Goal: Check status: Check status

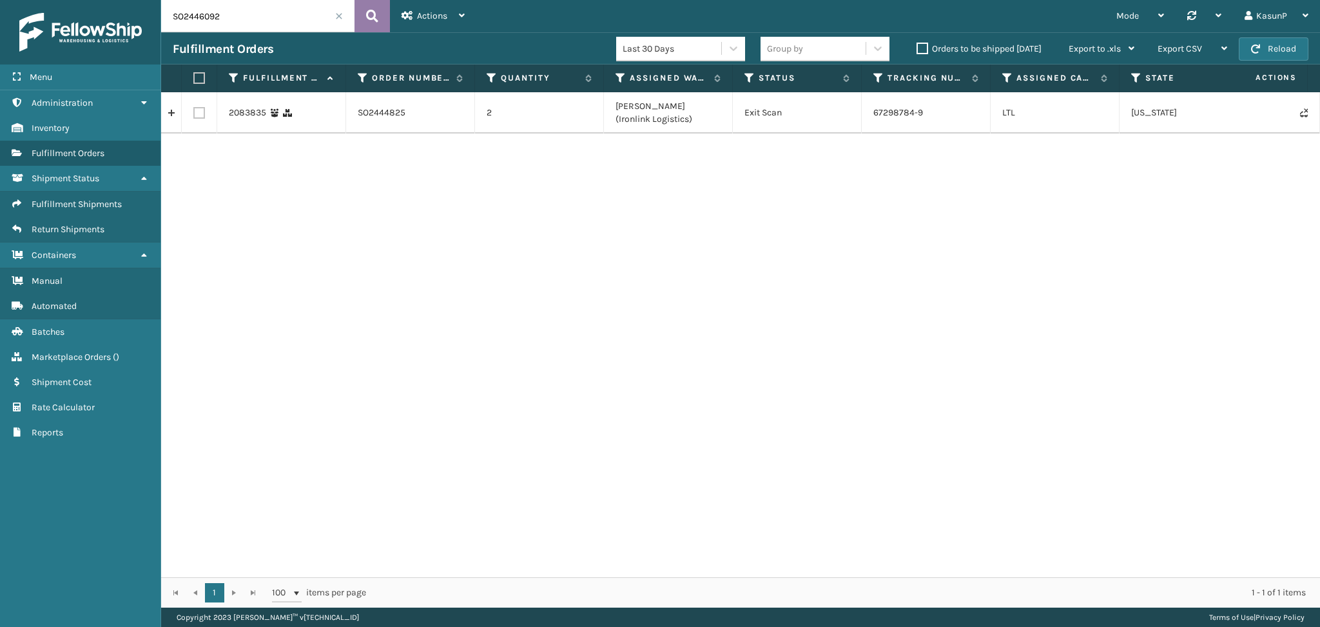
click at [375, 16] on icon at bounding box center [372, 15] width 12 height 19
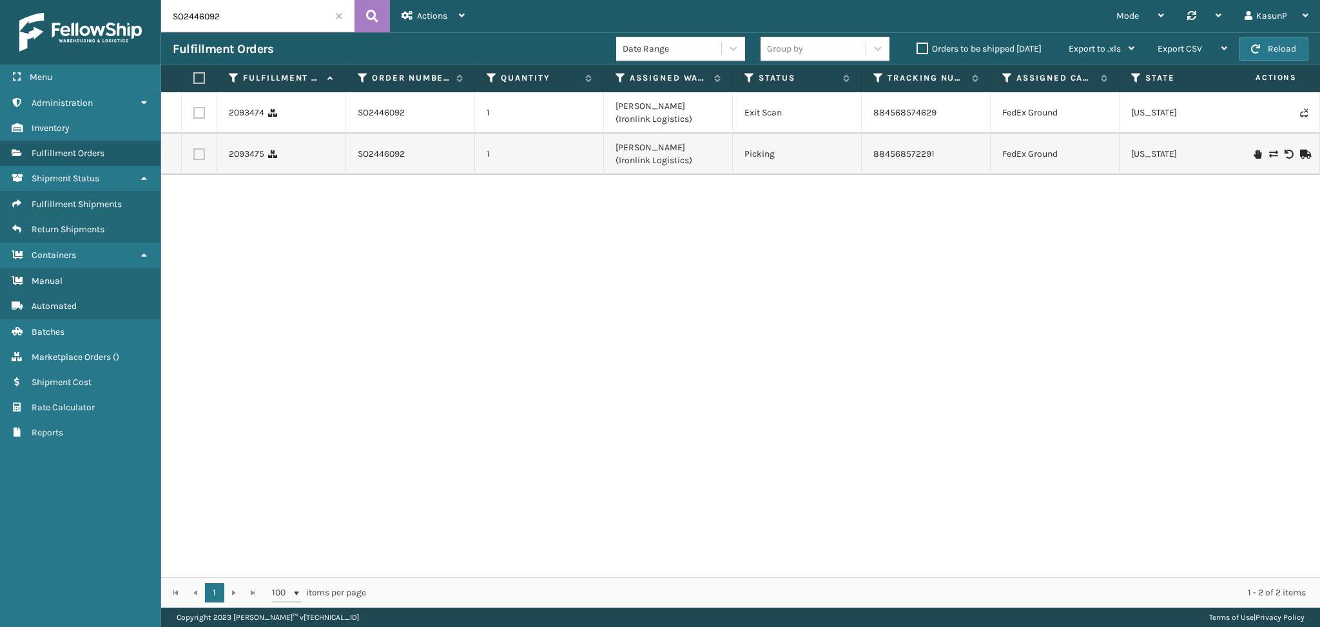
click at [180, 12] on input "SO2446092" at bounding box center [257, 16] width 193 height 32
paste input "5679"
click at [368, 15] on icon at bounding box center [372, 15] width 12 height 19
click at [205, 13] on input "SO2445679" at bounding box center [257, 16] width 193 height 32
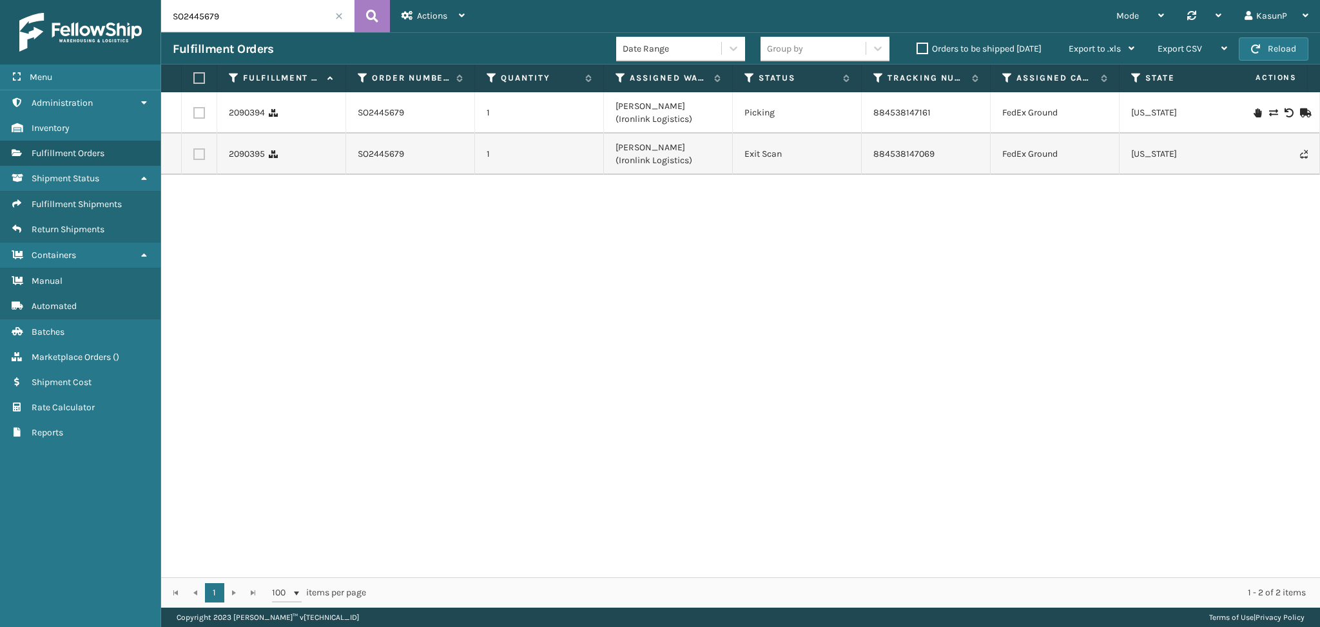
click at [205, 13] on input "SO2445679" at bounding box center [257, 16] width 193 height 32
paste input "6065"
click at [369, 26] on button at bounding box center [372, 16] width 35 height 32
click at [200, 18] on input "SO2446065" at bounding box center [257, 16] width 193 height 32
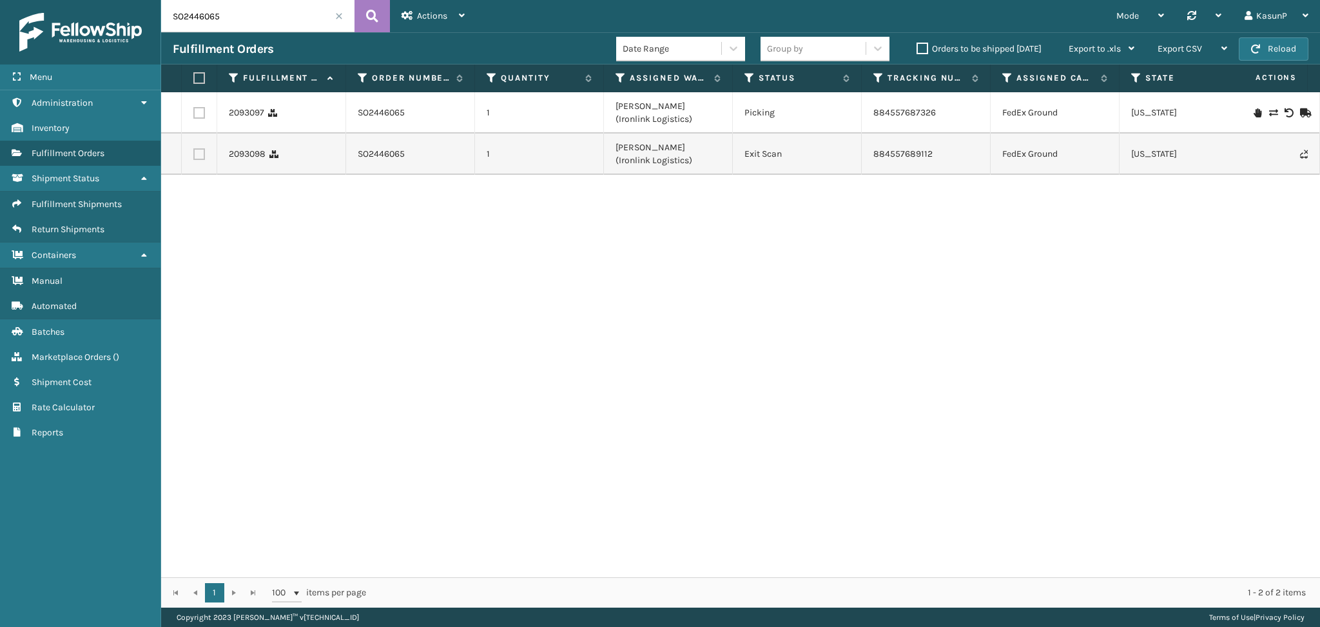
paste input "593"
click at [367, 23] on icon at bounding box center [372, 15] width 12 height 19
click at [207, 24] on input "SO2445935" at bounding box center [257, 16] width 193 height 32
paste input "679"
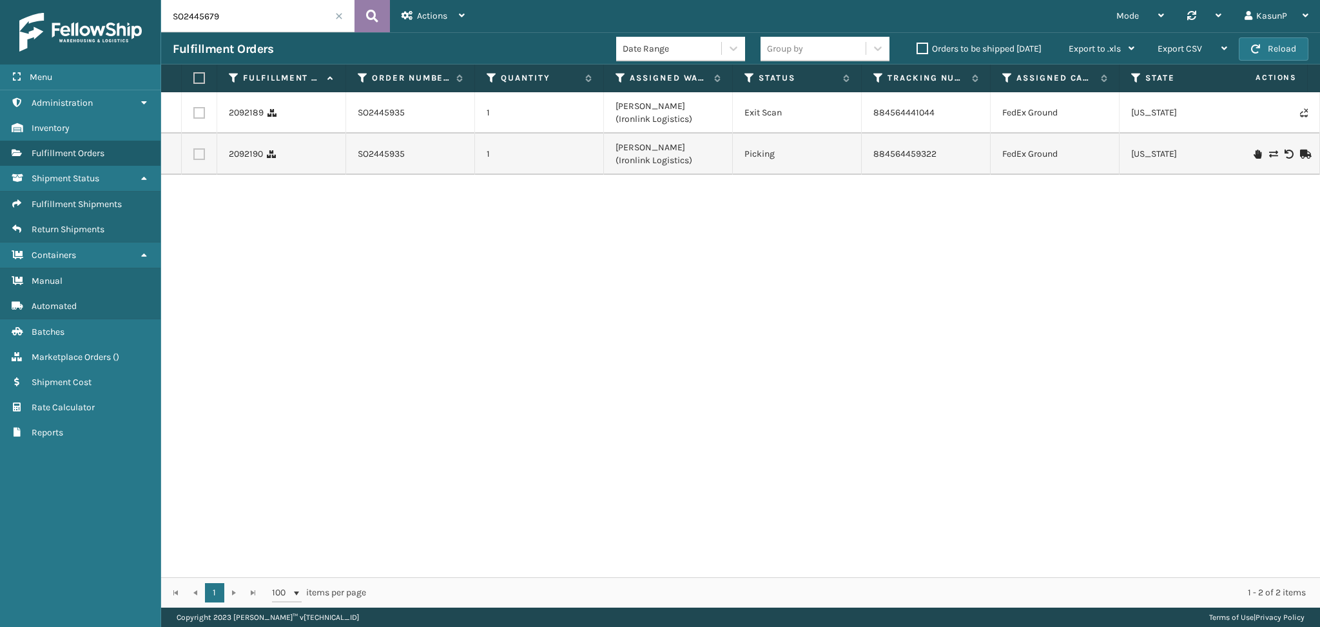
click at [374, 16] on icon at bounding box center [372, 15] width 12 height 19
click at [197, 15] on input "SO2445679" at bounding box center [257, 16] width 193 height 32
paste input "898"
click at [376, 16] on icon at bounding box center [372, 15] width 12 height 19
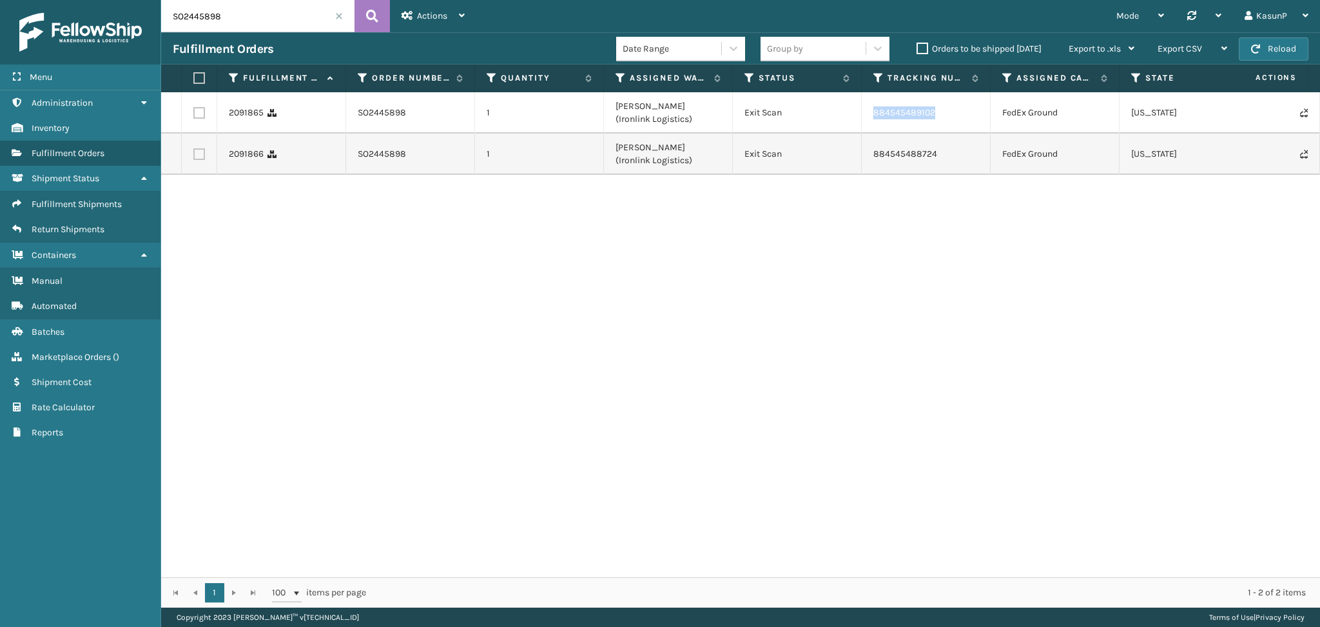
drag, startPoint x: 935, startPoint y: 113, endPoint x: 853, endPoint y: 112, distance: 82.5
click at [853, 112] on tr "2091865 SO2445898 1 [PERSON_NAME] (Ironlink Logistics) Exit Scan 884545489102 F…" at bounding box center [817, 112] width 1313 height 41
copy tr "884545489102"
click at [201, 19] on input "SO2445898" at bounding box center [257, 16] width 193 height 32
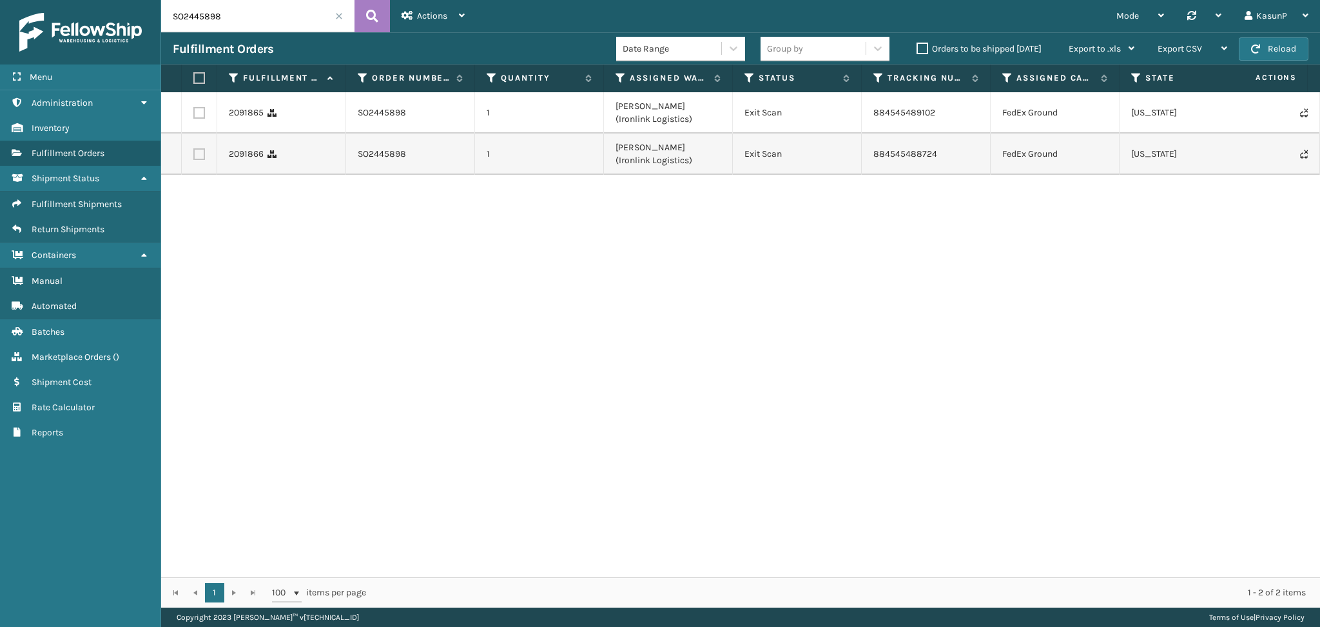
paste input "910"
click at [361, 19] on button at bounding box center [372, 16] width 35 height 32
drag, startPoint x: 936, startPoint y: 113, endPoint x: 868, endPoint y: 117, distance: 67.8
click at [868, 117] on td "884545912804" at bounding box center [926, 112] width 129 height 41
copy link "884545912804"
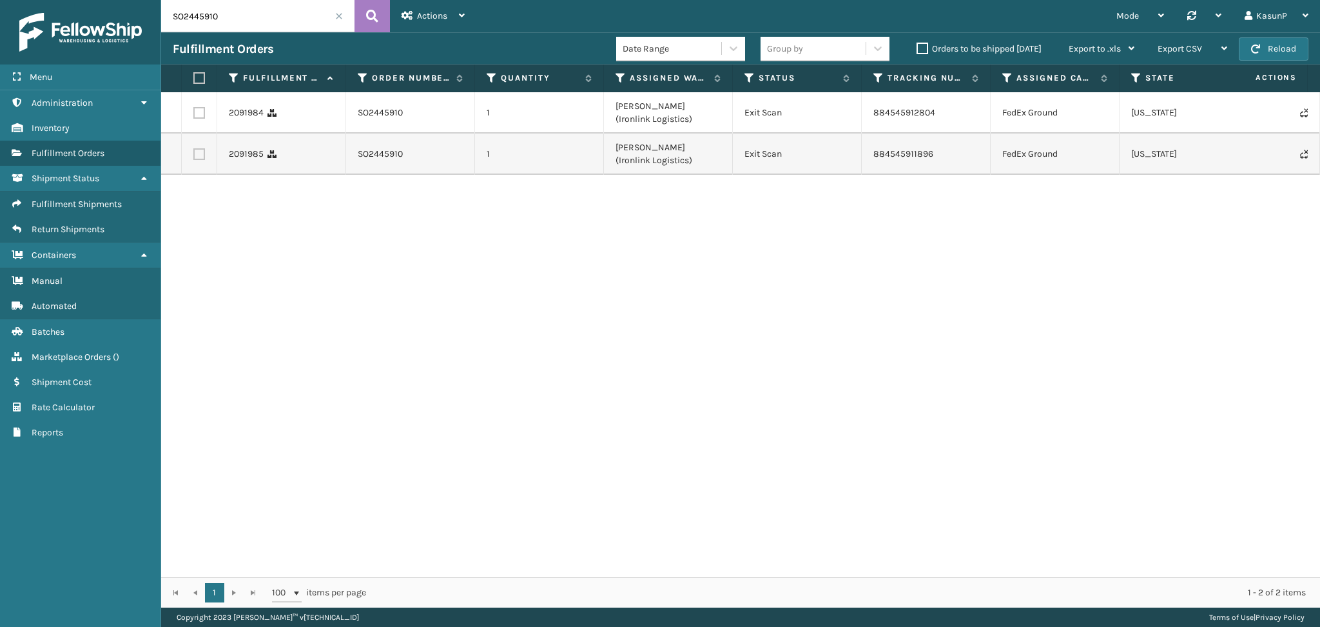
click at [194, 12] on input "SO2445910" at bounding box center [257, 16] width 193 height 32
paste input "6092"
type input "SO2446092"
click at [378, 13] on icon at bounding box center [372, 15] width 12 height 19
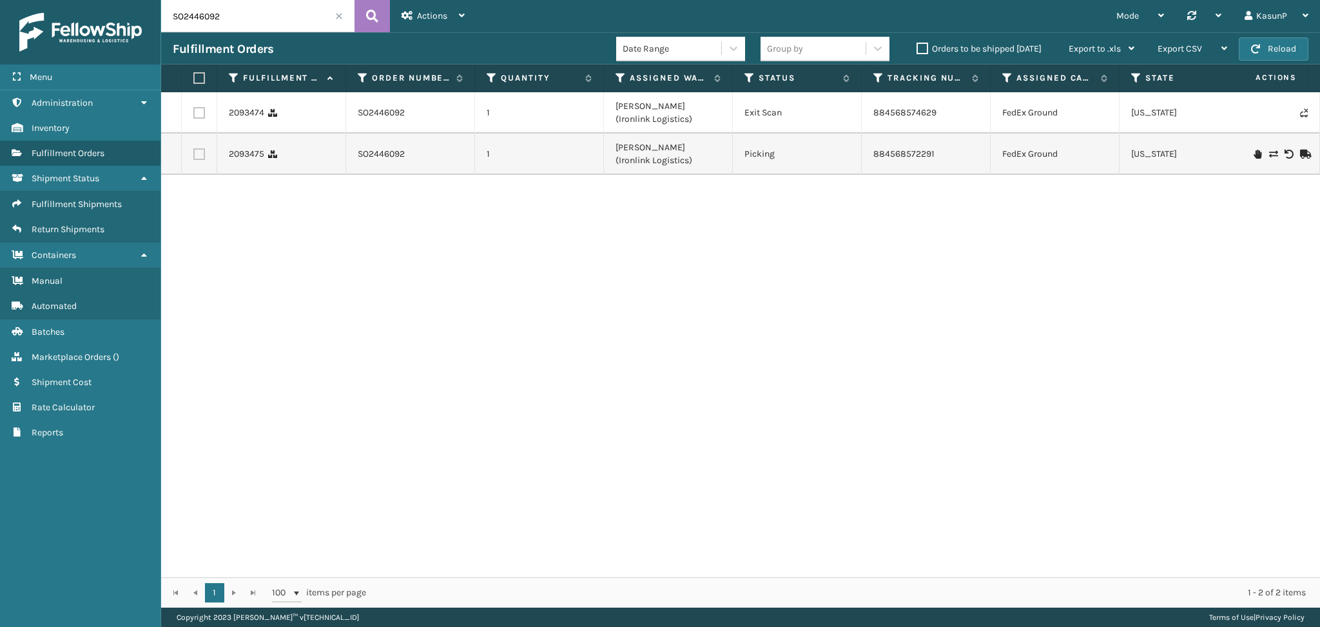
click at [210, 23] on input "SO2446092" at bounding box center [257, 16] width 193 height 32
click at [374, 20] on icon at bounding box center [372, 15] width 12 height 19
click at [141, 98] on icon at bounding box center [144, 102] width 10 height 9
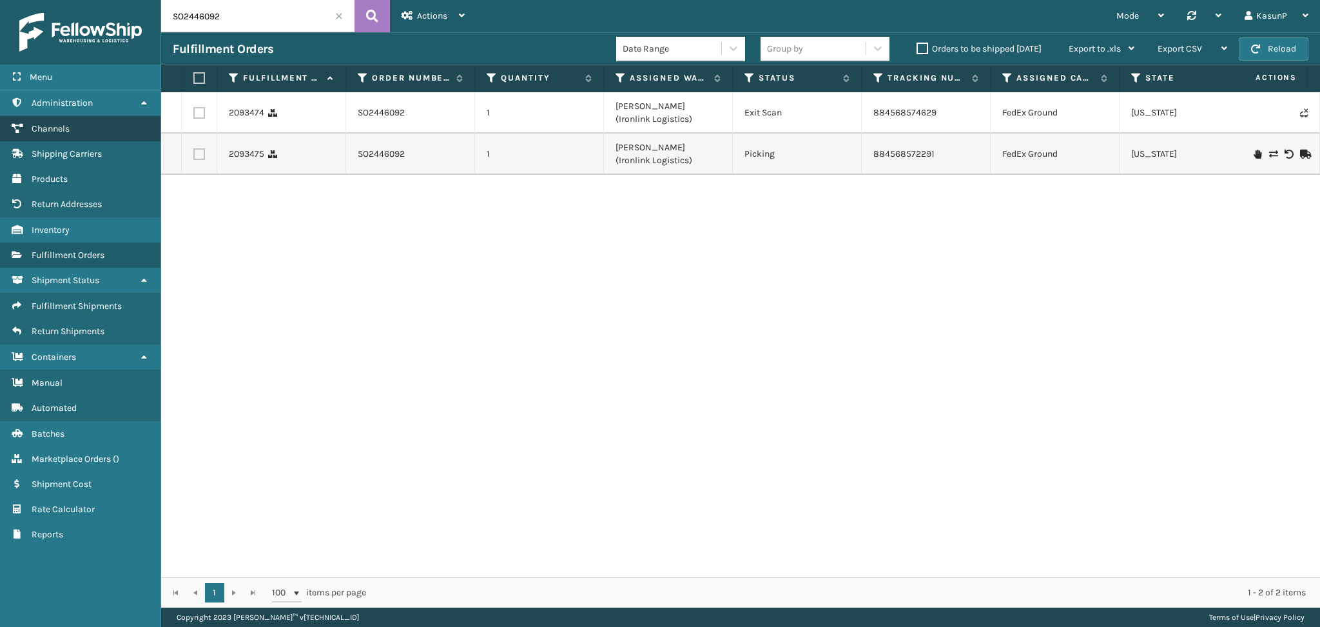
click at [70, 128] on link "Channels" at bounding box center [80, 128] width 160 height 25
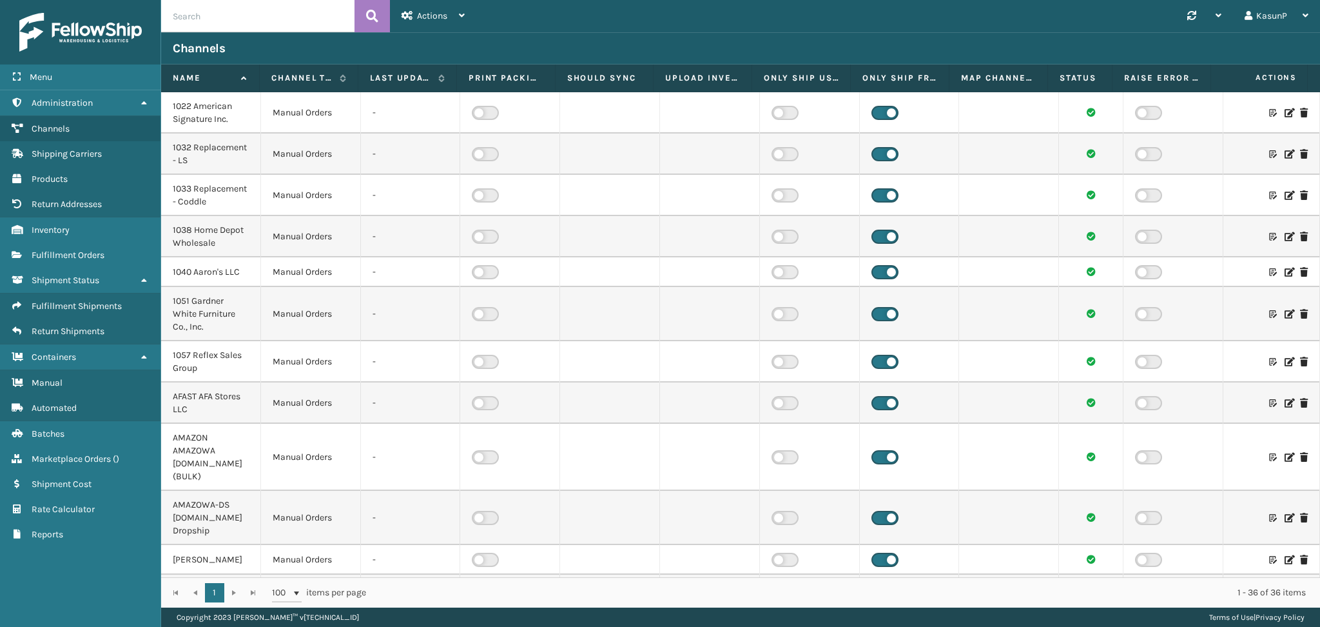
click at [722, 34] on div "Channels" at bounding box center [740, 48] width 1159 height 32
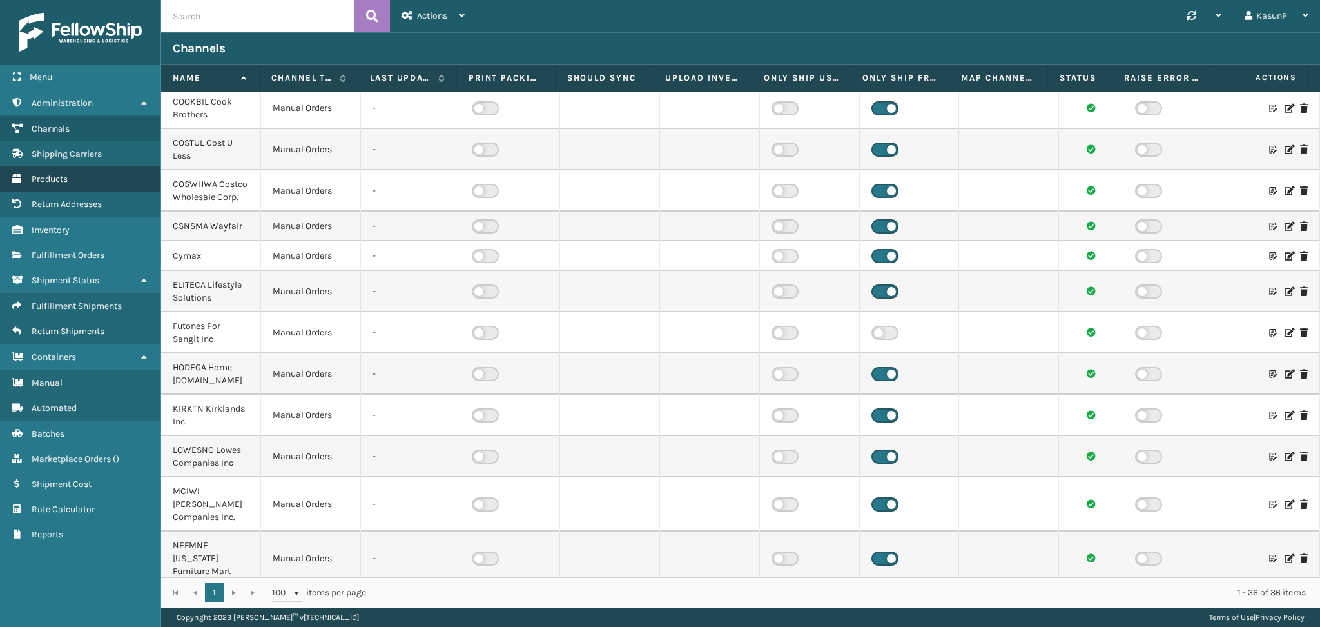
click at [58, 178] on span "Products" at bounding box center [50, 178] width 36 height 11
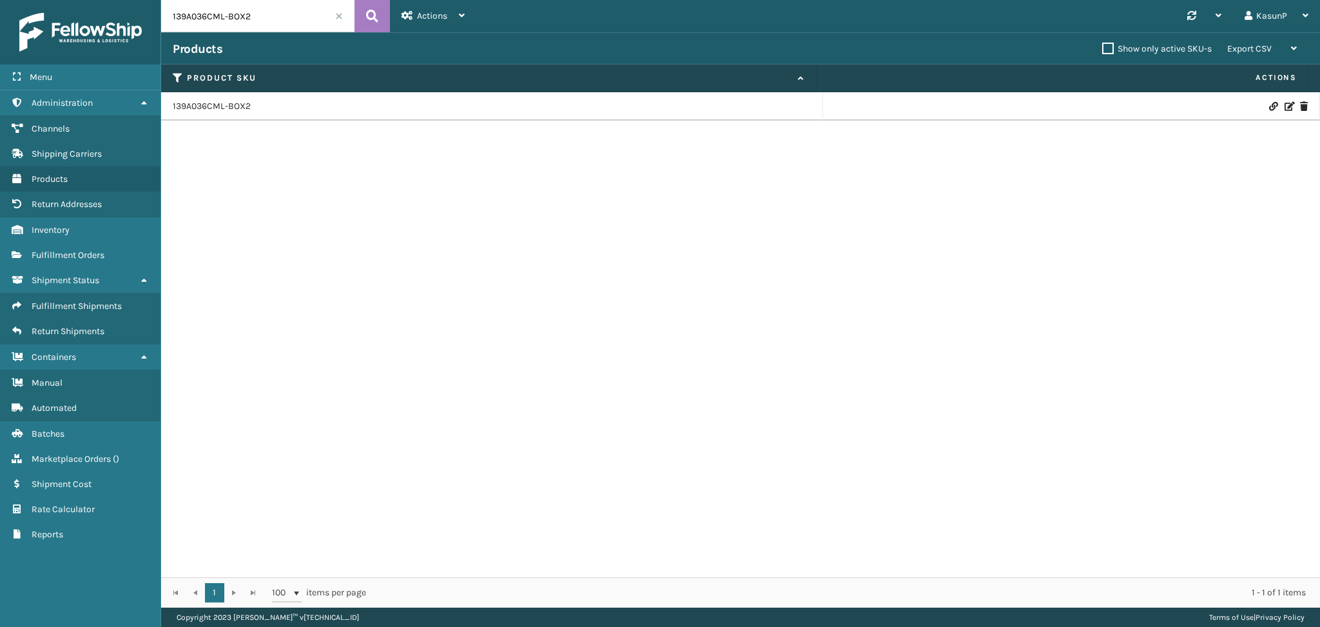
drag, startPoint x: 268, startPoint y: 26, endPoint x: 130, endPoint y: 19, distance: 138.2
click at [130, 0] on div "Menu Administration Channels Shipping Carriers Products Return Addresses Invent…" at bounding box center [660, 0] width 1320 height 0
paste input "23A047GRN"
type input "123A047GRN"
click at [382, 21] on button at bounding box center [372, 16] width 35 height 32
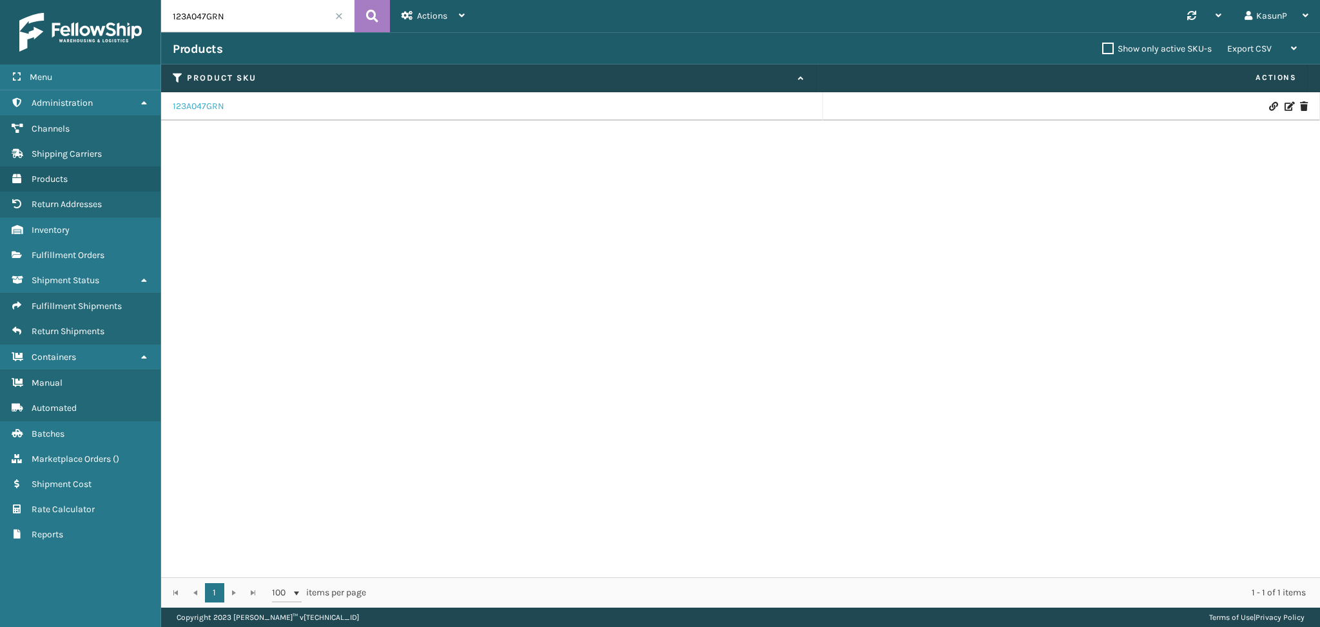
click at [209, 110] on link "123A047GRN" at bounding box center [199, 106] width 52 height 13
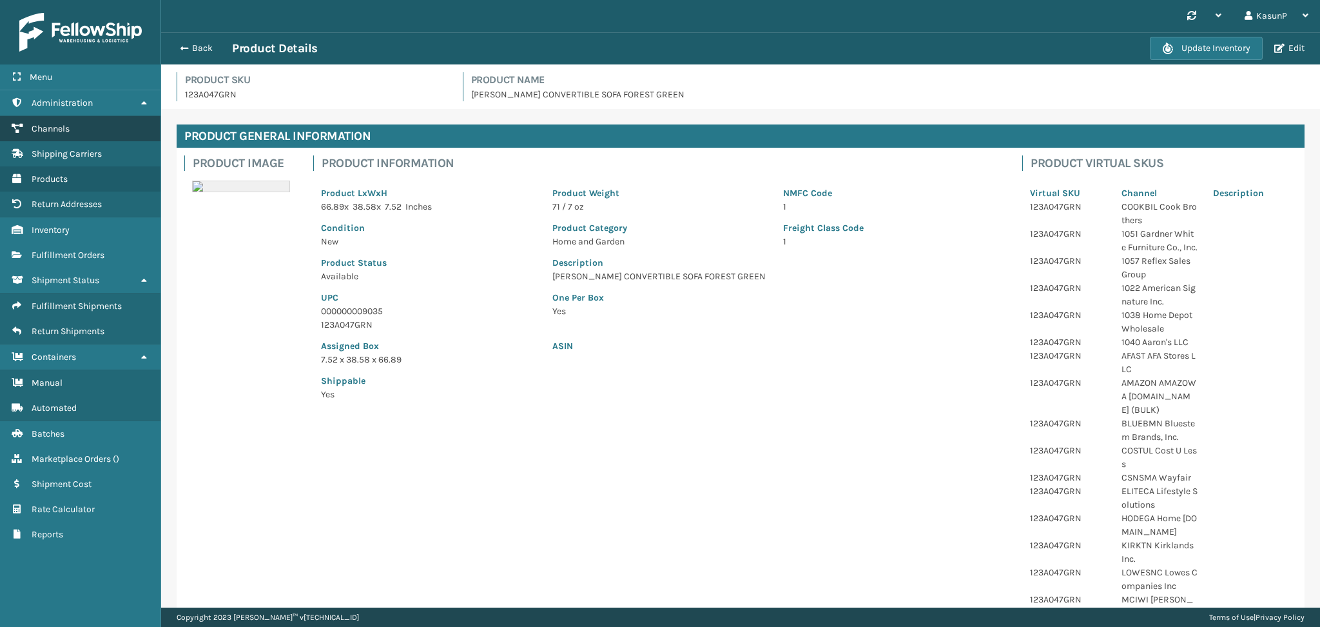
click at [55, 130] on span "Channels" at bounding box center [51, 128] width 38 height 11
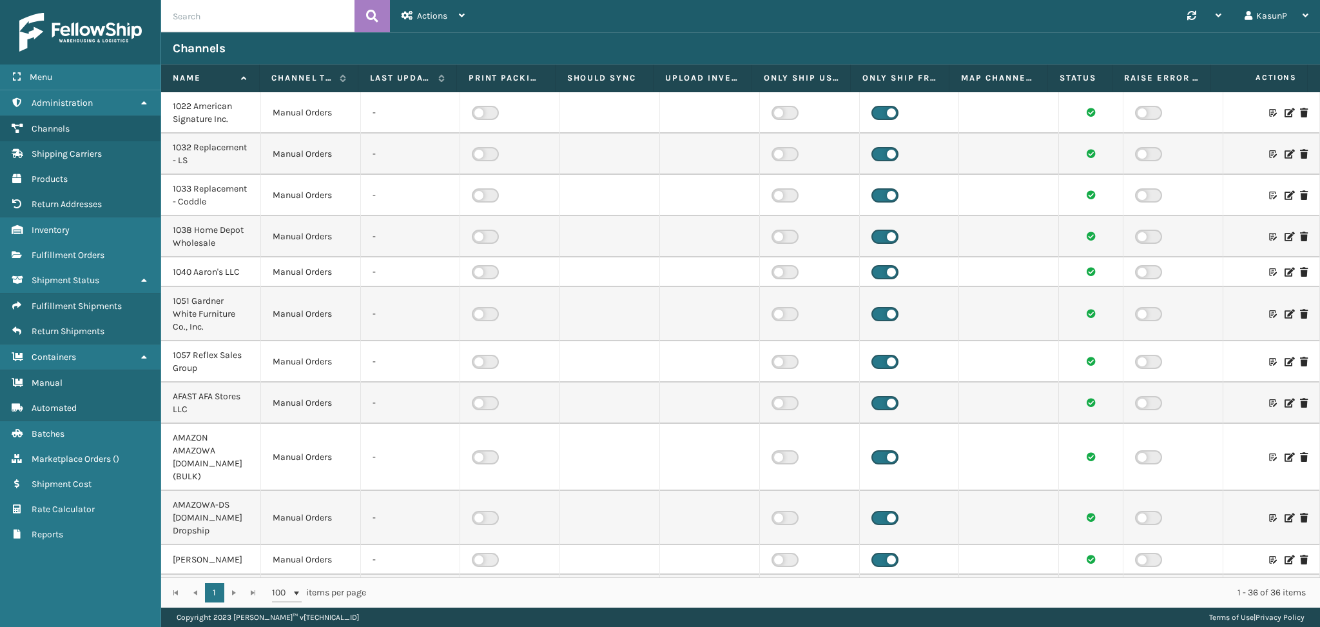
scroll to position [541, 0]
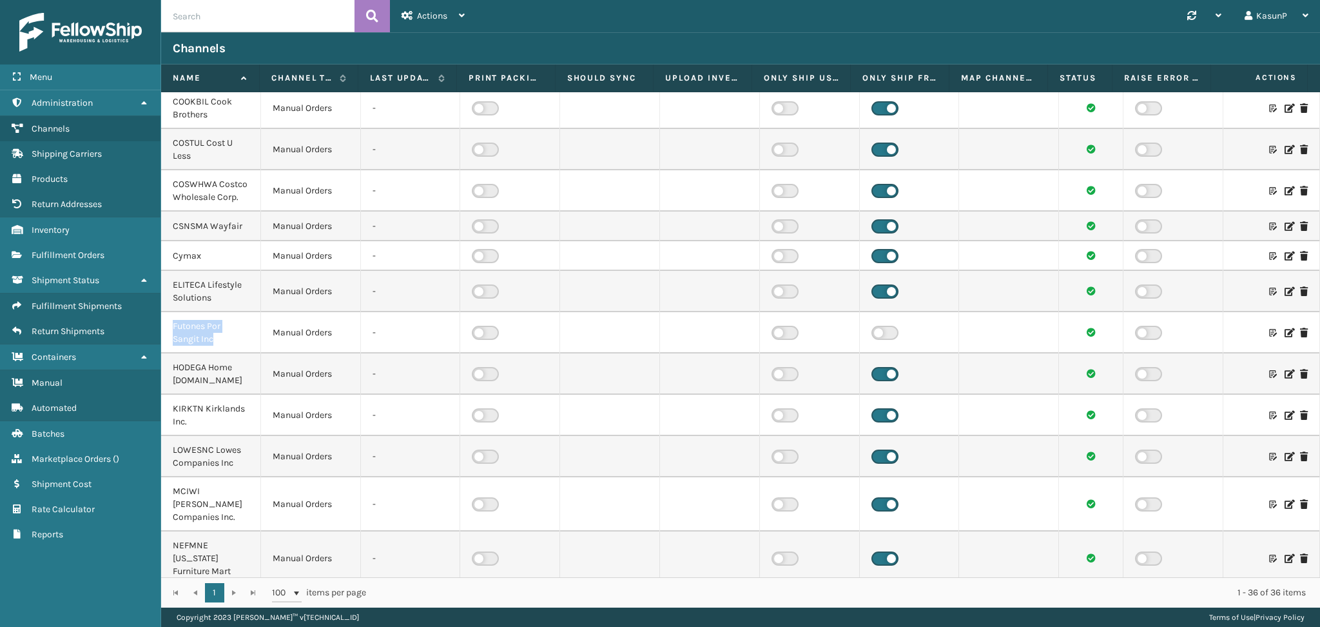
drag, startPoint x: 215, startPoint y: 347, endPoint x: 172, endPoint y: 338, distance: 43.5
click at [173, 338] on div "Futones Por Sangit Inc" at bounding box center [211, 333] width 76 height 26
copy div "Futones Por Sangit Inc"
click at [510, 49] on div "Channels" at bounding box center [741, 48] width 1136 height 15
click at [55, 178] on span "Products" at bounding box center [50, 178] width 36 height 11
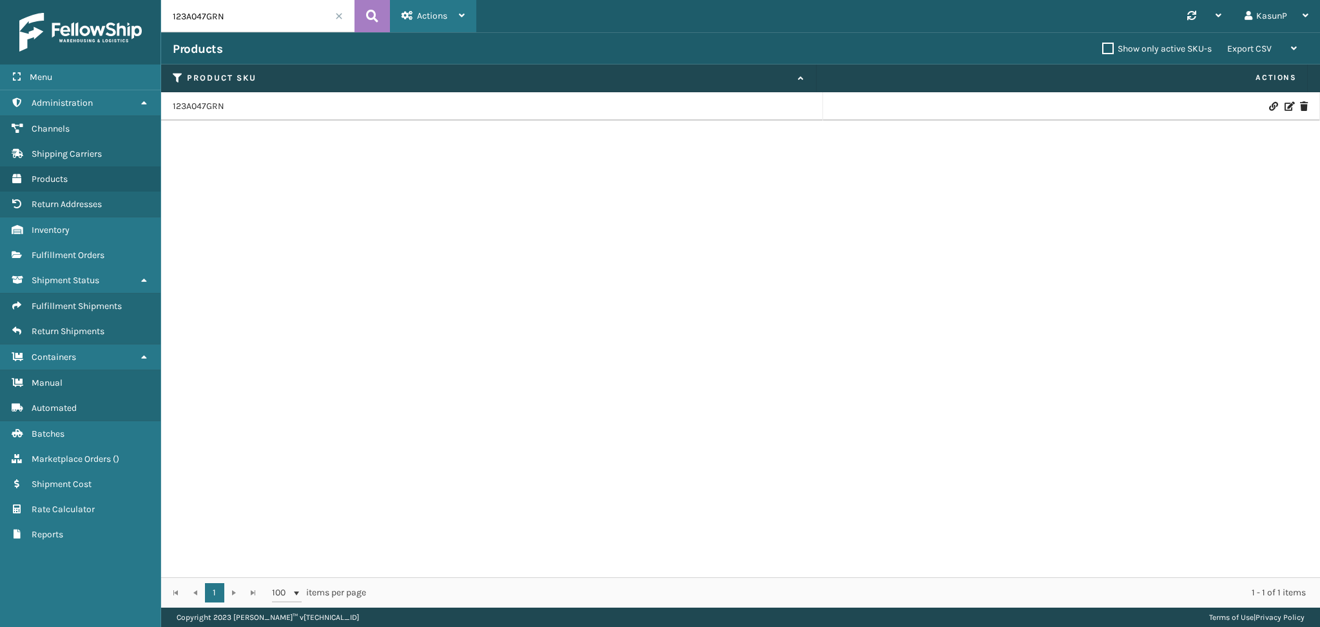
click at [462, 9] on div "Actions" at bounding box center [433, 16] width 63 height 32
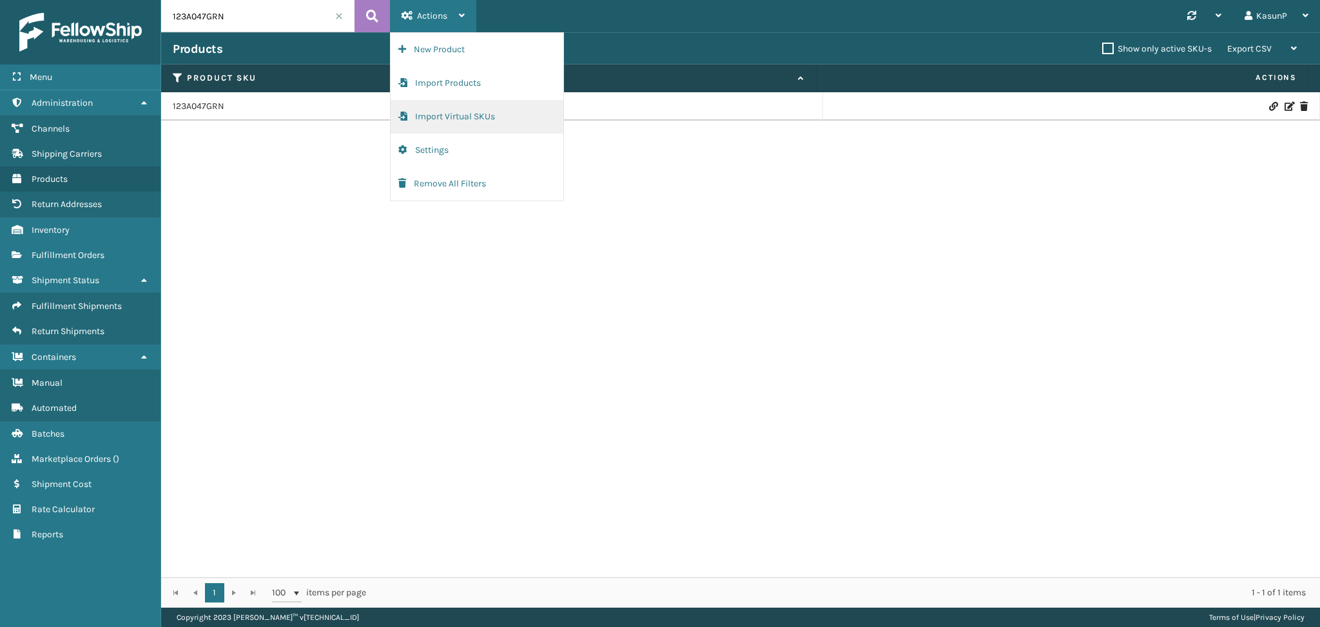
click at [447, 111] on button "Import Virtual SKUs" at bounding box center [477, 117] width 173 height 34
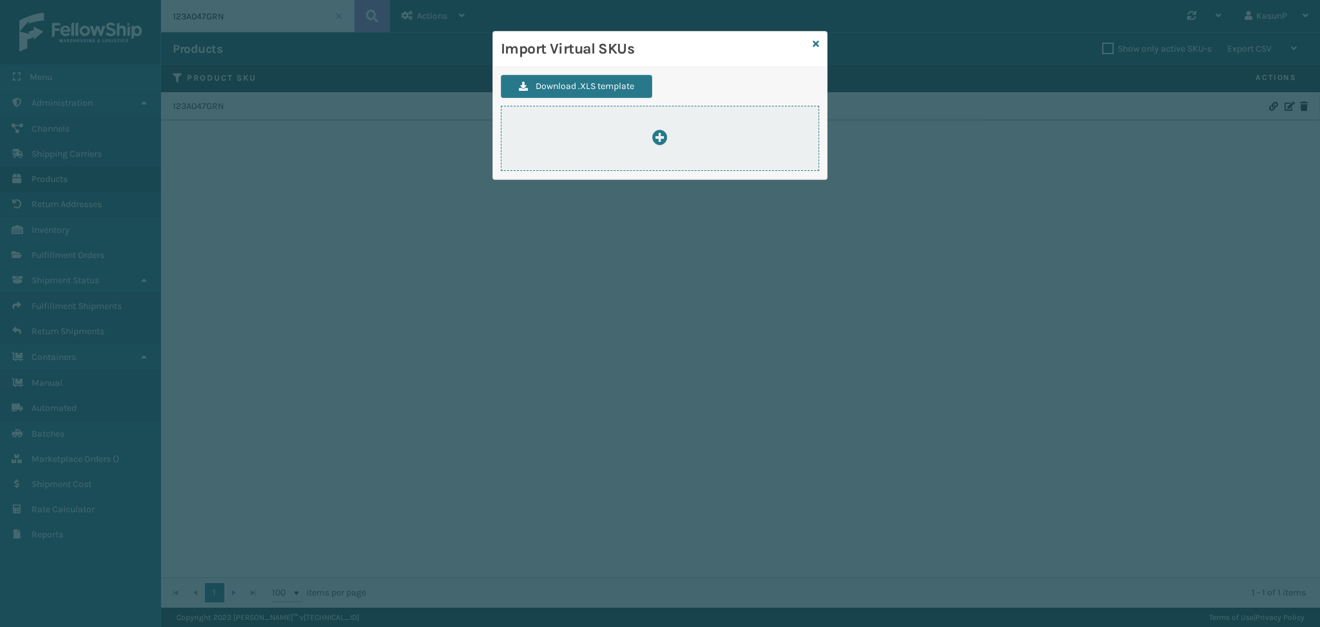
click at [660, 136] on icon at bounding box center [659, 137] width 15 height 15
type input "C:\fakepath\ImportVirtualSkusTemplate-new.xlsx"
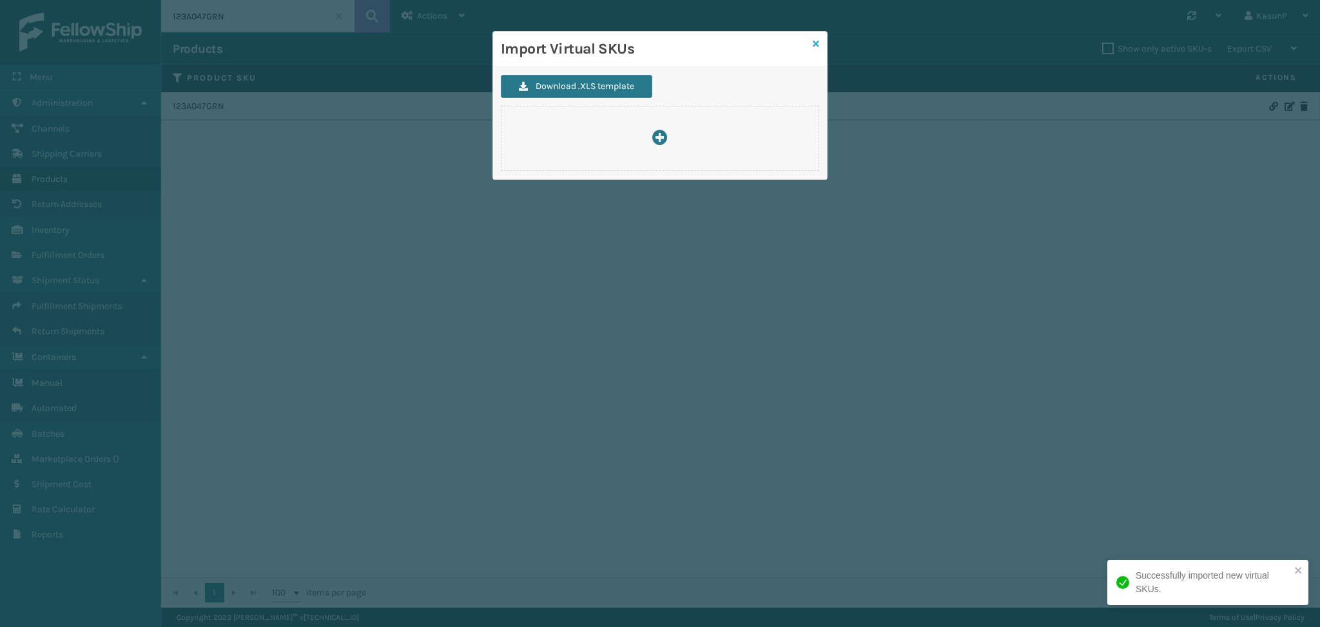
click at [815, 45] on icon at bounding box center [816, 43] width 6 height 9
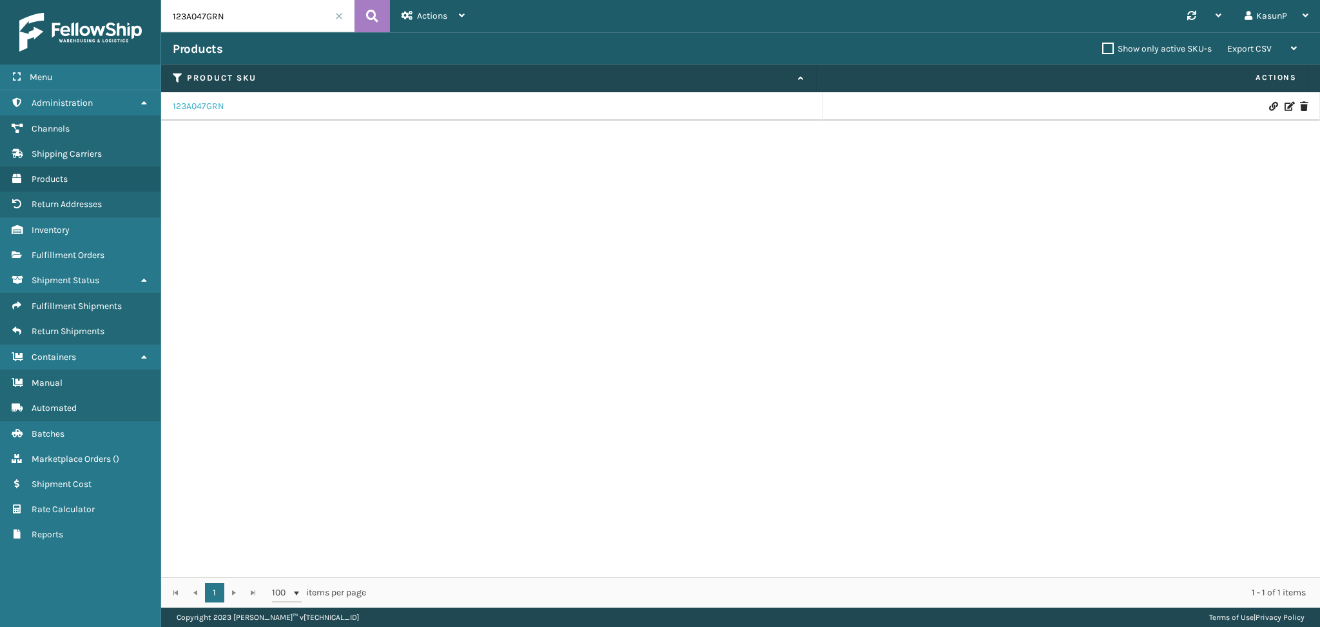
click at [208, 112] on link "123A047GRN" at bounding box center [199, 106] width 52 height 13
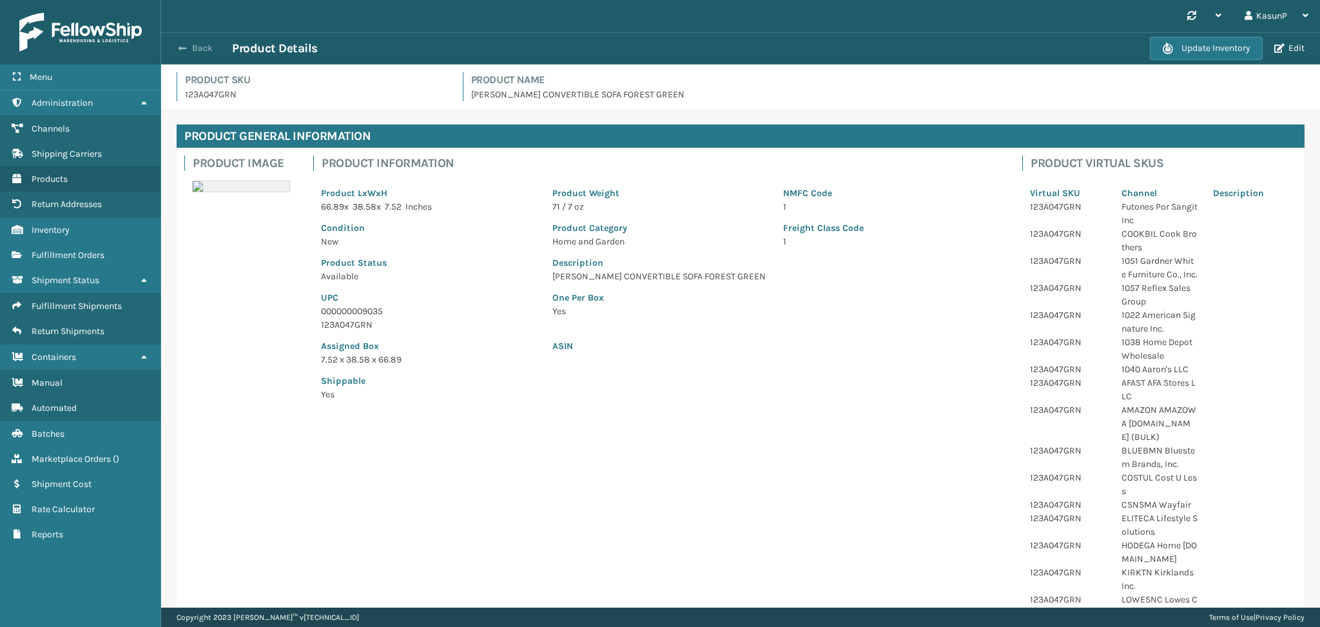
click at [186, 45] on span "button" at bounding box center [183, 48] width 8 height 9
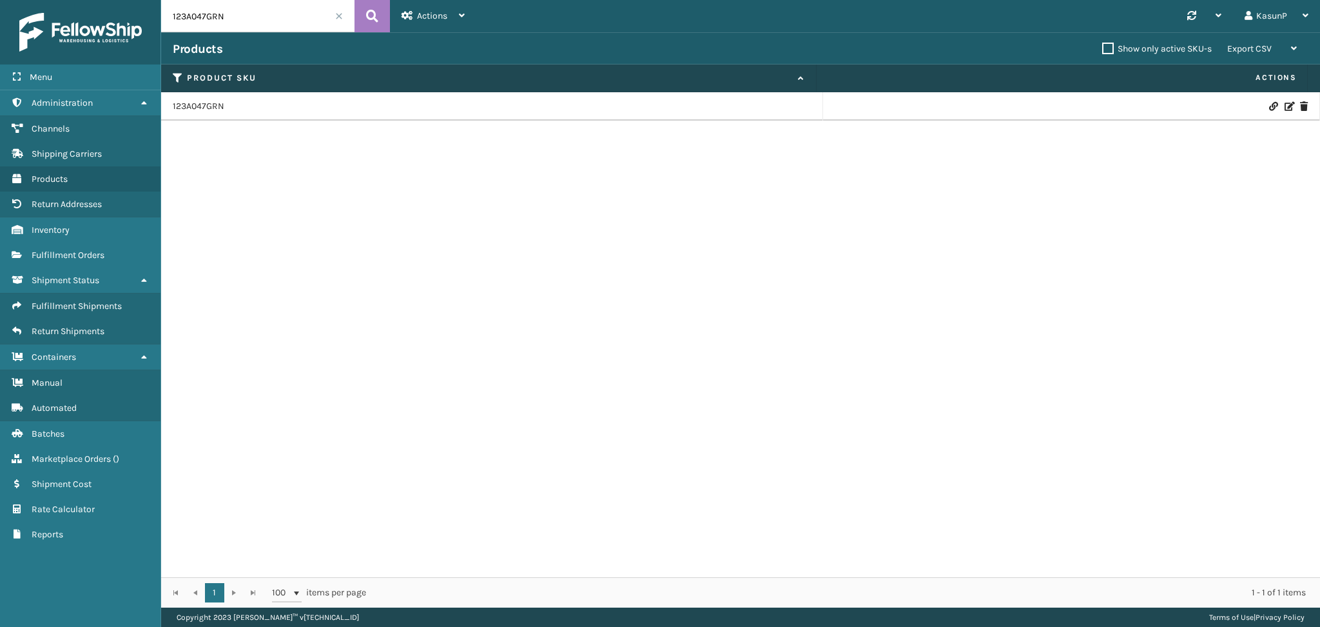
click at [220, 16] on input "123A047GRN" at bounding box center [257, 16] width 193 height 32
paste input "BLU"
type input "123A047BLU"
click at [367, 14] on icon at bounding box center [372, 15] width 12 height 19
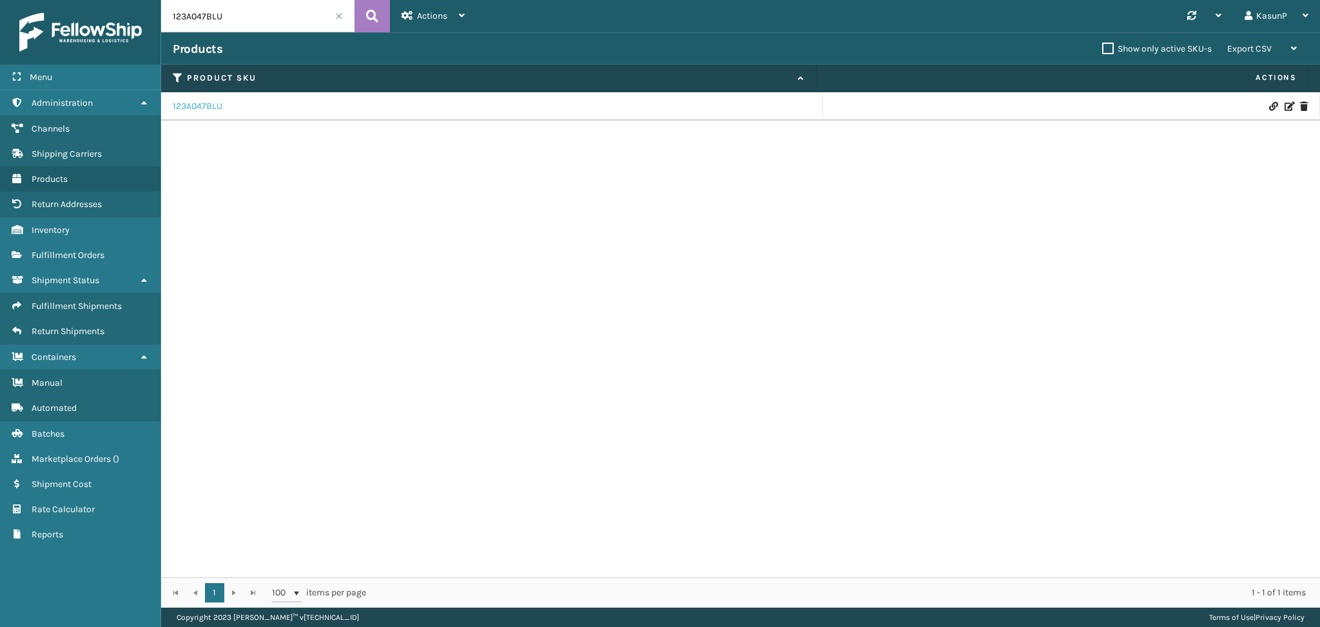
click at [197, 106] on link "123A047BLU" at bounding box center [198, 106] width 50 height 13
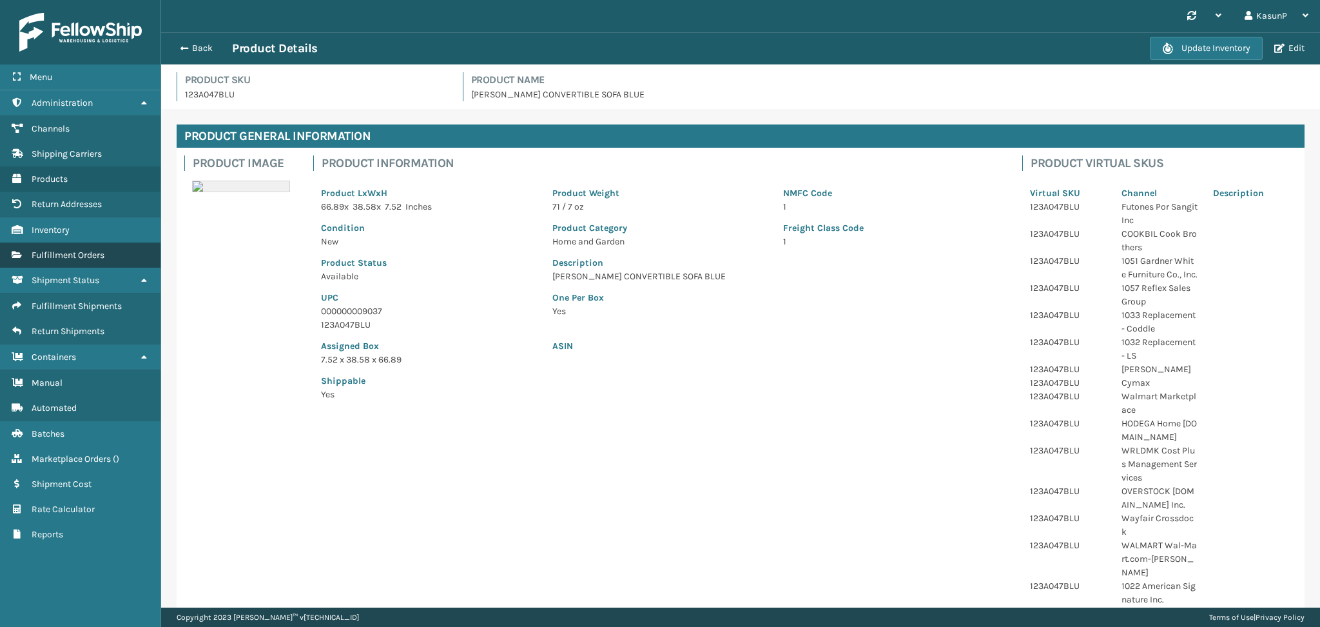
click at [61, 244] on link "Fulfillment Orders" at bounding box center [80, 254] width 160 height 25
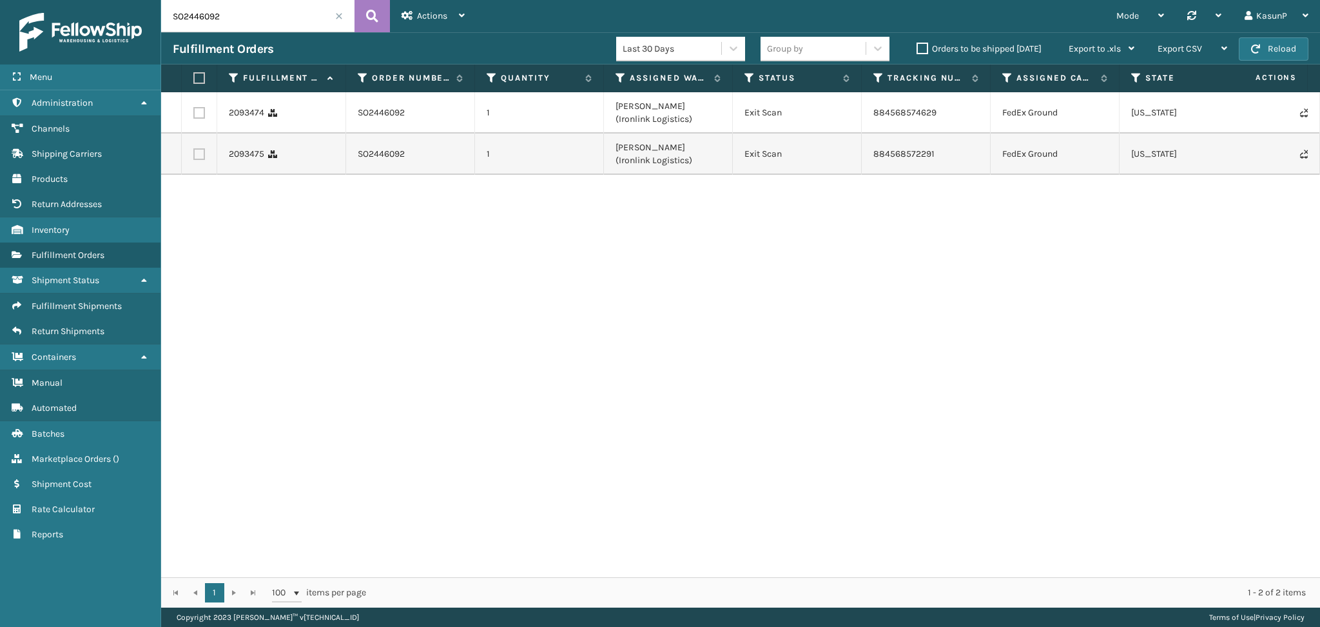
click at [211, 13] on input "SO2446092" at bounding box center [257, 16] width 193 height 32
paste input "5679"
click at [374, 15] on icon at bounding box center [372, 15] width 12 height 19
click at [193, 19] on input "SO2445679" at bounding box center [257, 16] width 193 height 32
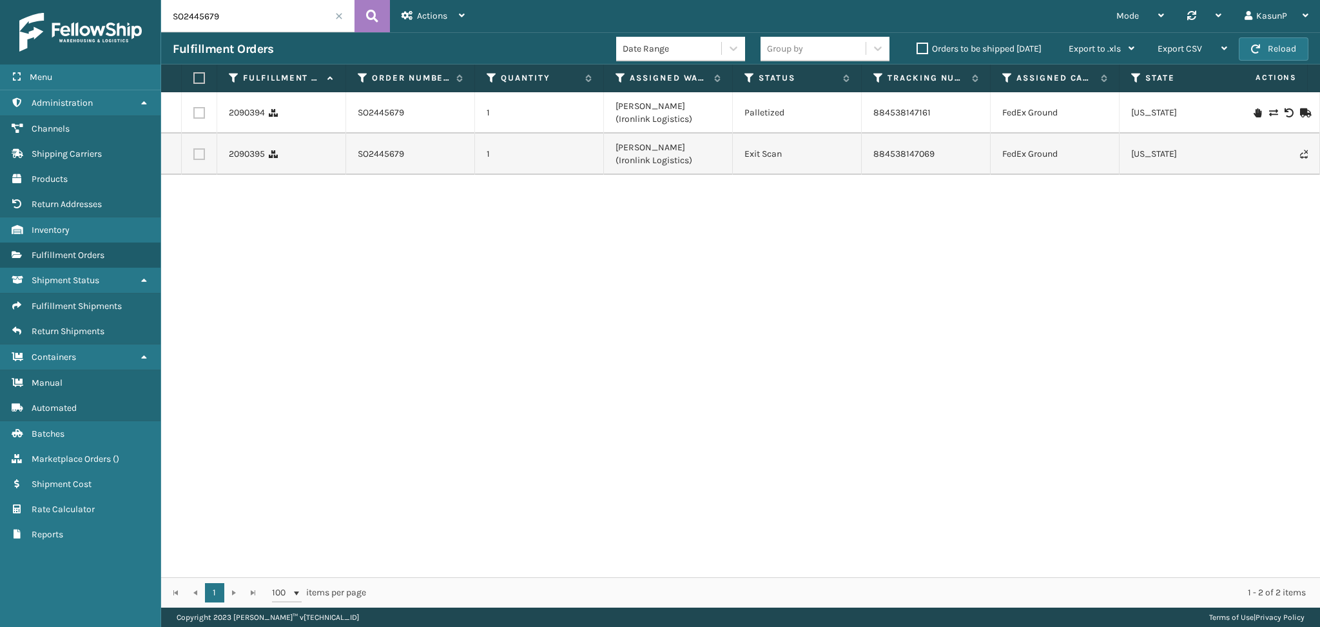
click at [193, 19] on input "SO2445679" at bounding box center [257, 16] width 193 height 32
paste input "935"
type input "SO2445935"
click at [358, 15] on button at bounding box center [372, 16] width 35 height 32
click at [52, 130] on span "Channels" at bounding box center [51, 128] width 38 height 11
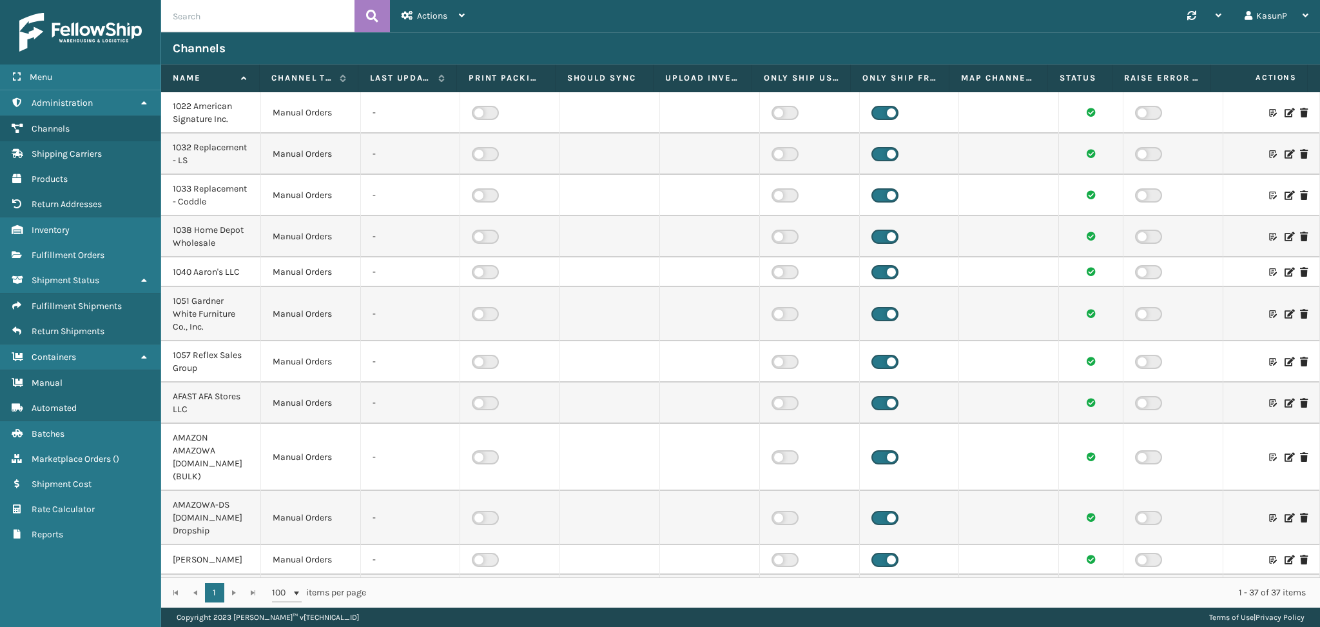
click at [637, 51] on div "Channels" at bounding box center [741, 48] width 1136 height 15
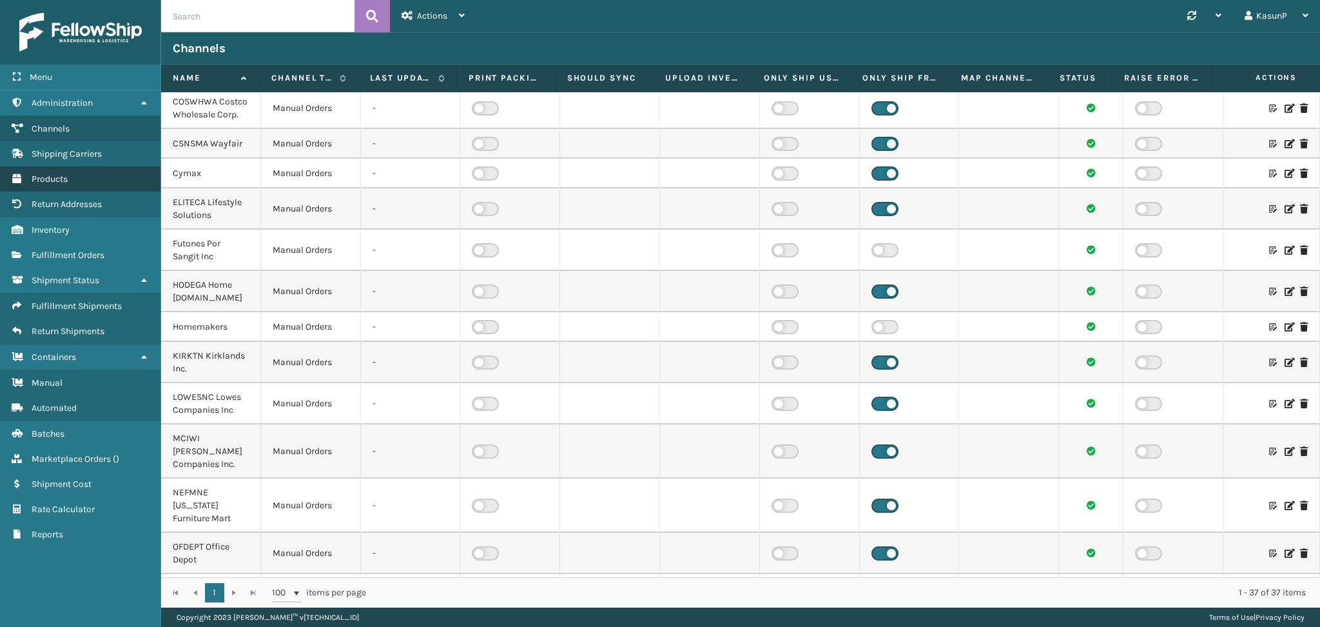
click at [62, 174] on span "Products" at bounding box center [50, 178] width 36 height 11
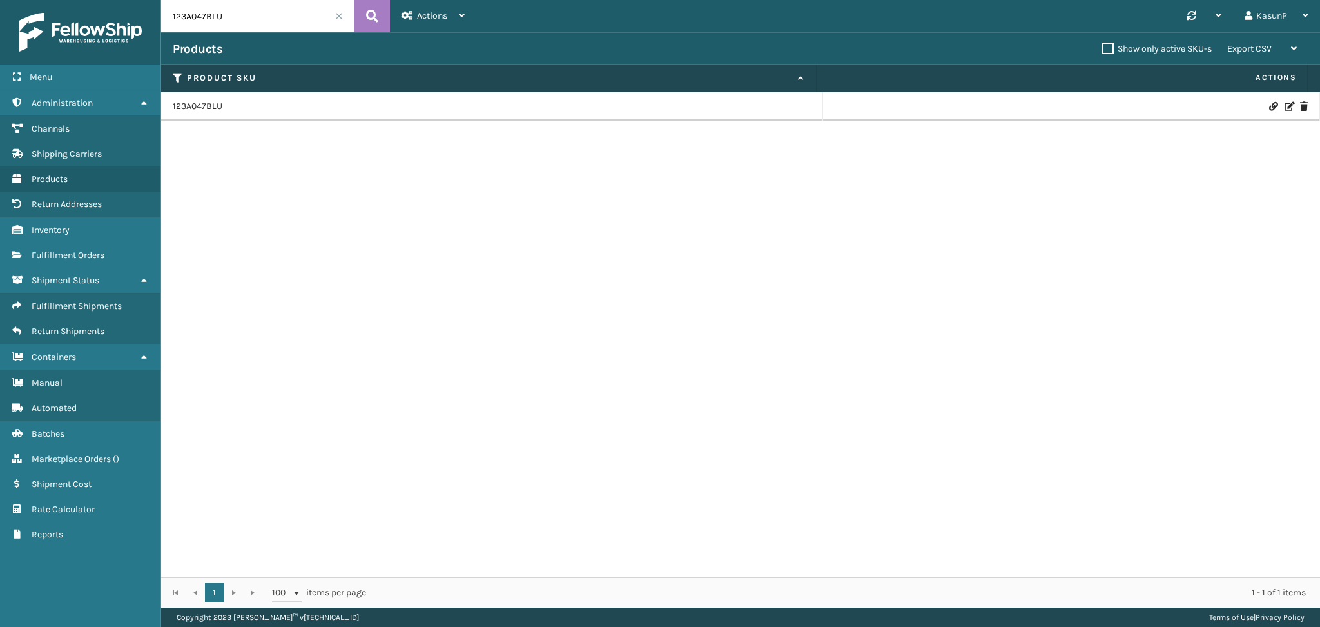
click at [202, 21] on input "123A047BLU" at bounding box center [257, 16] width 193 height 32
paste input "GRN"
type input "123A047GRN"
click at [370, 24] on icon at bounding box center [372, 15] width 12 height 19
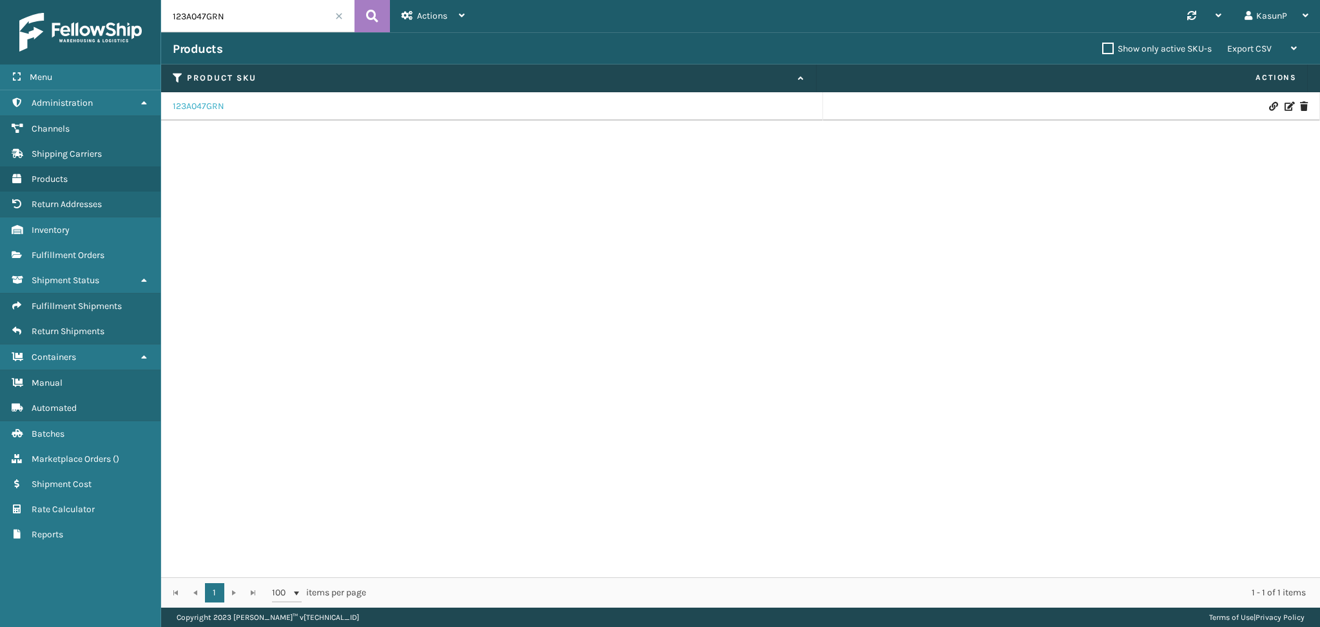
click at [209, 107] on link "123A047GRN" at bounding box center [199, 106] width 52 height 13
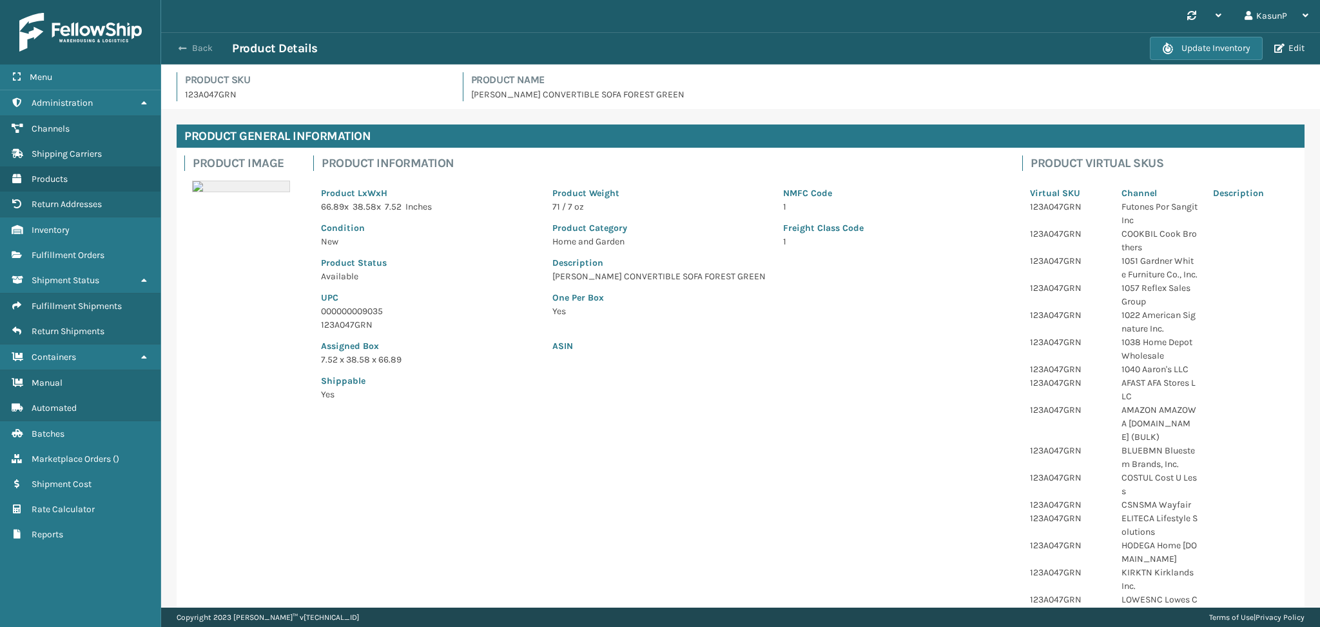
click at [179, 46] on span "button" at bounding box center [183, 48] width 8 height 9
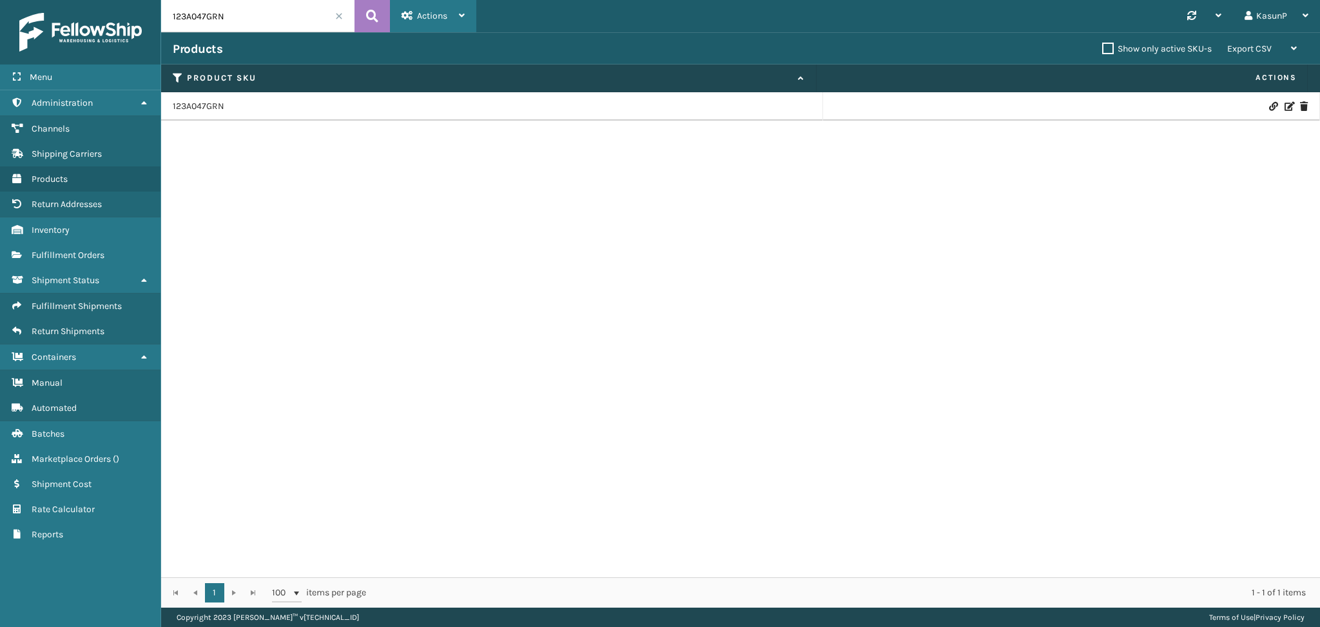
click at [458, 15] on div "Actions" at bounding box center [433, 16] width 63 height 32
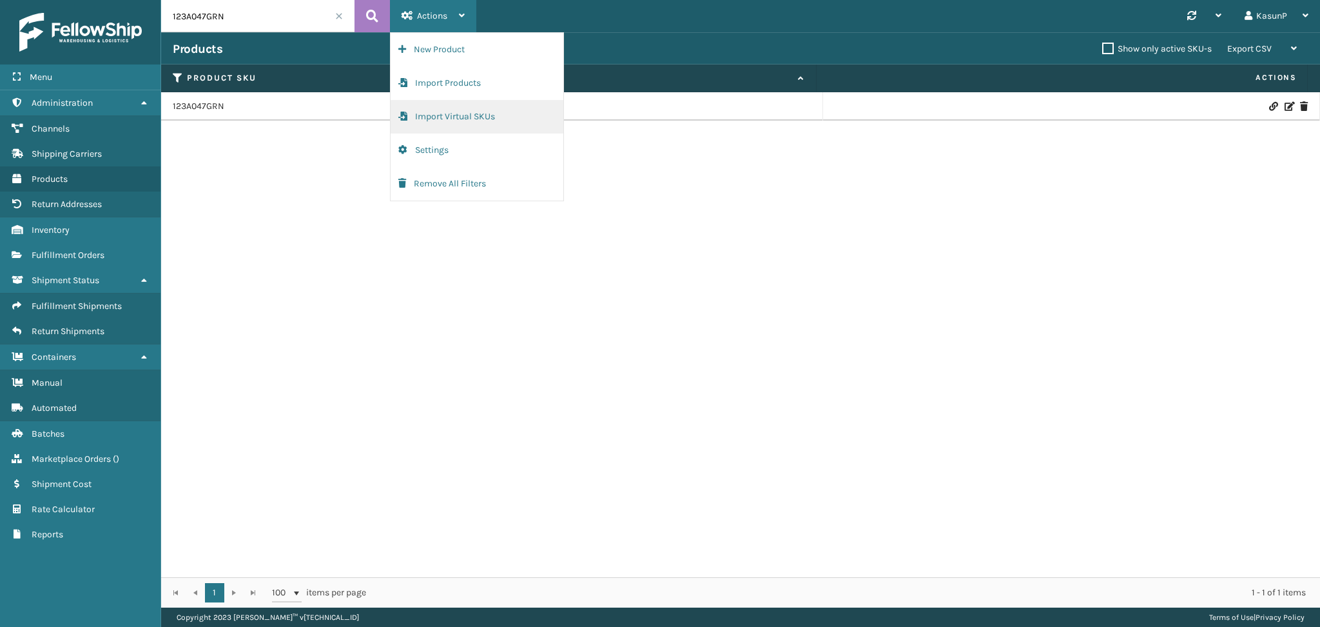
click at [452, 108] on button "Import Virtual SKUs" at bounding box center [477, 117] width 173 height 34
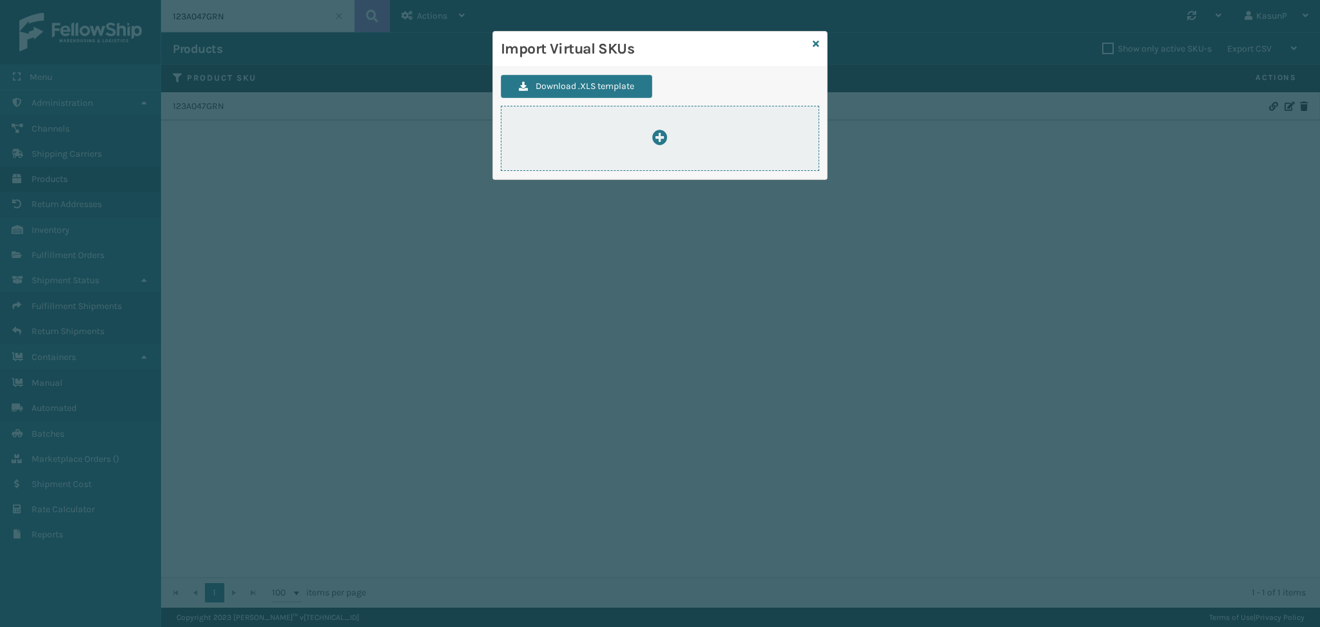
click at [663, 137] on icon at bounding box center [659, 137] width 15 height 15
type input "C:\fakepath\ImportVirtualSkusTemplate-new.xlsx"
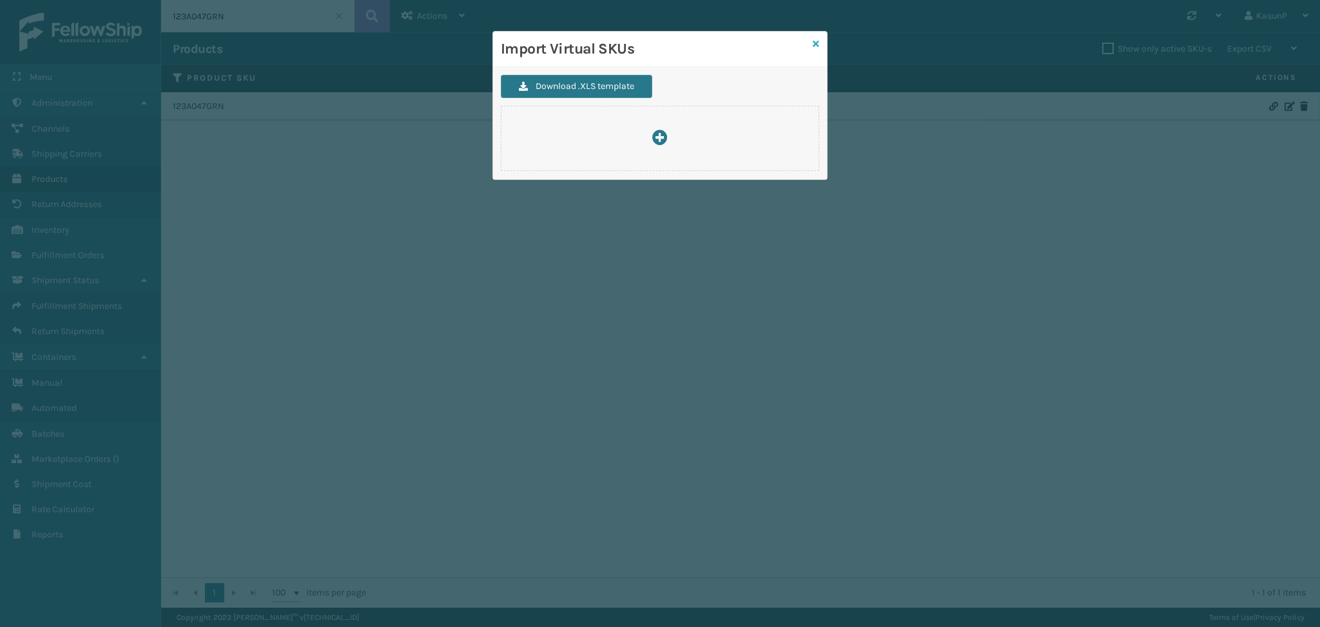
click at [817, 45] on icon at bounding box center [816, 43] width 6 height 9
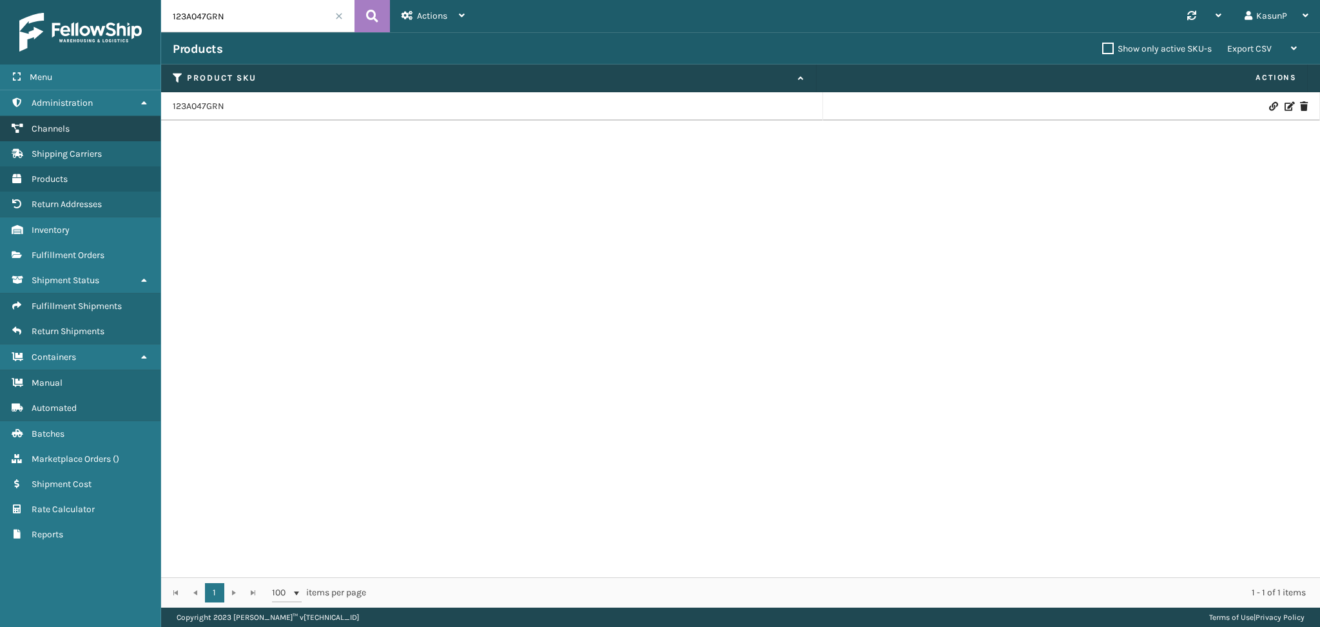
click at [67, 126] on span "Channels" at bounding box center [51, 128] width 38 height 11
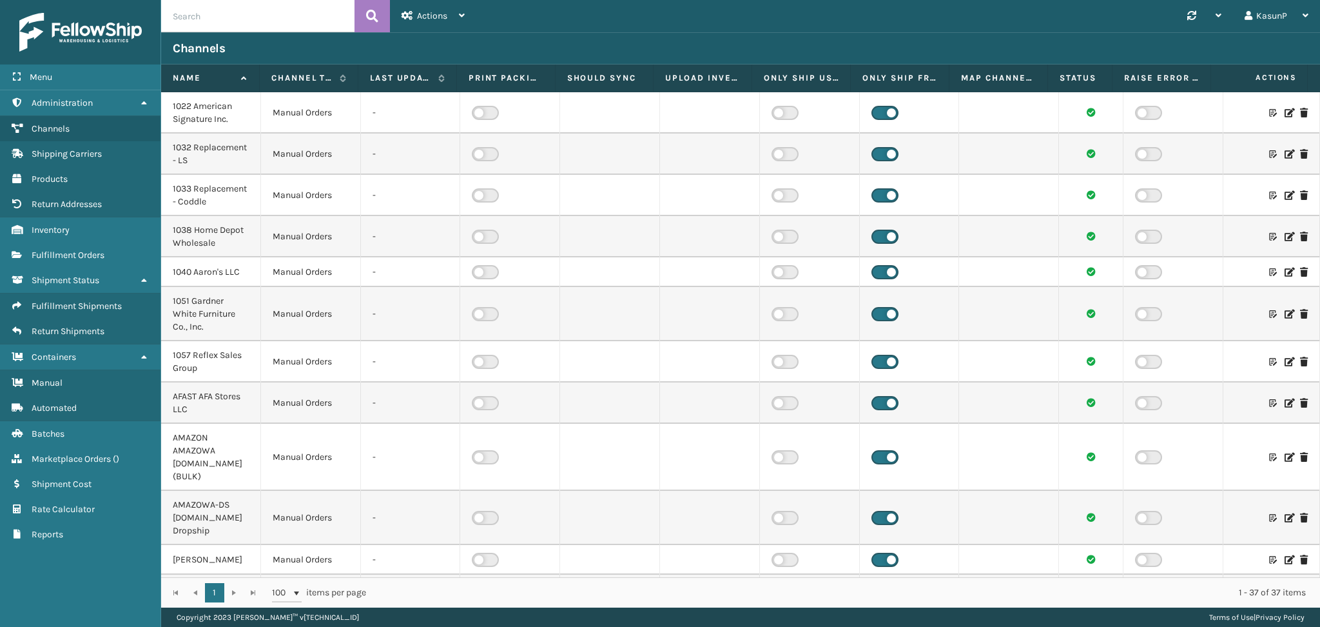
click at [724, 22] on div "Synchronise all channels KasunP Log Out" at bounding box center [898, 16] width 844 height 32
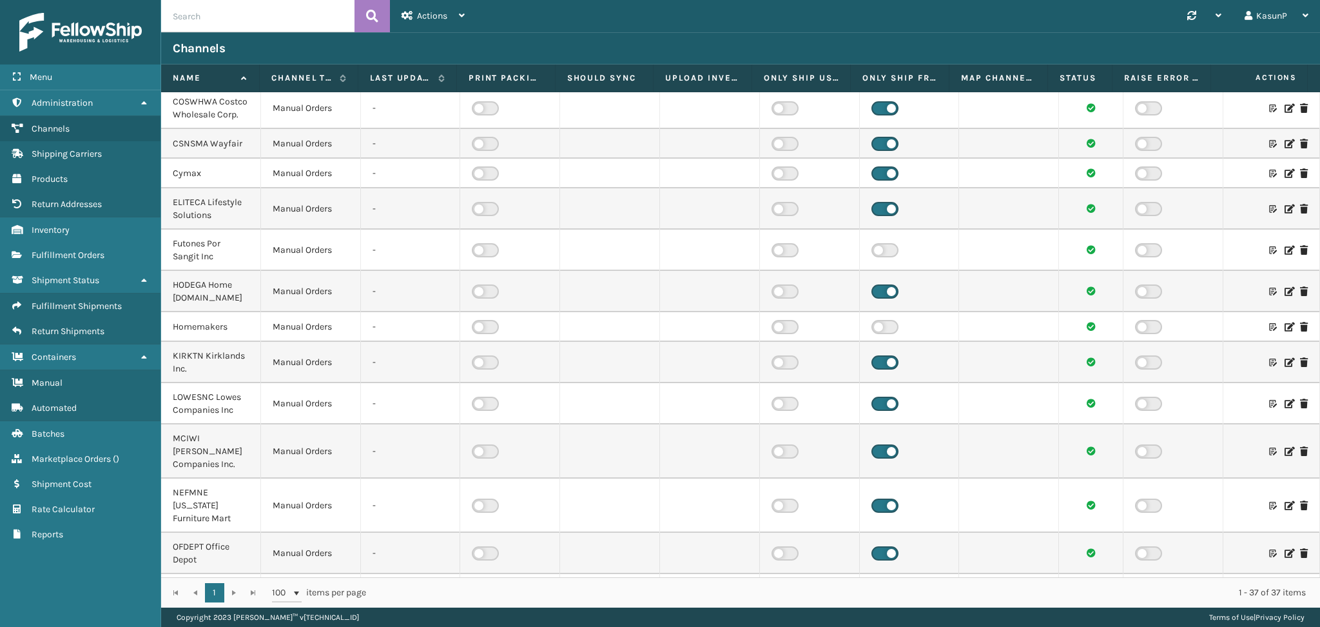
click at [1285, 331] on icon at bounding box center [1289, 326] width 8 height 9
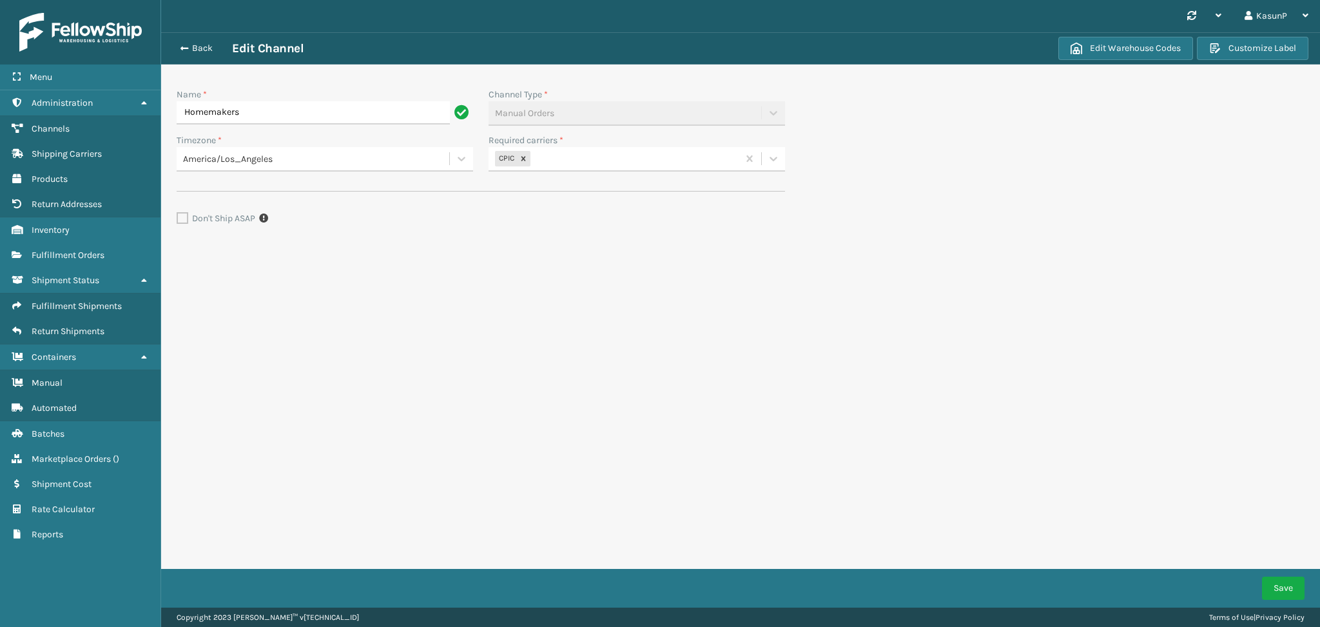
drag, startPoint x: 249, startPoint y: 108, endPoint x: 176, endPoint y: 112, distance: 72.9
click at [177, 112] on input "Homemakers" at bounding box center [313, 112] width 273 height 23
click at [882, 447] on div "Synchronise all channels KasunP Log Out Back Edit Channel Edit Warehouse Codes …" at bounding box center [740, 303] width 1159 height 607
click at [1132, 44] on button "Edit Warehouse Codes" at bounding box center [1125, 48] width 135 height 23
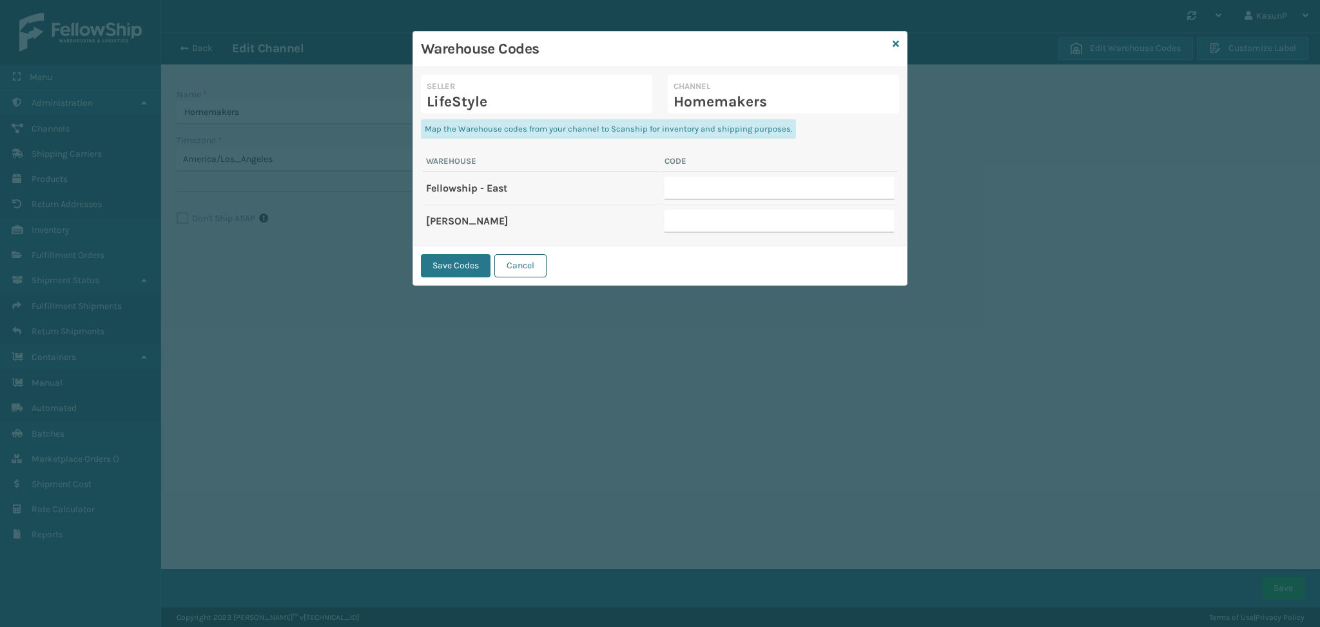
click at [529, 264] on button "Cancel" at bounding box center [520, 265] width 52 height 23
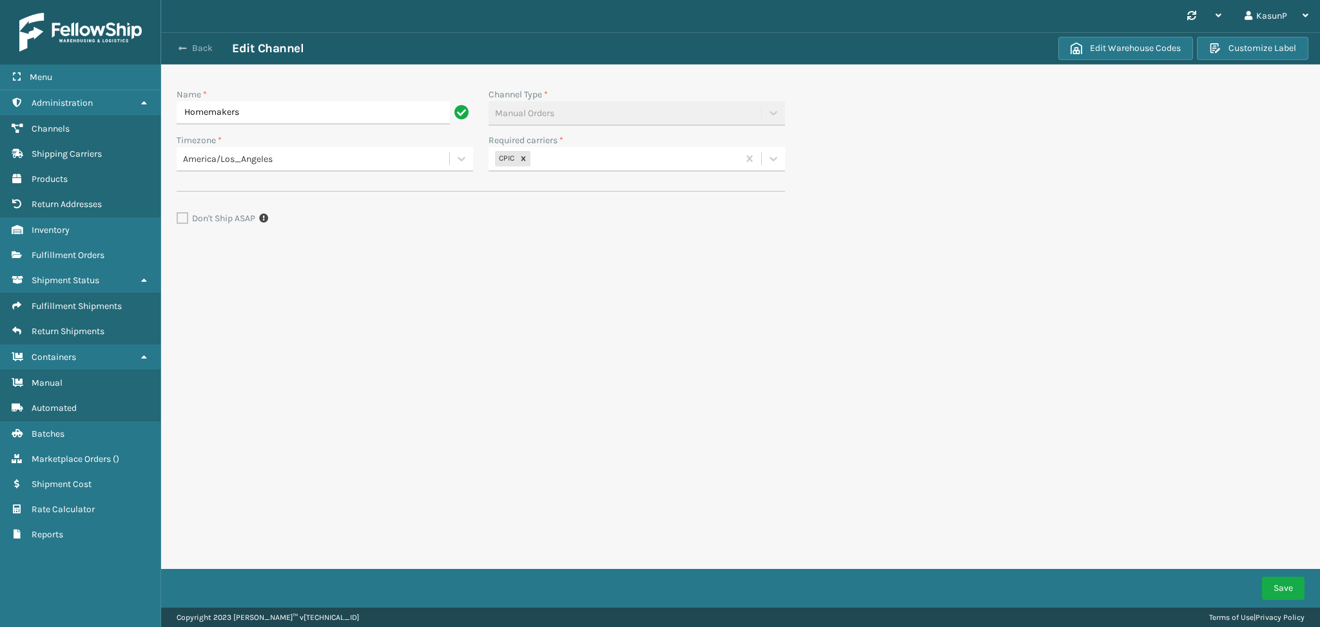
click at [187, 45] on button "Back" at bounding box center [202, 49] width 59 height 12
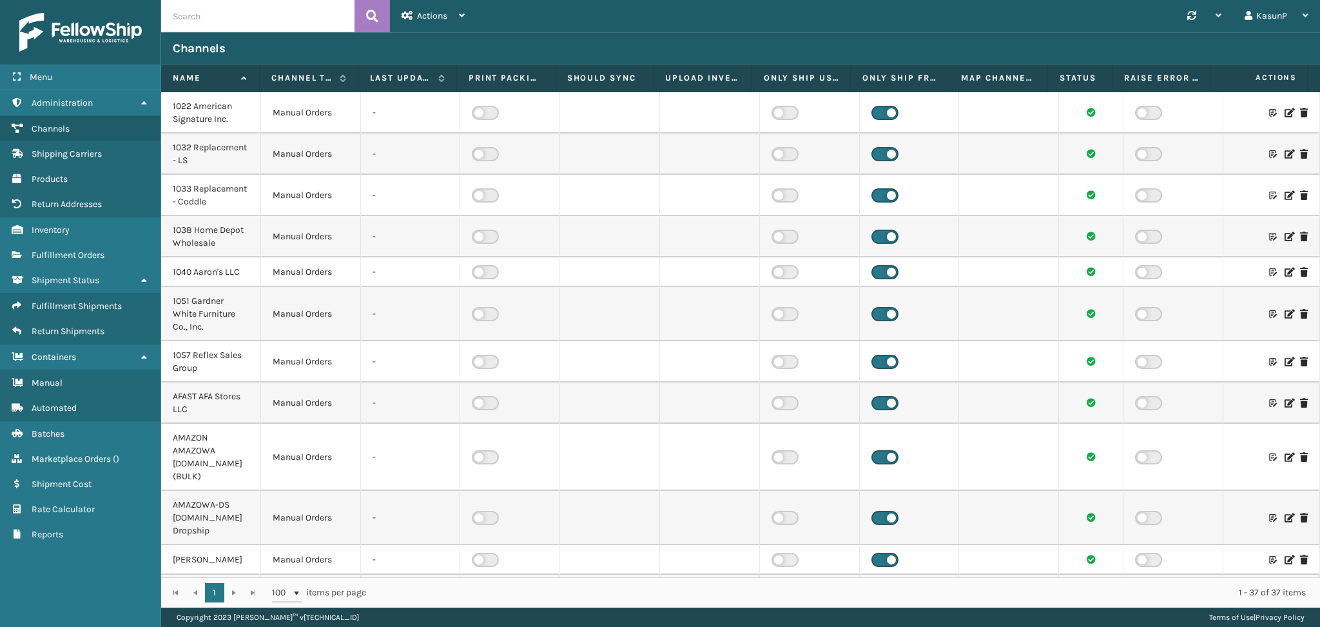
click at [1285, 115] on icon at bounding box center [1289, 112] width 8 height 9
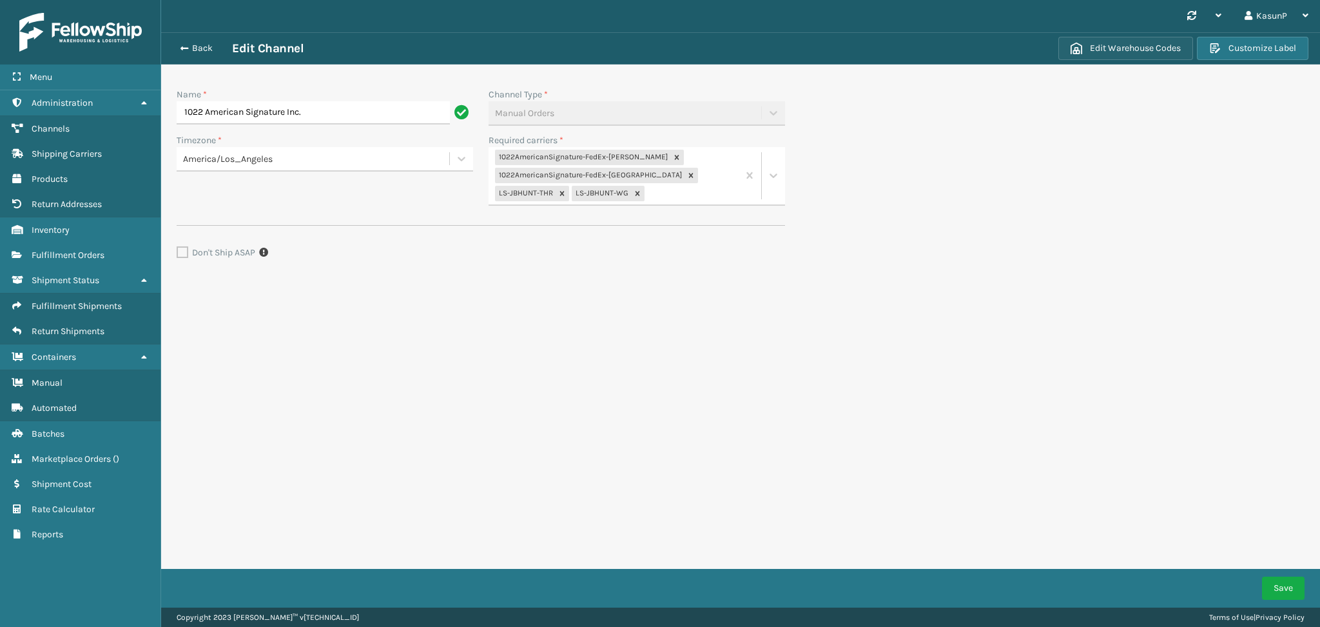
click at [1147, 50] on button "Edit Warehouse Codes" at bounding box center [1125, 48] width 135 height 23
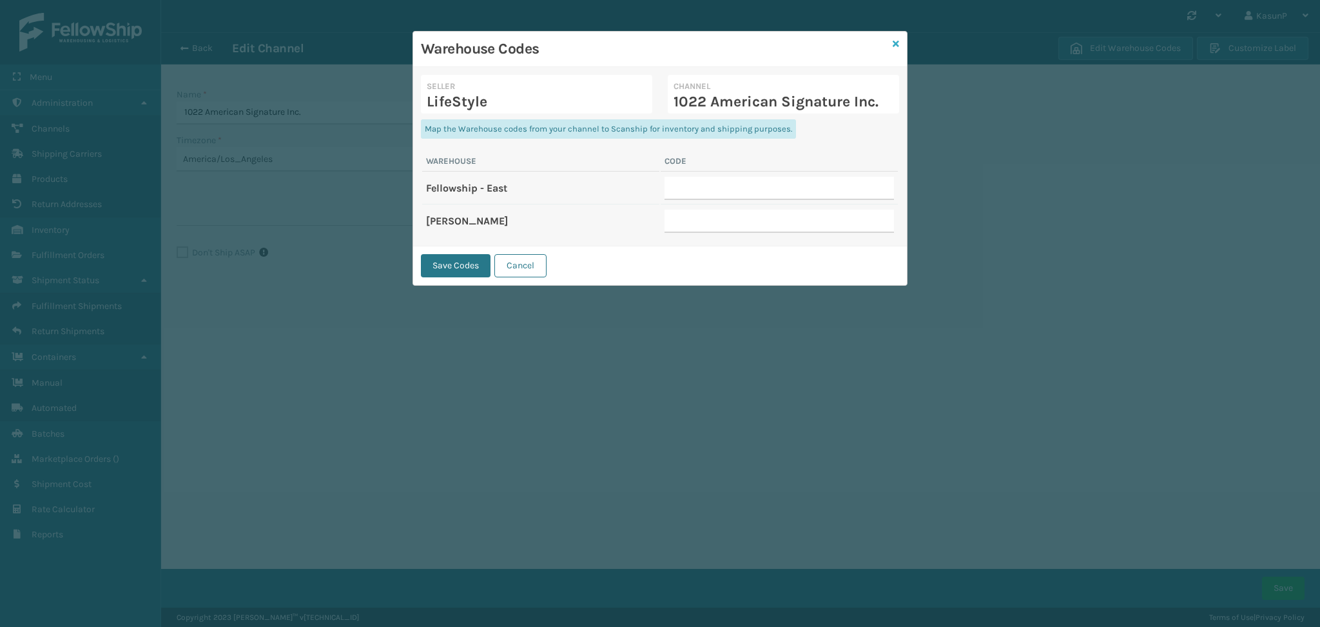
click at [896, 46] on icon at bounding box center [896, 43] width 6 height 9
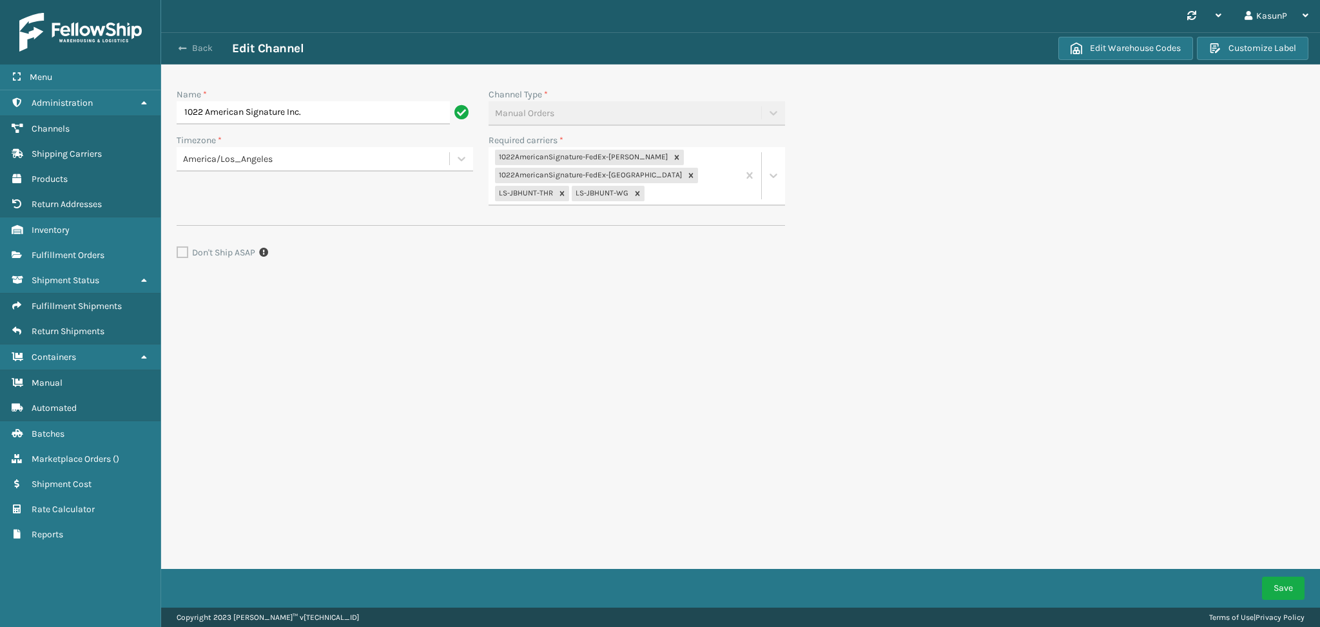
click at [189, 50] on button "Back" at bounding box center [202, 49] width 59 height 12
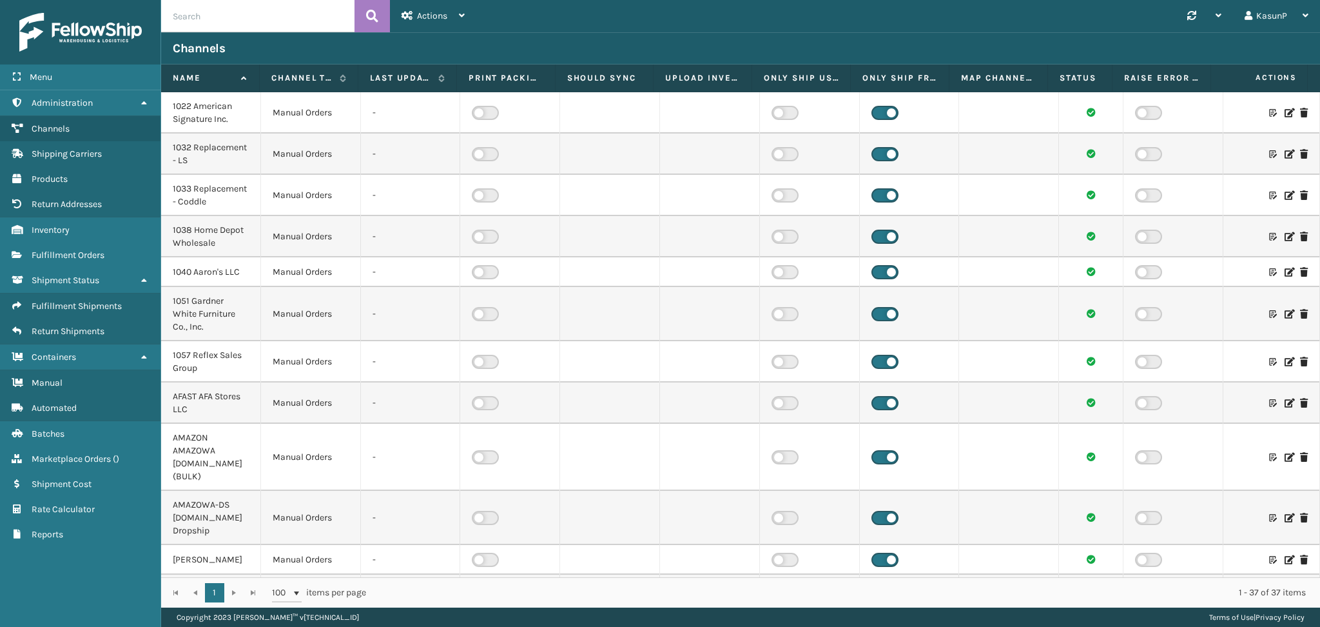
scroll to position [623, 0]
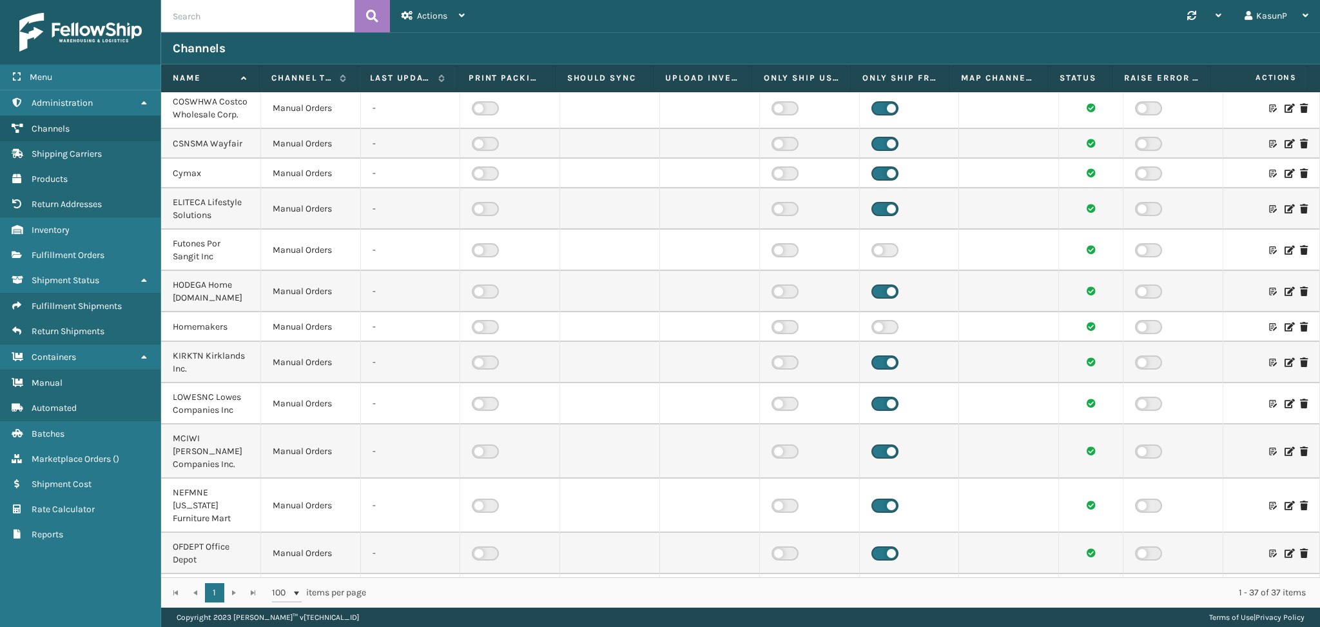
click at [1285, 331] on icon at bounding box center [1289, 326] width 8 height 9
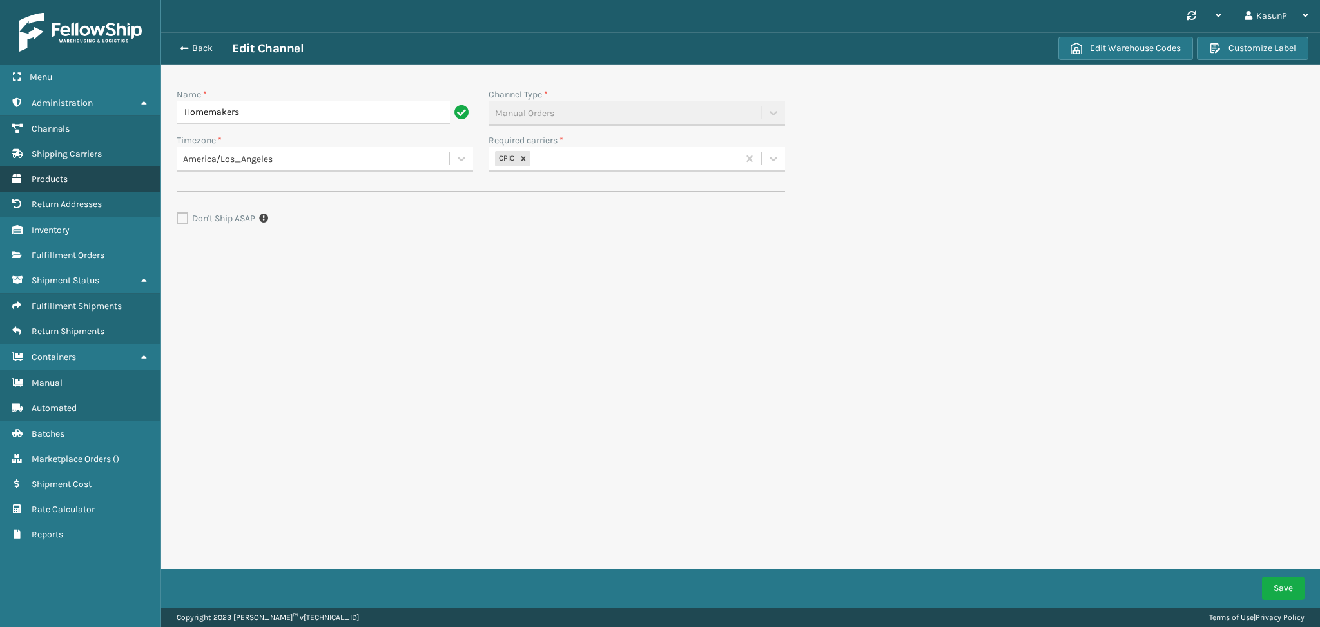
click at [58, 180] on span "Products" at bounding box center [50, 178] width 36 height 11
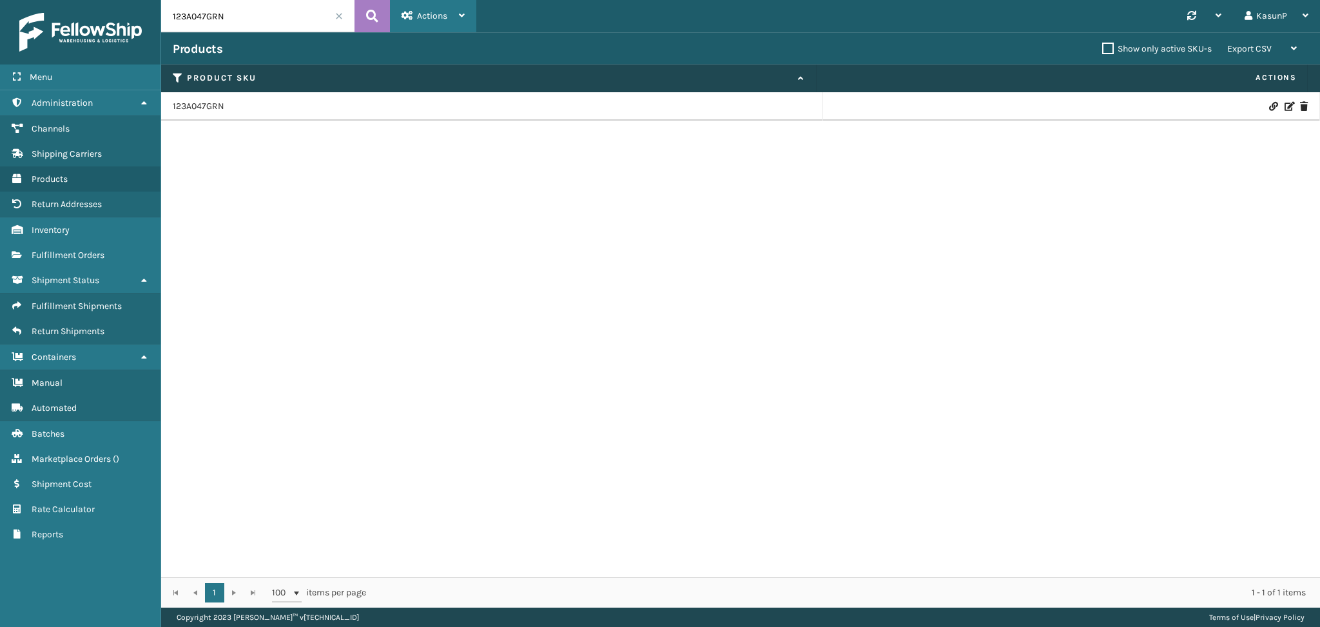
click at [463, 15] on icon at bounding box center [462, 15] width 6 height 9
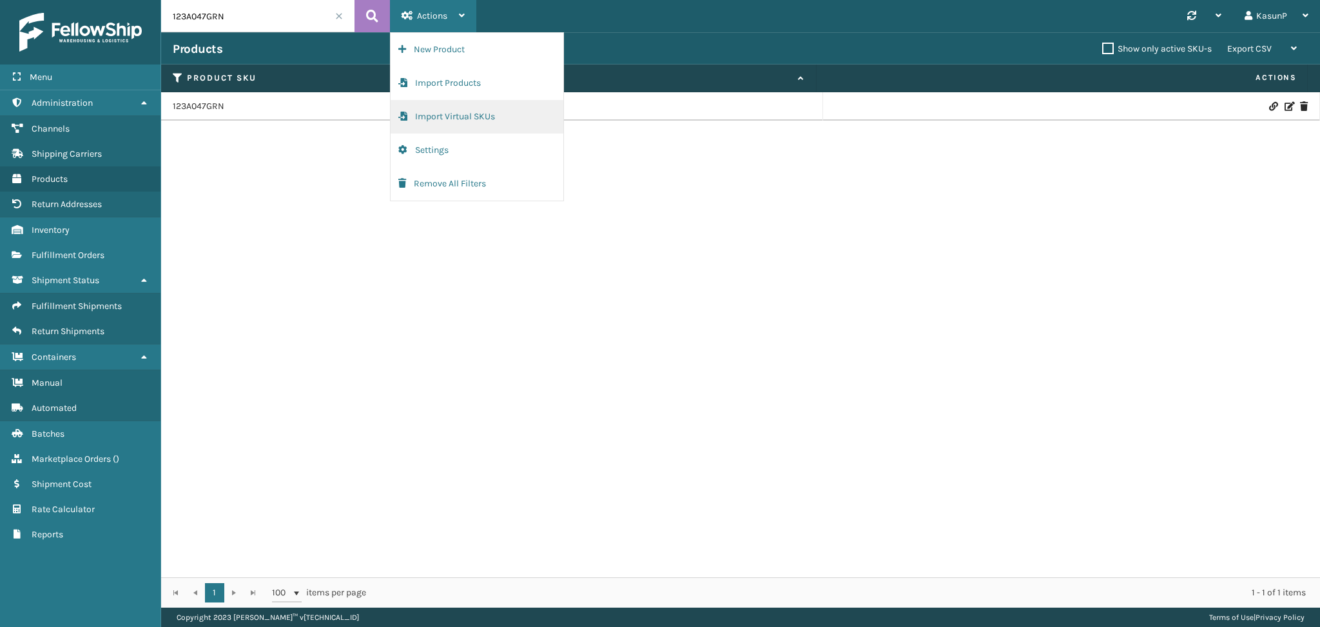
click at [467, 115] on button "Import Virtual SKUs" at bounding box center [477, 117] width 173 height 34
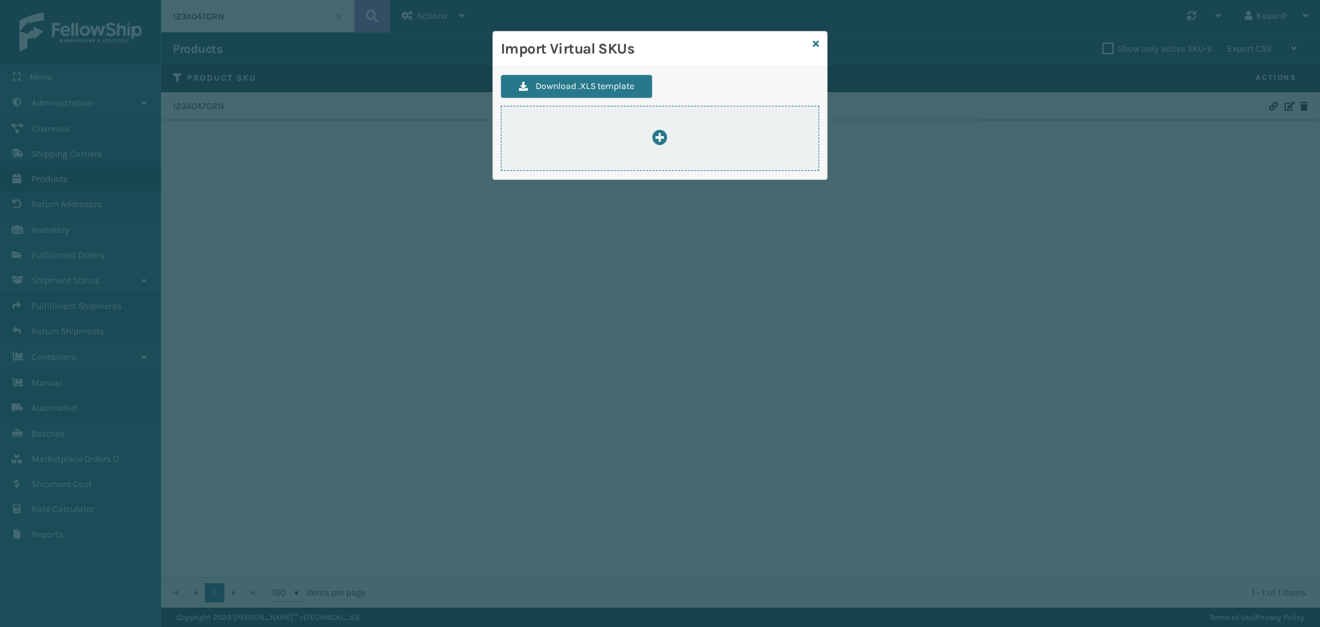
click at [657, 141] on icon at bounding box center [659, 137] width 15 height 15
type input "C:\fakepath\ImportVirtualSkusTemplate-new.xlsx"
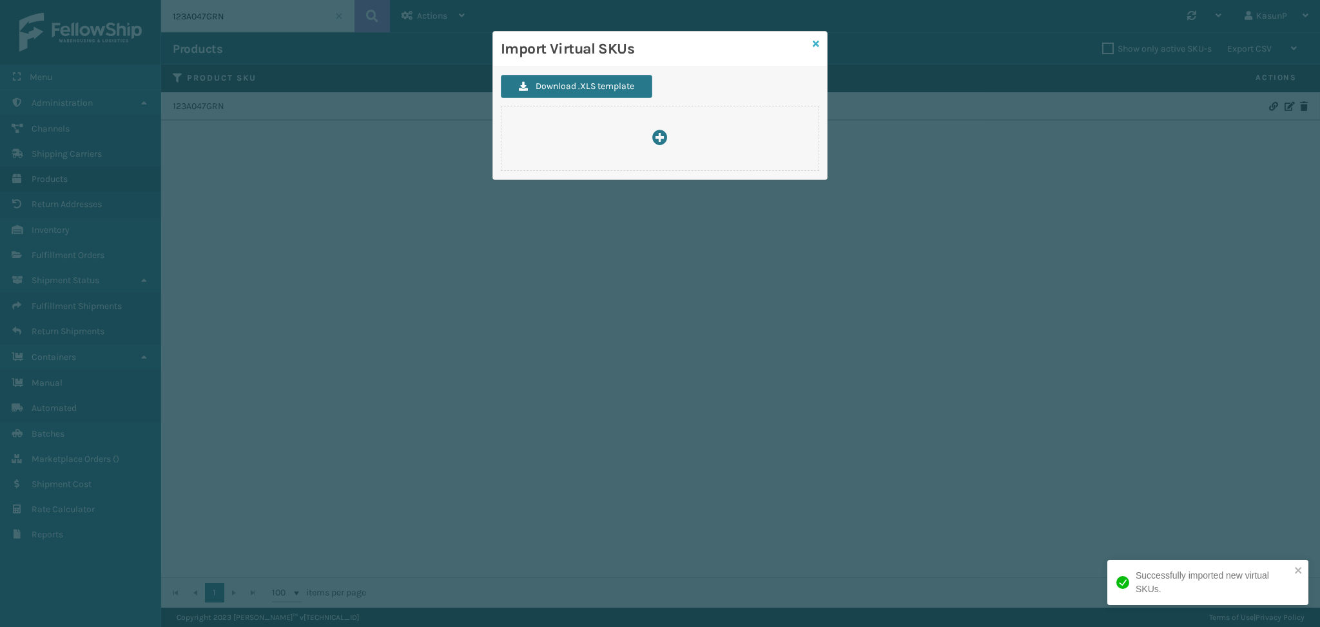
click at [816, 44] on icon at bounding box center [816, 43] width 6 height 9
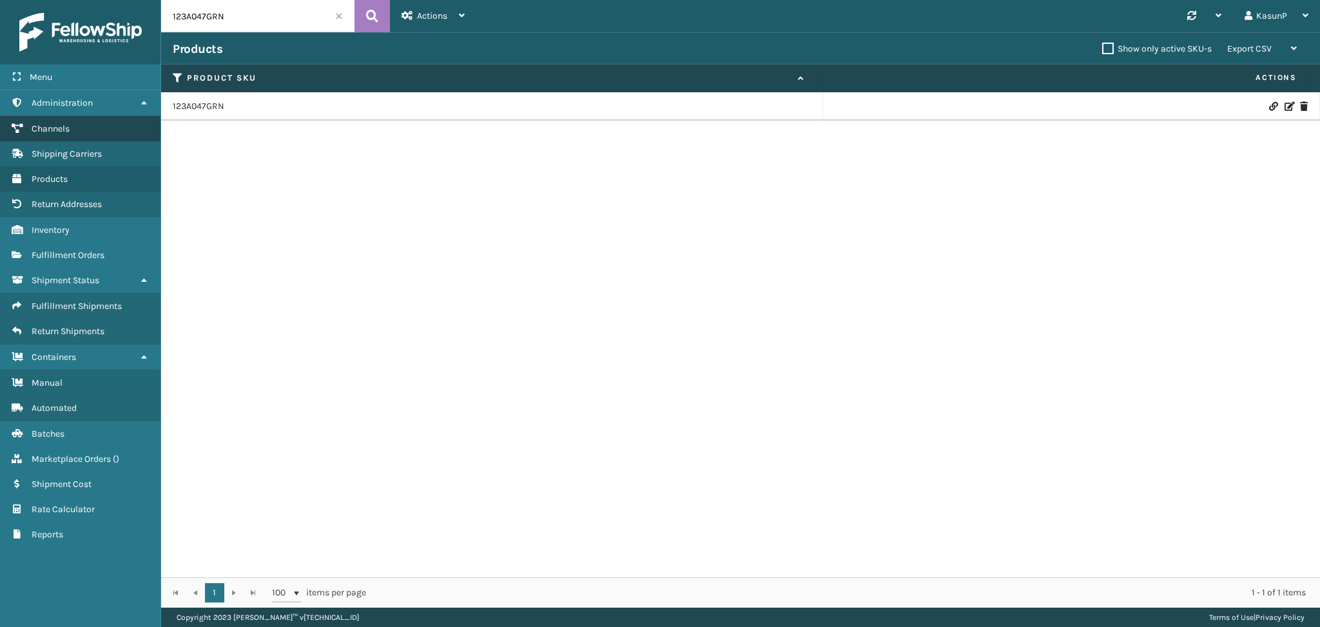
click at [70, 124] on span "Channels" at bounding box center [51, 128] width 38 height 11
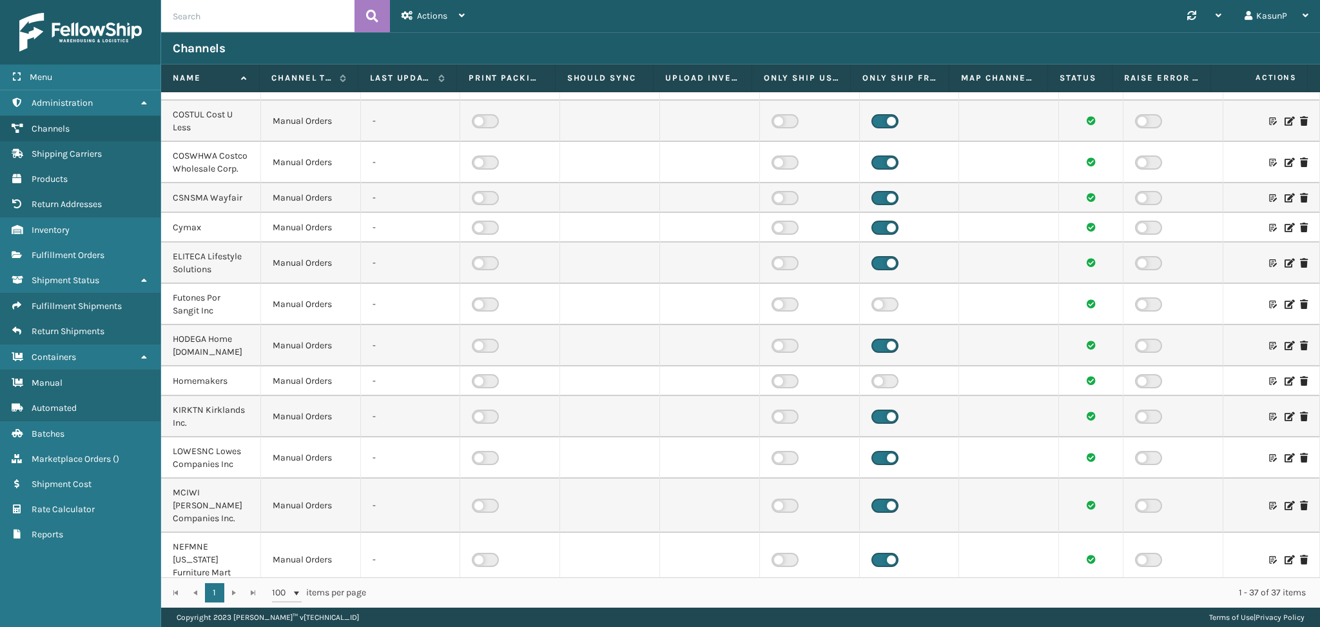
scroll to position [576, 0]
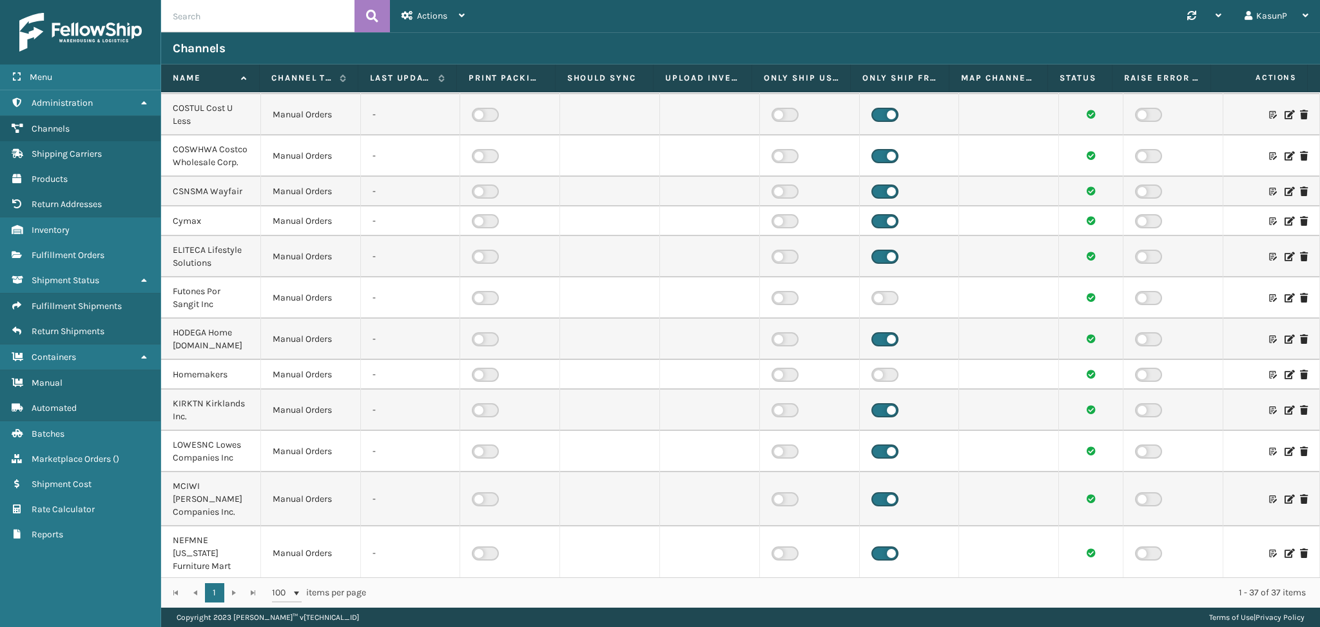
click at [726, 29] on div "Synchronise all channels KasunP Log Out" at bounding box center [898, 16] width 844 height 32
click at [1285, 379] on icon at bounding box center [1289, 374] width 8 height 9
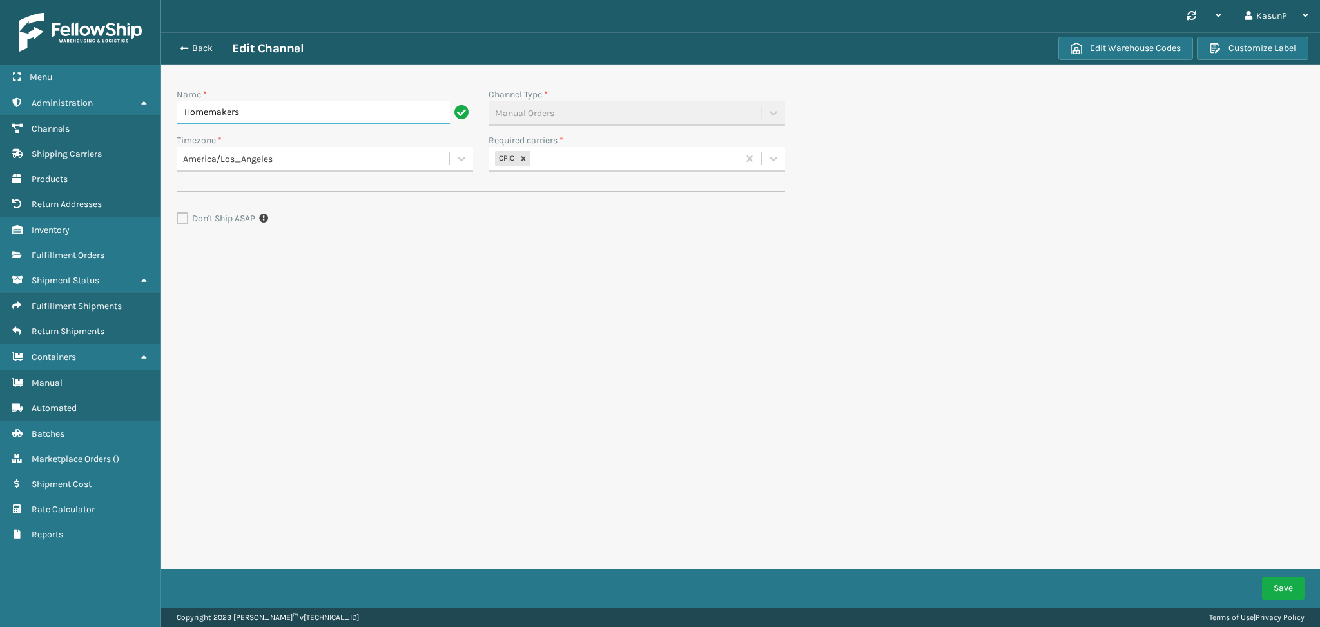
drag, startPoint x: 244, startPoint y: 113, endPoint x: 187, endPoint y: 113, distance: 57.4
click at [187, 113] on input "Homemakers" at bounding box center [313, 112] width 273 height 23
click at [186, 49] on span "button" at bounding box center [183, 48] width 8 height 9
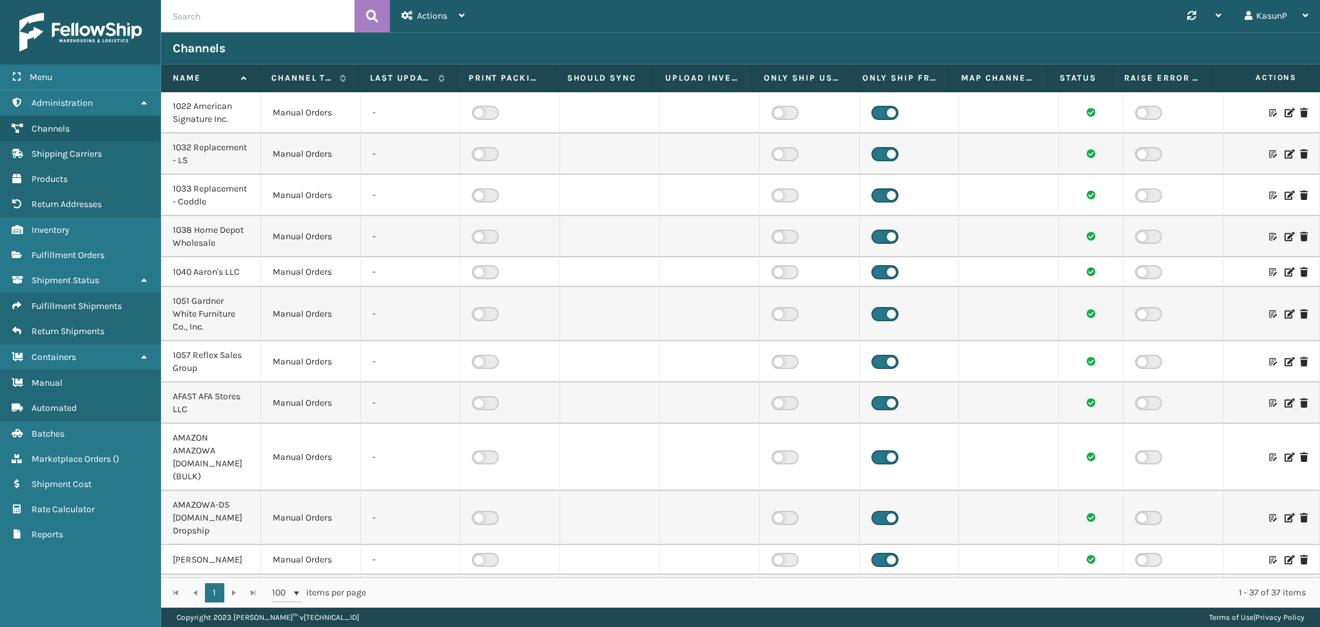
scroll to position [541, 0]
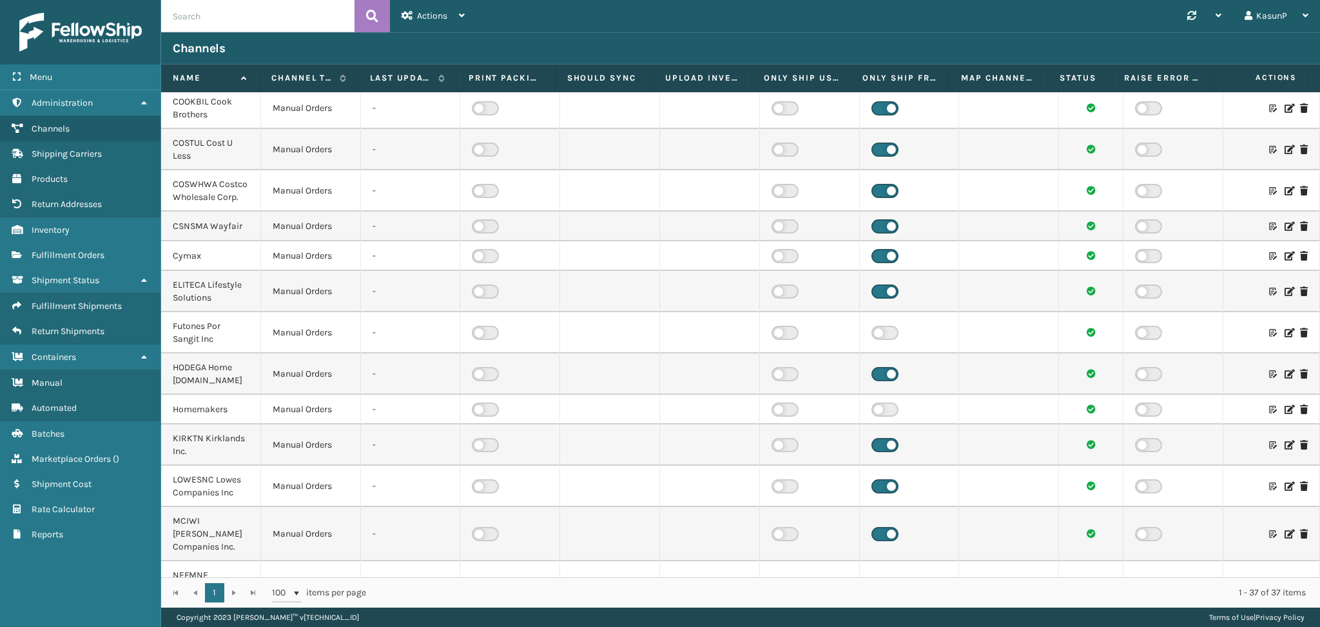
click at [1285, 337] on icon at bounding box center [1289, 332] width 8 height 9
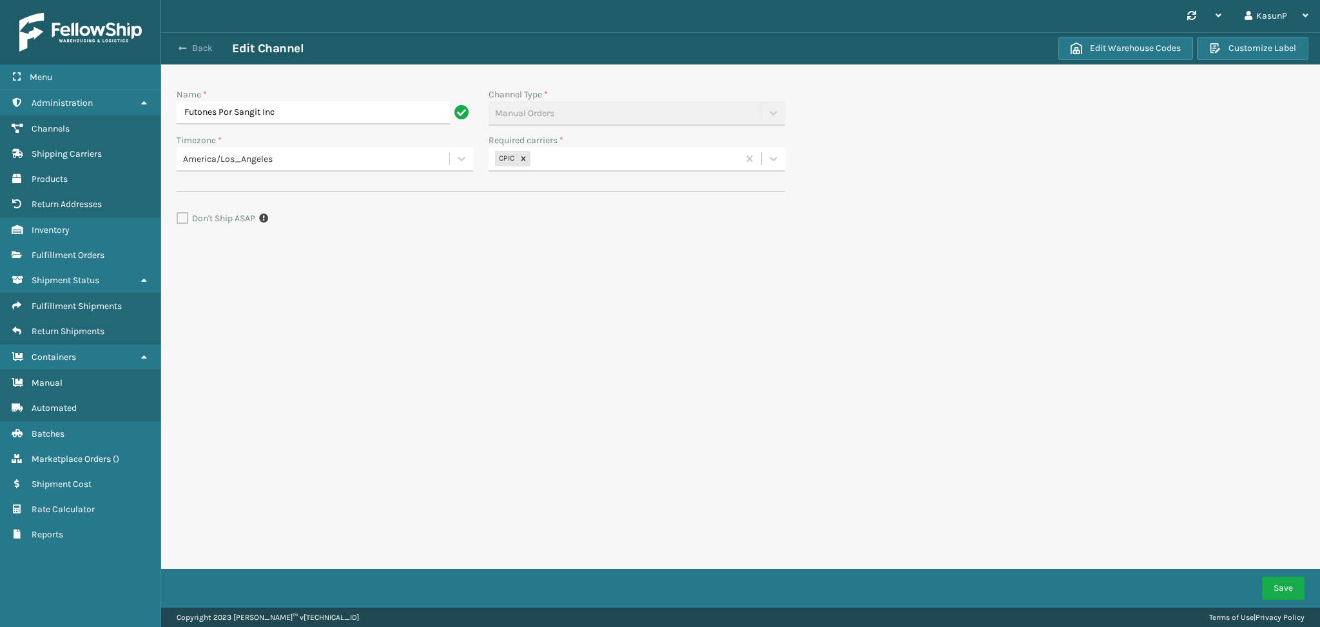
click at [190, 52] on button "Back" at bounding box center [202, 49] width 59 height 12
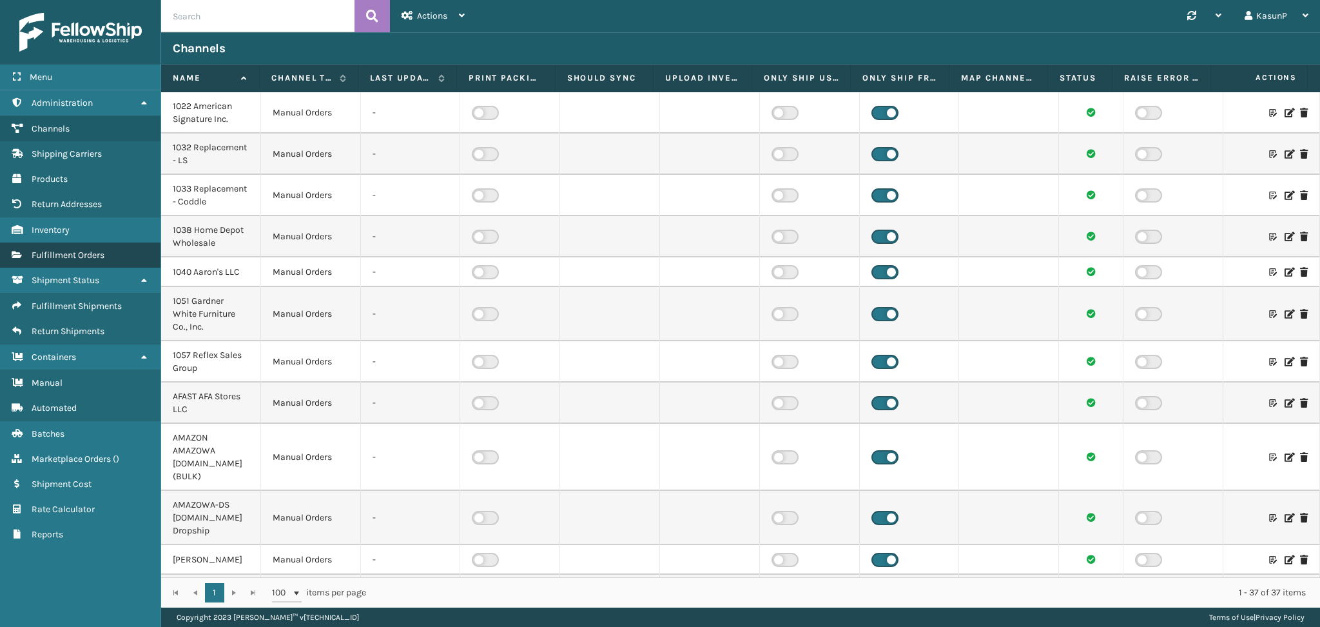
click at [93, 249] on span "Fulfillment Orders" at bounding box center [68, 254] width 73 height 11
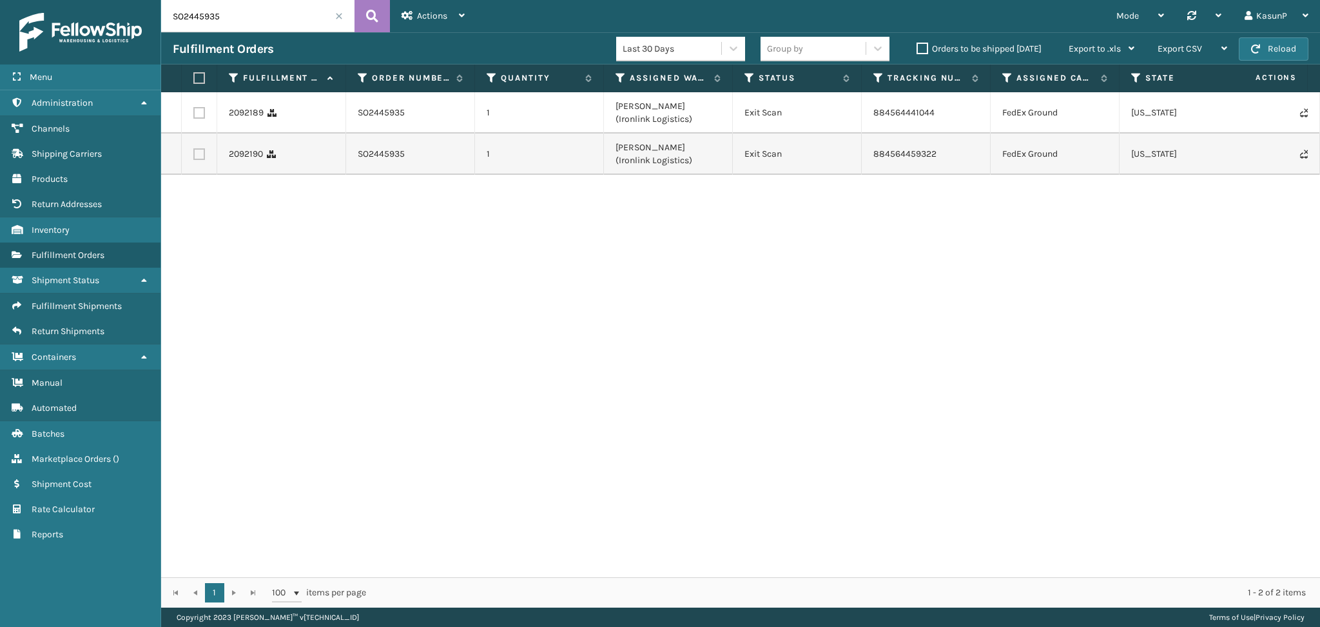
click at [200, 21] on input "SO2445935" at bounding box center [257, 16] width 193 height 32
paste input "39277"
type input "SO2439277"
click at [360, 21] on button at bounding box center [372, 16] width 35 height 32
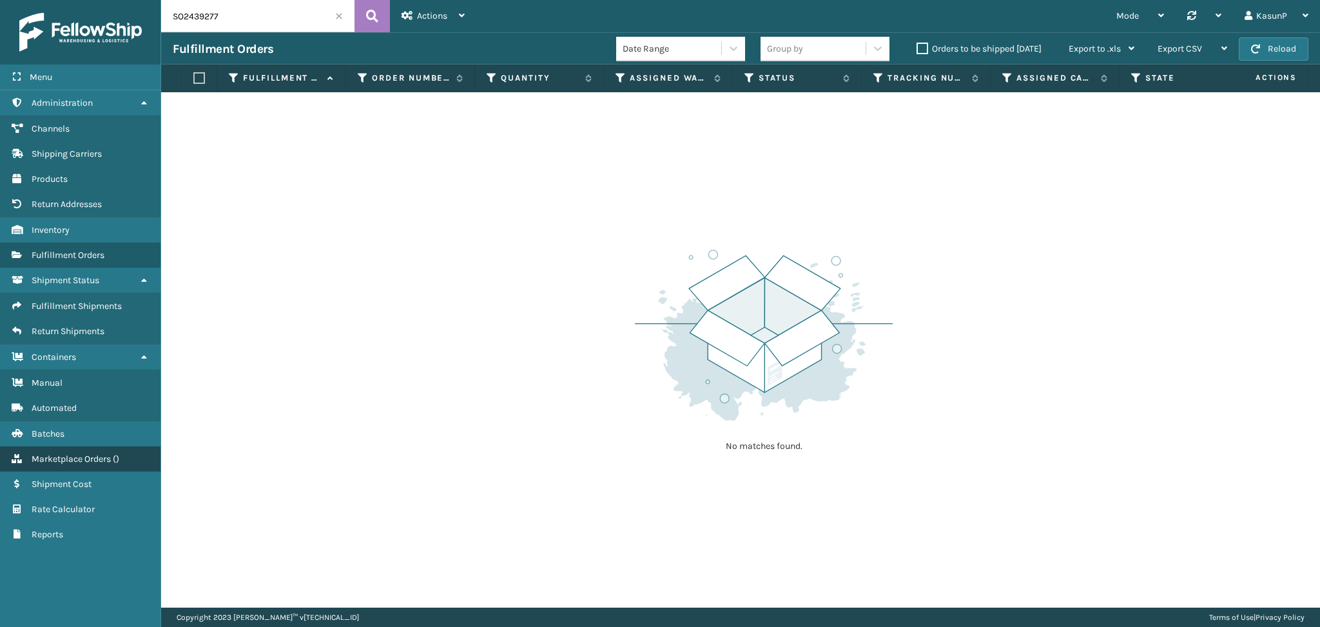
click at [90, 453] on span "Marketplace Orders" at bounding box center [71, 458] width 79 height 11
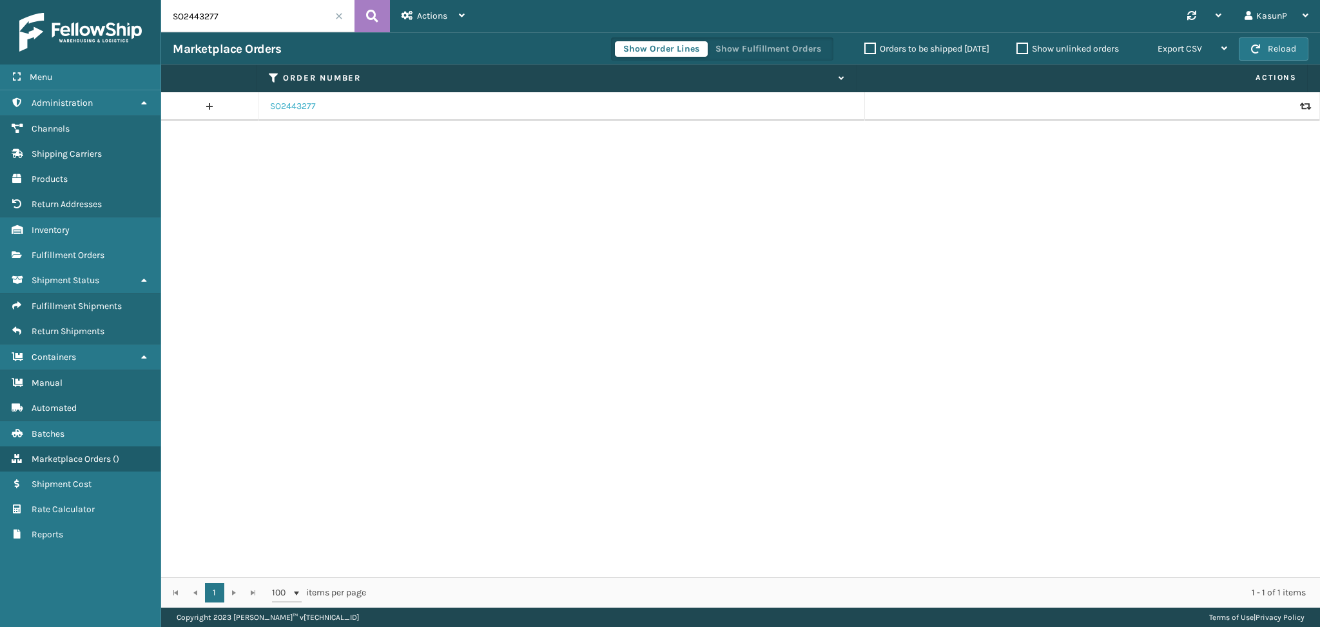
click at [291, 103] on link "SO2443277" at bounding box center [293, 106] width 46 height 13
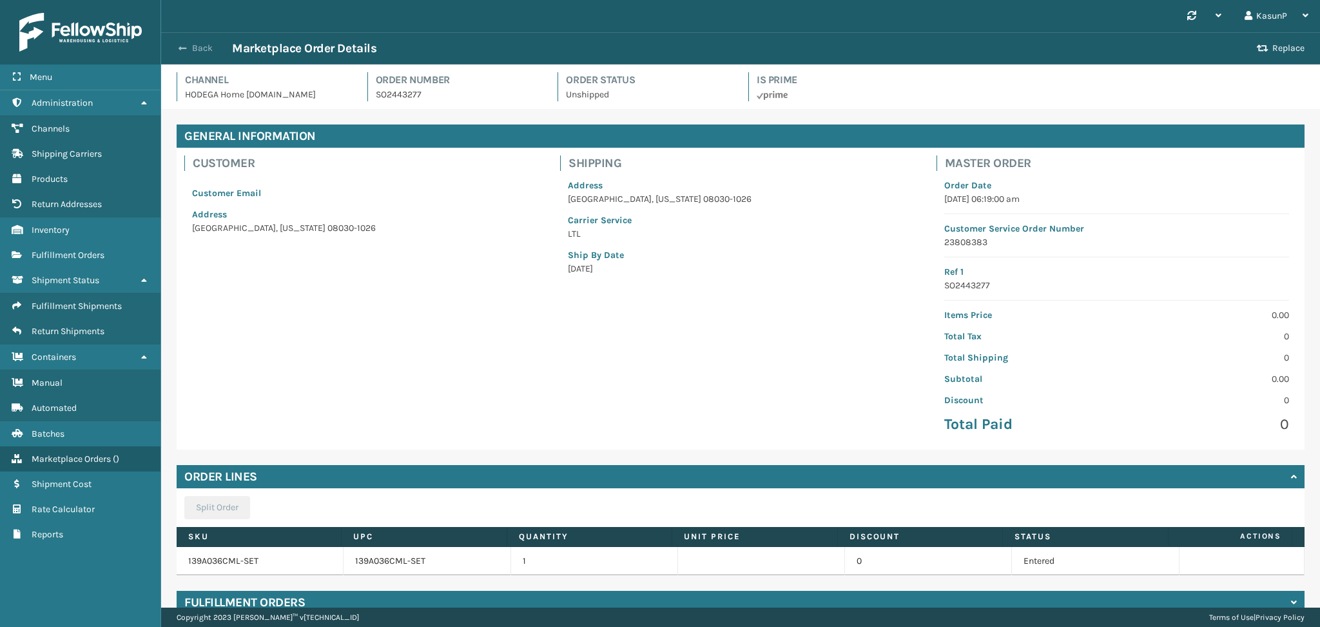
click at [184, 50] on span "button" at bounding box center [183, 48] width 8 height 9
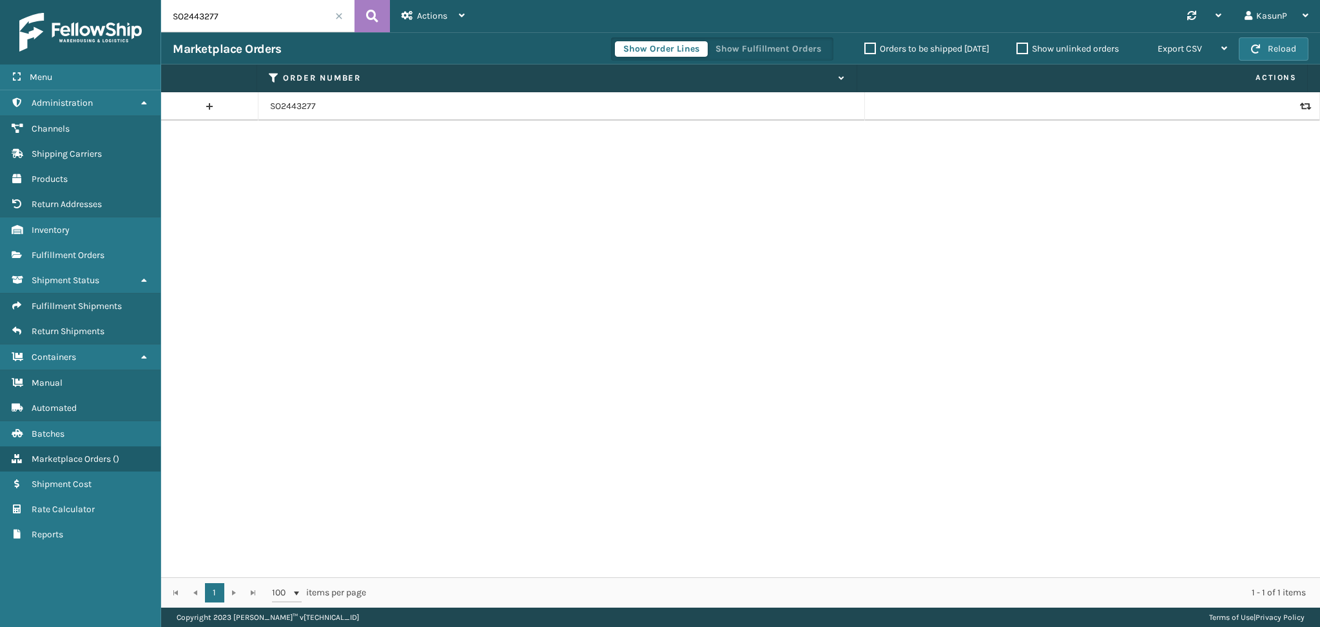
click at [199, 14] on input "SO2443277" at bounding box center [257, 16] width 193 height 32
paste input "39"
type input "SO2439277"
click at [378, 19] on icon at bounding box center [372, 15] width 12 height 19
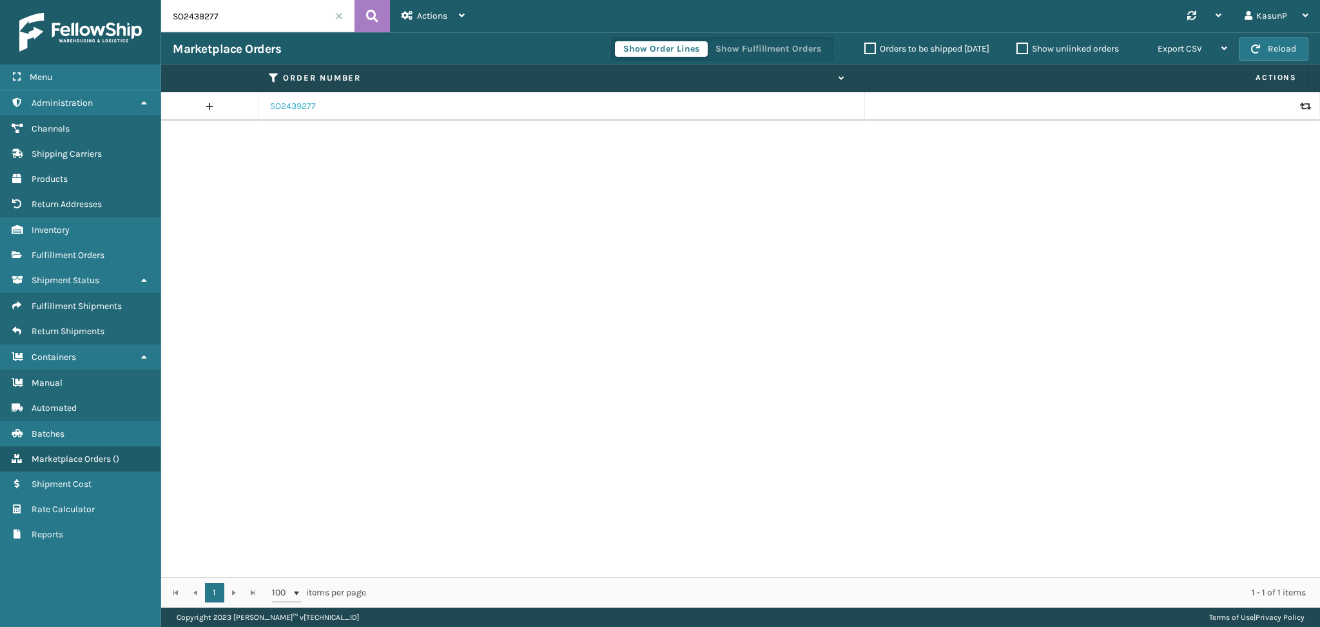
click at [295, 108] on link "SO2439277" at bounding box center [293, 106] width 46 height 13
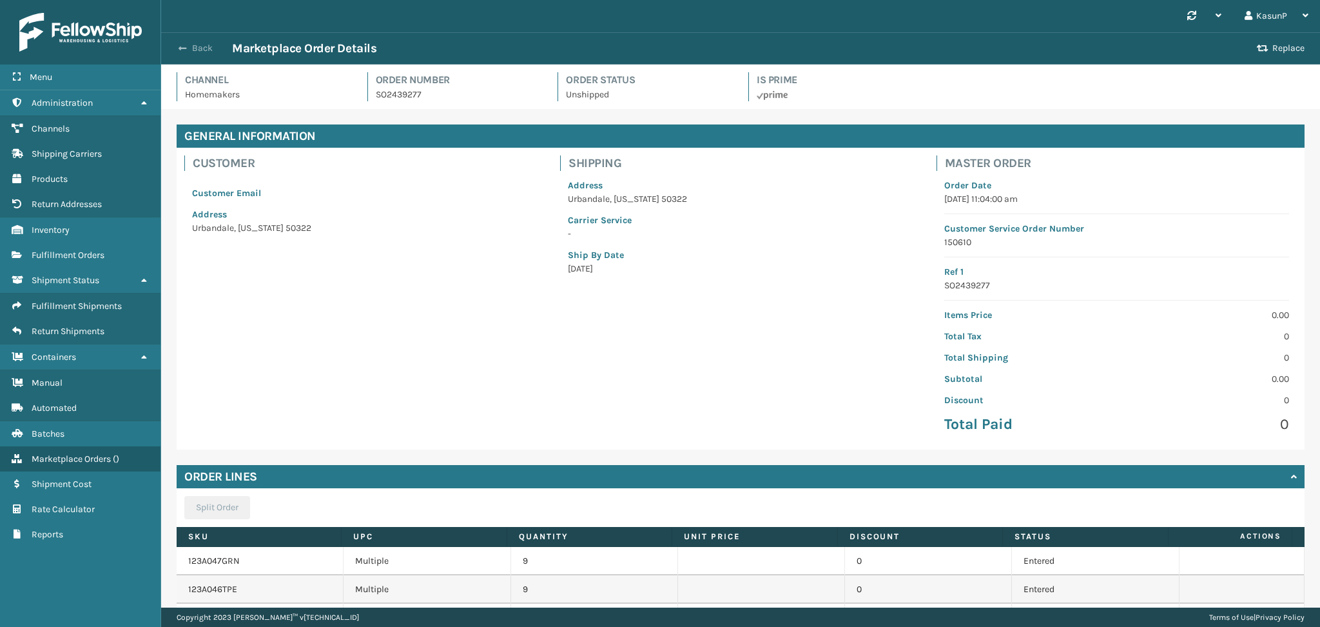
click at [180, 53] on button "Back" at bounding box center [202, 49] width 59 height 12
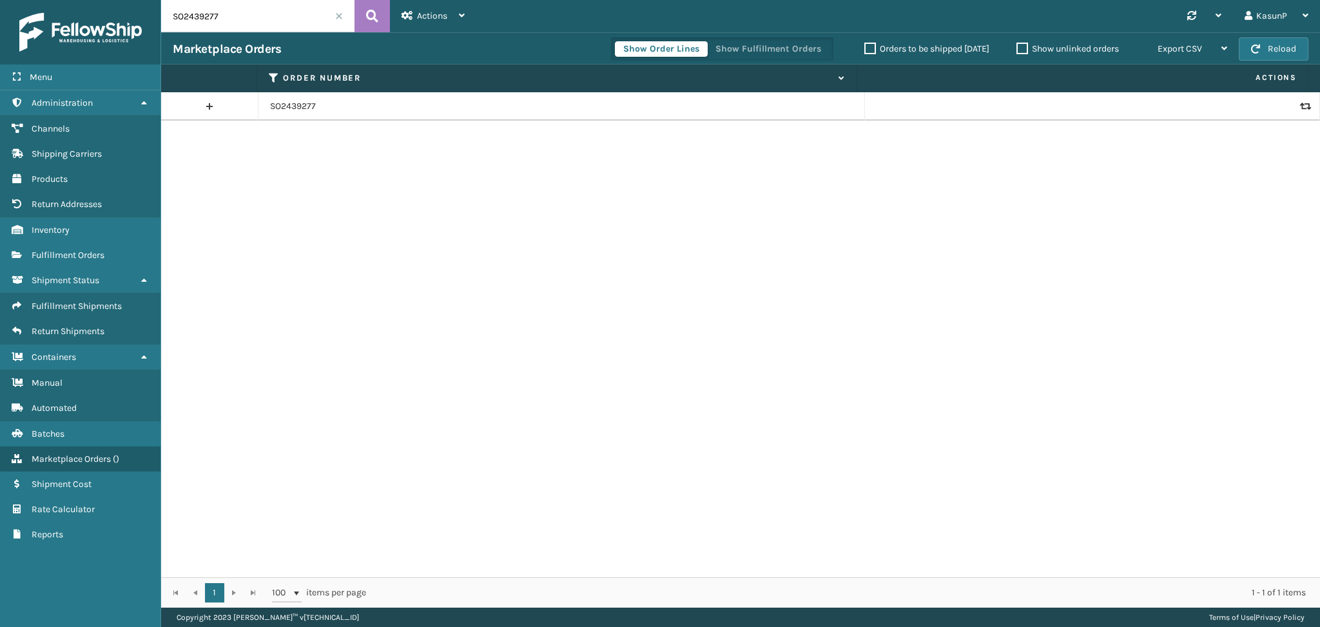
click at [201, 15] on input "SO2439277" at bounding box center [257, 16] width 193 height 32
paste input "6"
type input "SO2439276"
click at [371, 19] on icon at bounding box center [372, 15] width 12 height 19
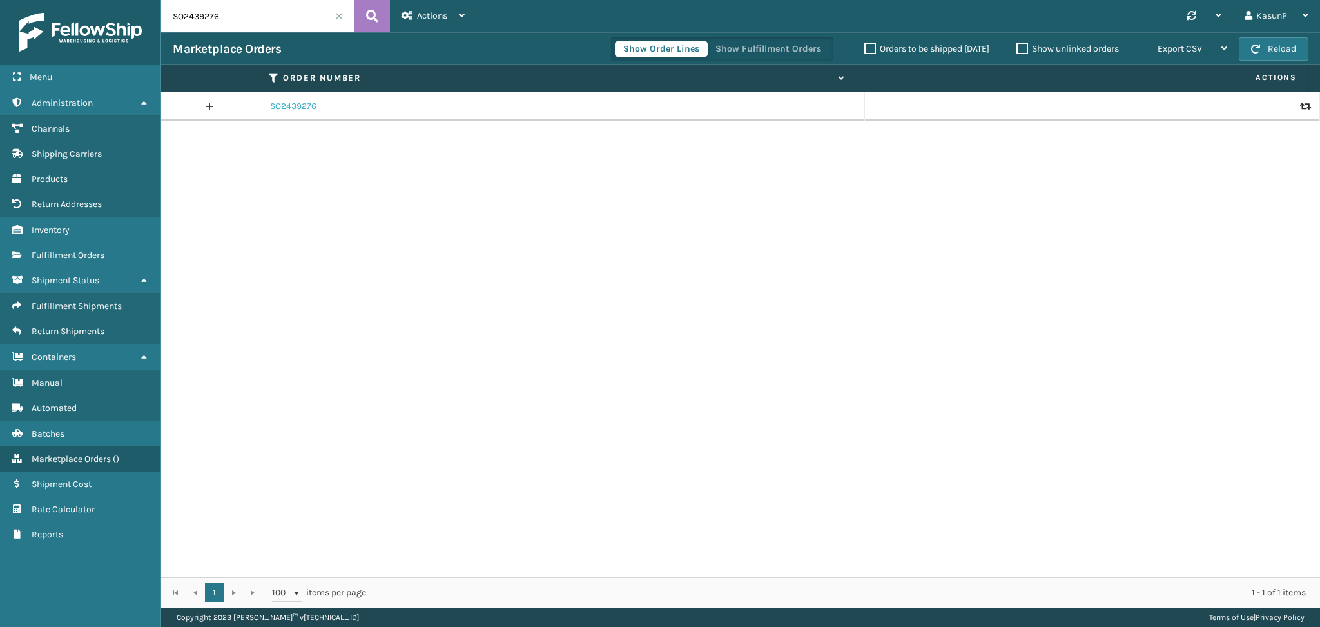
click at [294, 106] on link "SO2439276" at bounding box center [293, 106] width 46 height 13
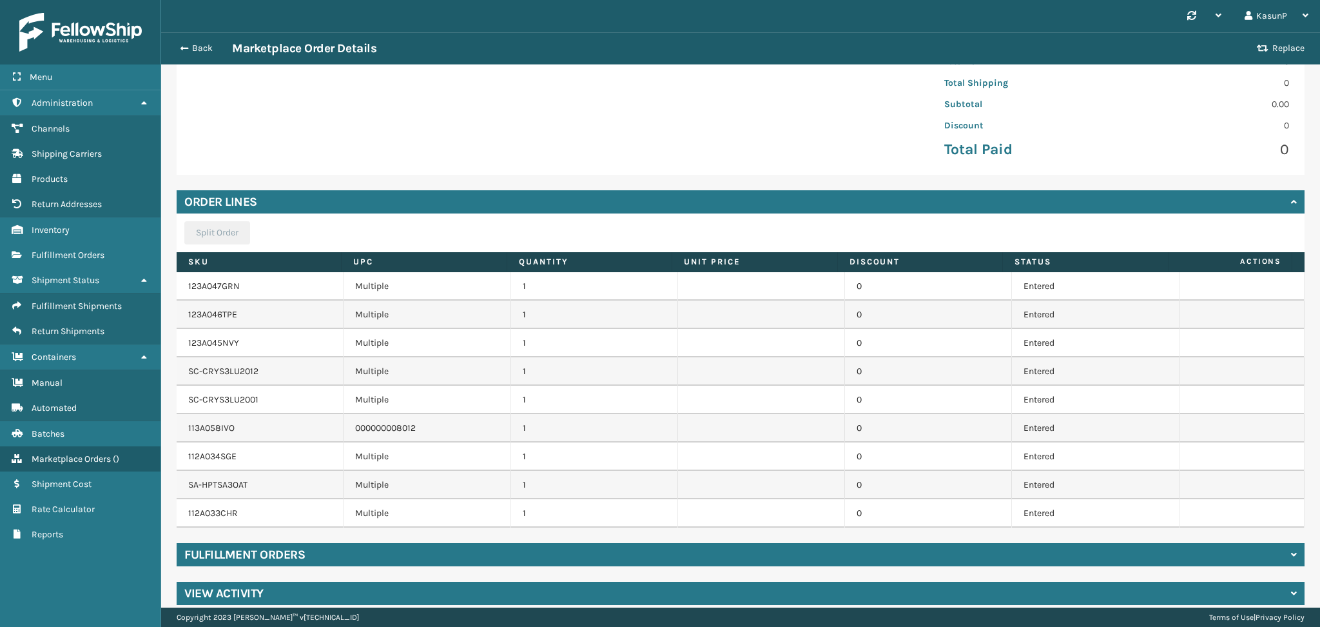
scroll to position [287, 0]
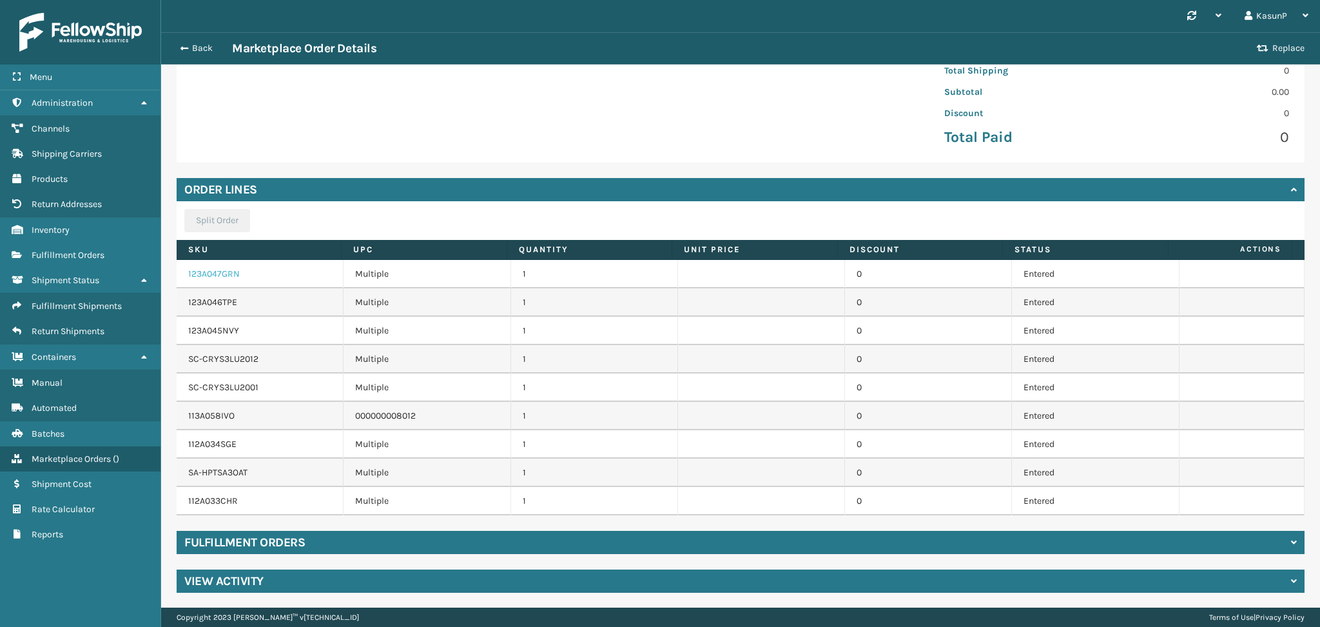
click at [203, 271] on link "123A047GRN" at bounding box center [214, 273] width 52 height 11
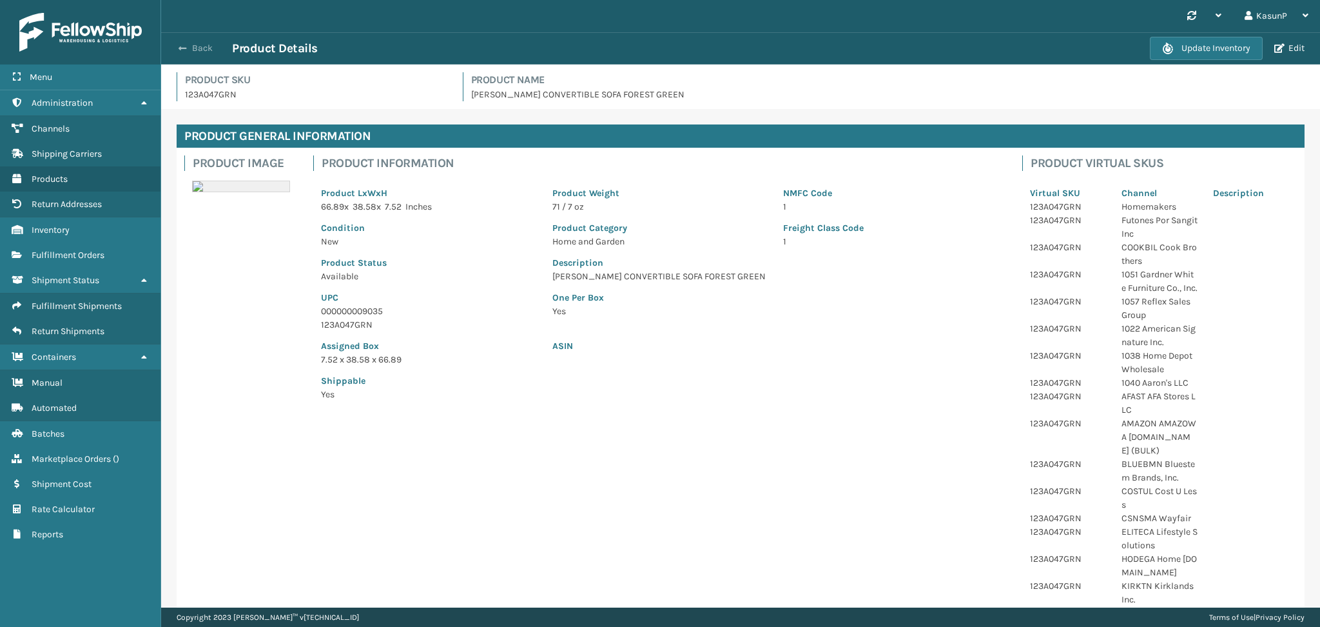
click at [180, 51] on span "button" at bounding box center [183, 48] width 8 height 9
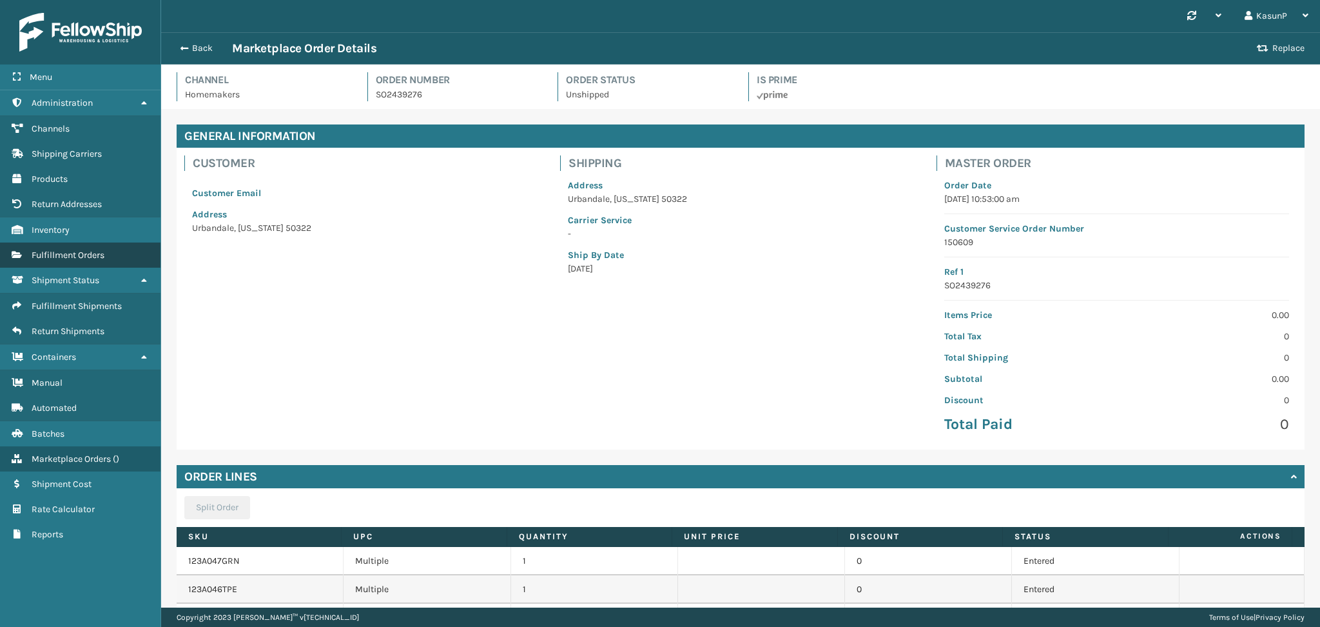
click at [79, 249] on span "Fulfillment Orders" at bounding box center [68, 254] width 73 height 11
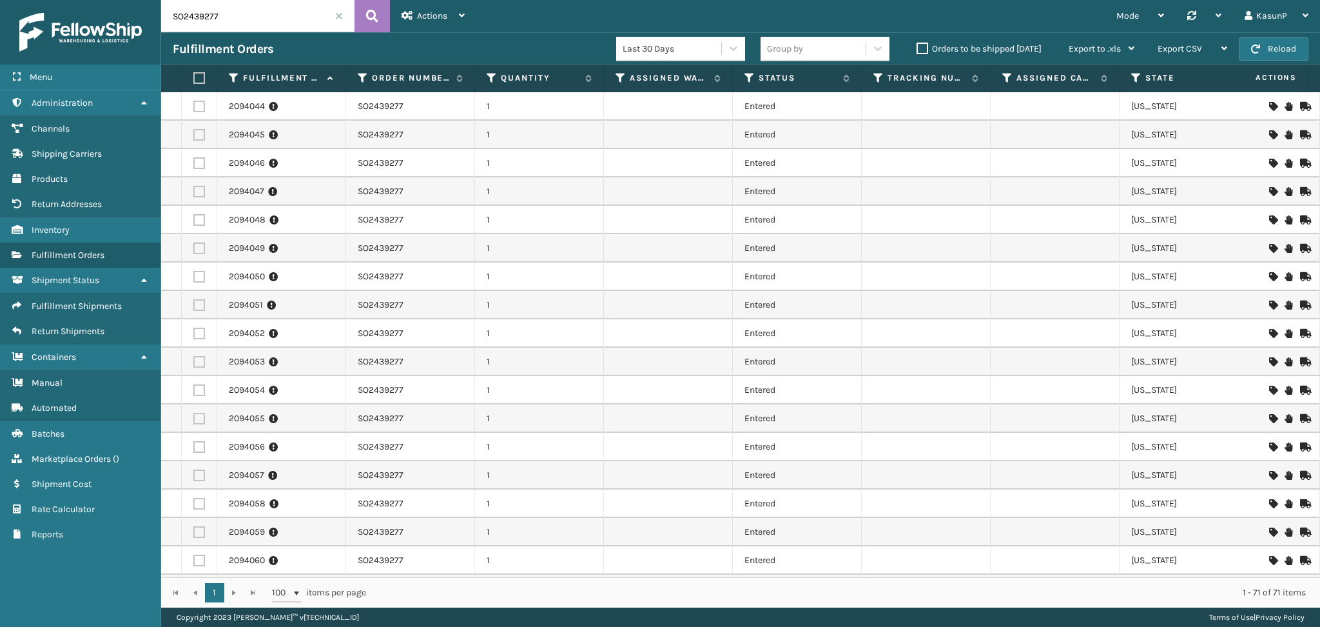
click at [203, 19] on input "SO2439277" at bounding box center [257, 16] width 193 height 32
click at [388, 104] on link "SO2439277" at bounding box center [381, 106] width 46 height 13
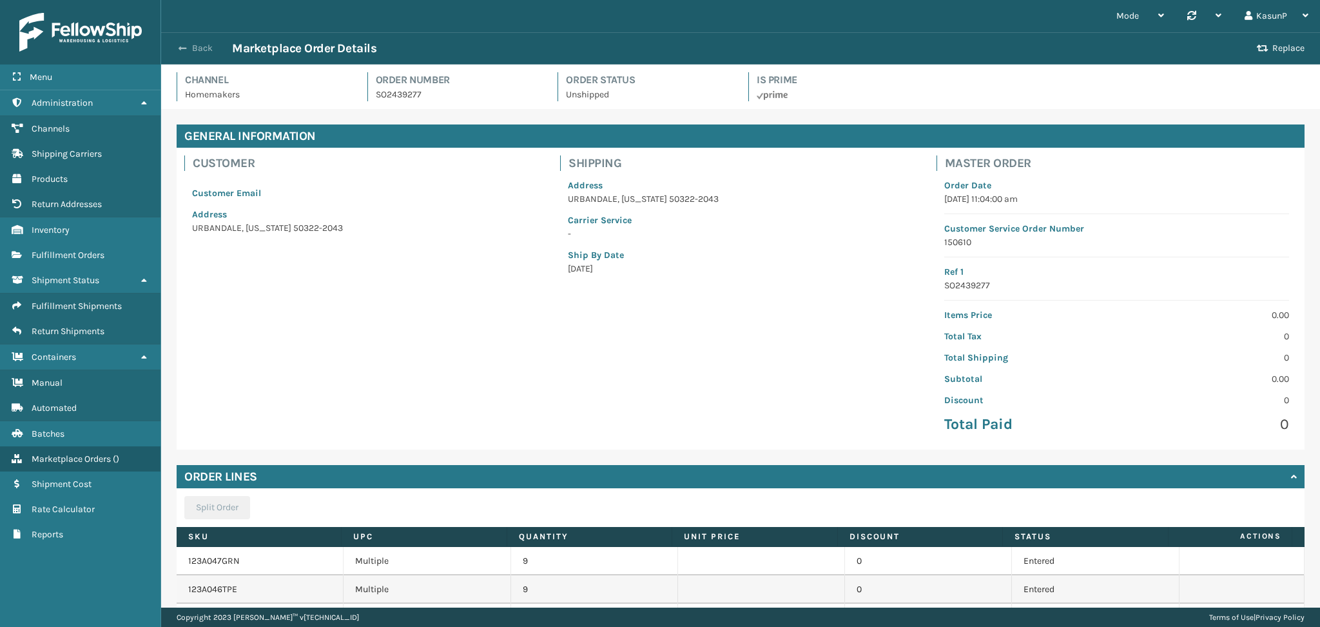
click at [181, 50] on span "button" at bounding box center [183, 48] width 8 height 9
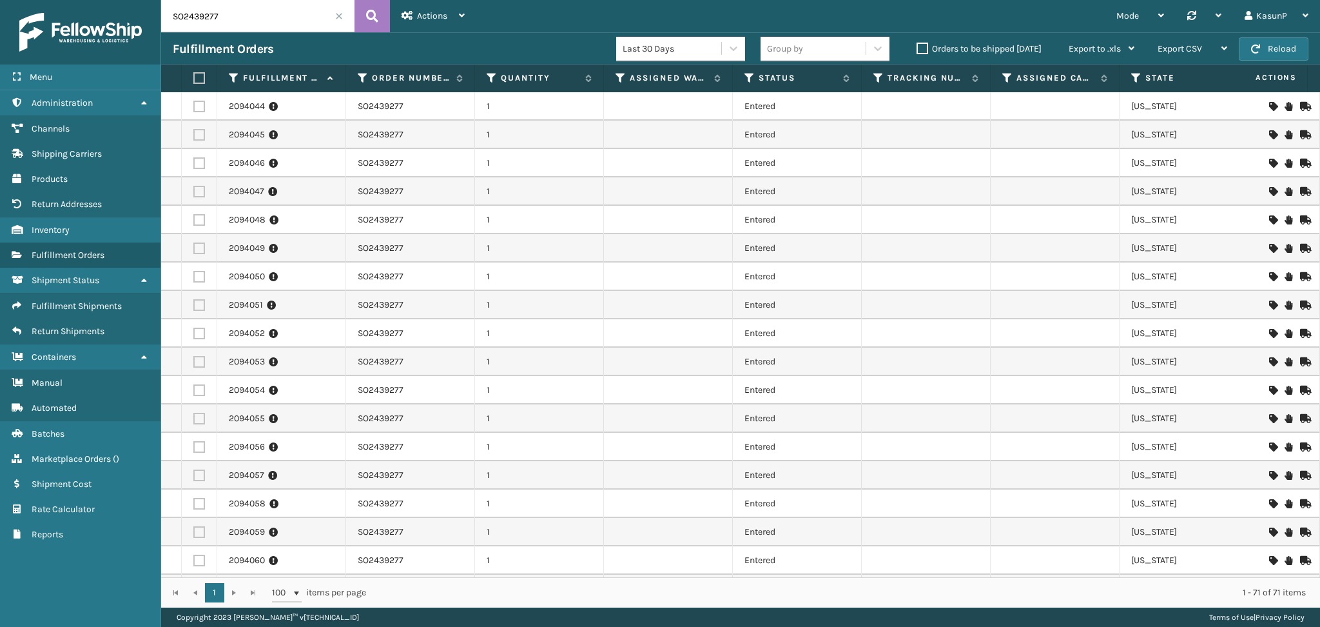
click at [211, 19] on input "SO2439277" at bounding box center [257, 16] width 193 height 32
paste input "45679"
click at [365, 26] on button at bounding box center [372, 16] width 35 height 32
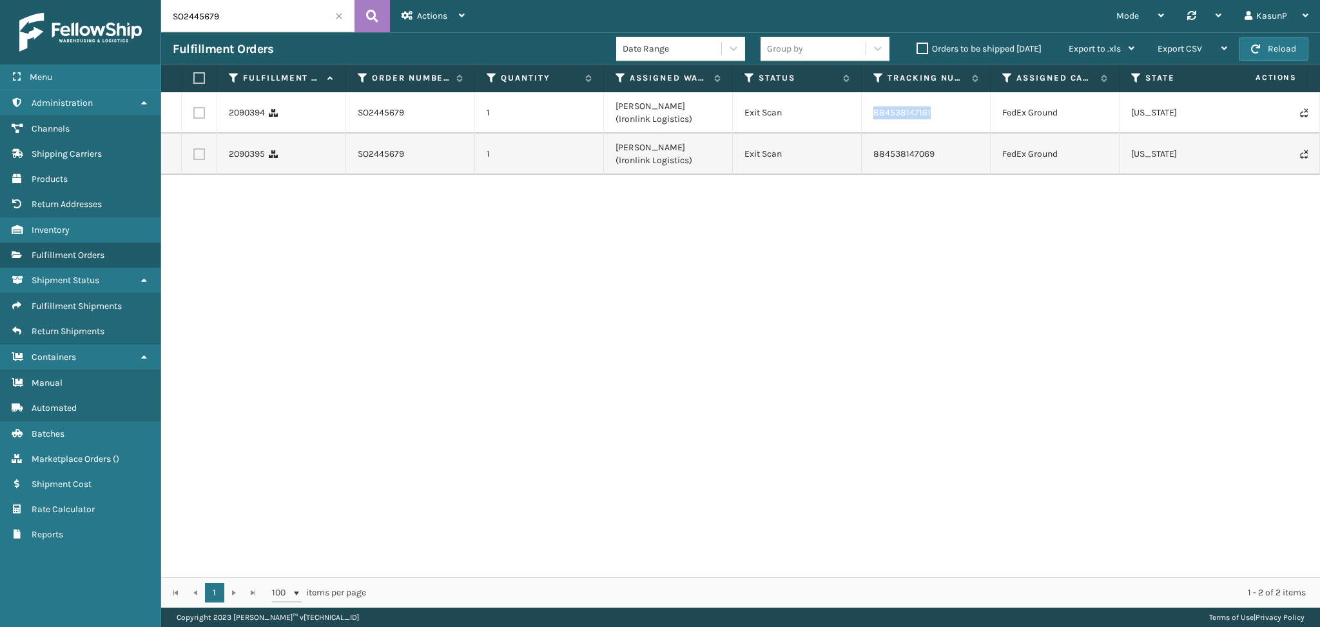
drag, startPoint x: 932, startPoint y: 113, endPoint x: 866, endPoint y: 117, distance: 65.9
click at [866, 117] on td "884538147161" at bounding box center [926, 112] width 129 height 41
copy link "884538147161"
click at [199, 20] on input "SO2445679" at bounding box center [257, 16] width 193 height 32
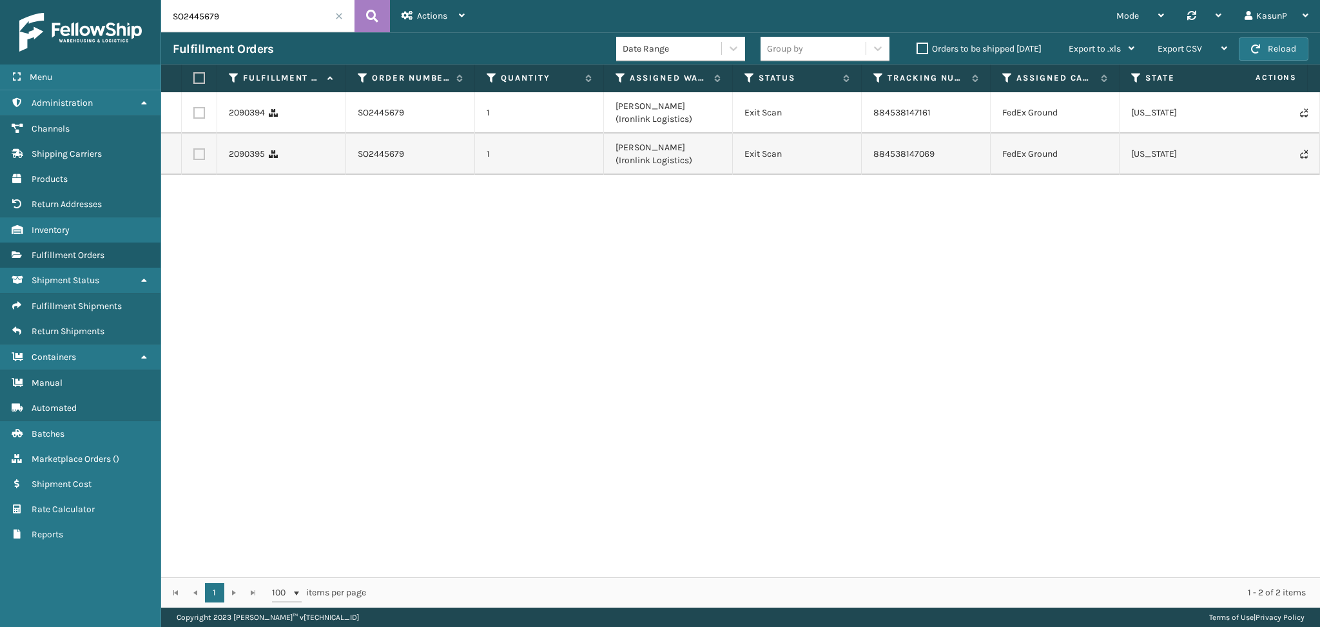
paste input "935"
click at [374, 12] on icon at bounding box center [372, 15] width 12 height 19
drag, startPoint x: 938, startPoint y: 115, endPoint x: 858, endPoint y: 111, distance: 80.7
click at [858, 111] on tr "2092189 SO2445935 1 [PERSON_NAME] (Ironlink Logistics) Exit Scan 884564441044 F…" at bounding box center [817, 112] width 1313 height 41
copy tr "884564441044"
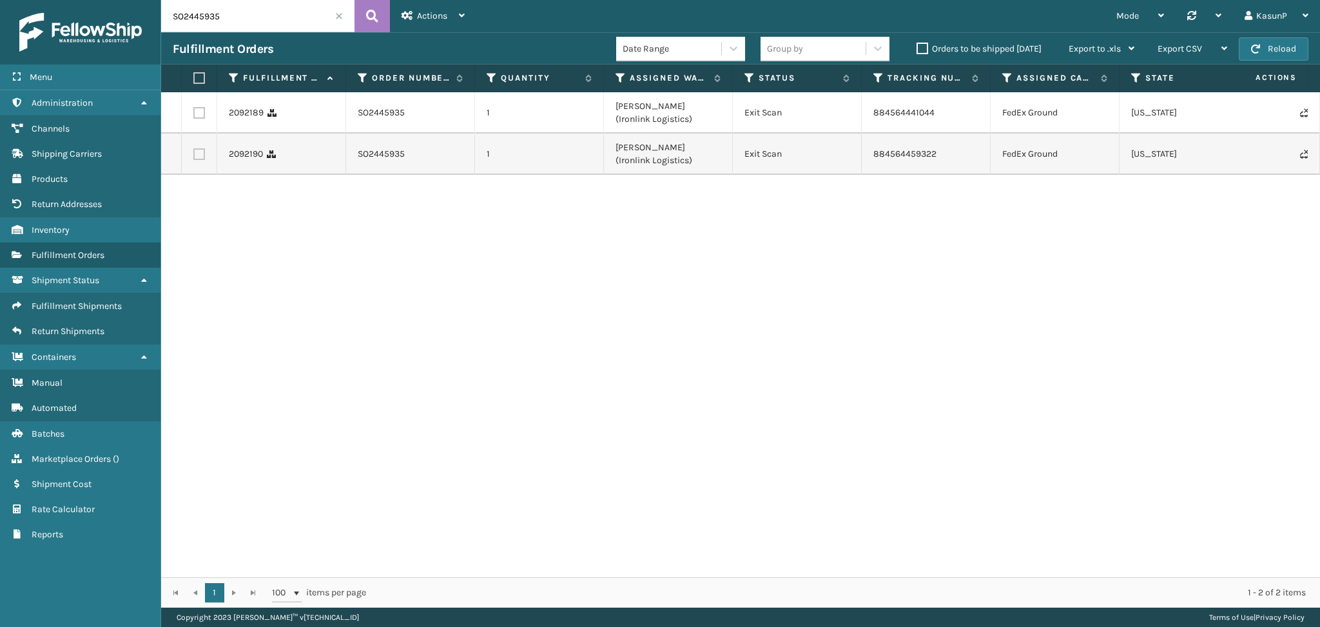
click at [200, 23] on input "SO2445935" at bounding box center [257, 16] width 193 height 32
paste input "6092"
click at [378, 15] on button at bounding box center [372, 16] width 35 height 32
drag, startPoint x: 940, startPoint y: 111, endPoint x: 864, endPoint y: 112, distance: 76.1
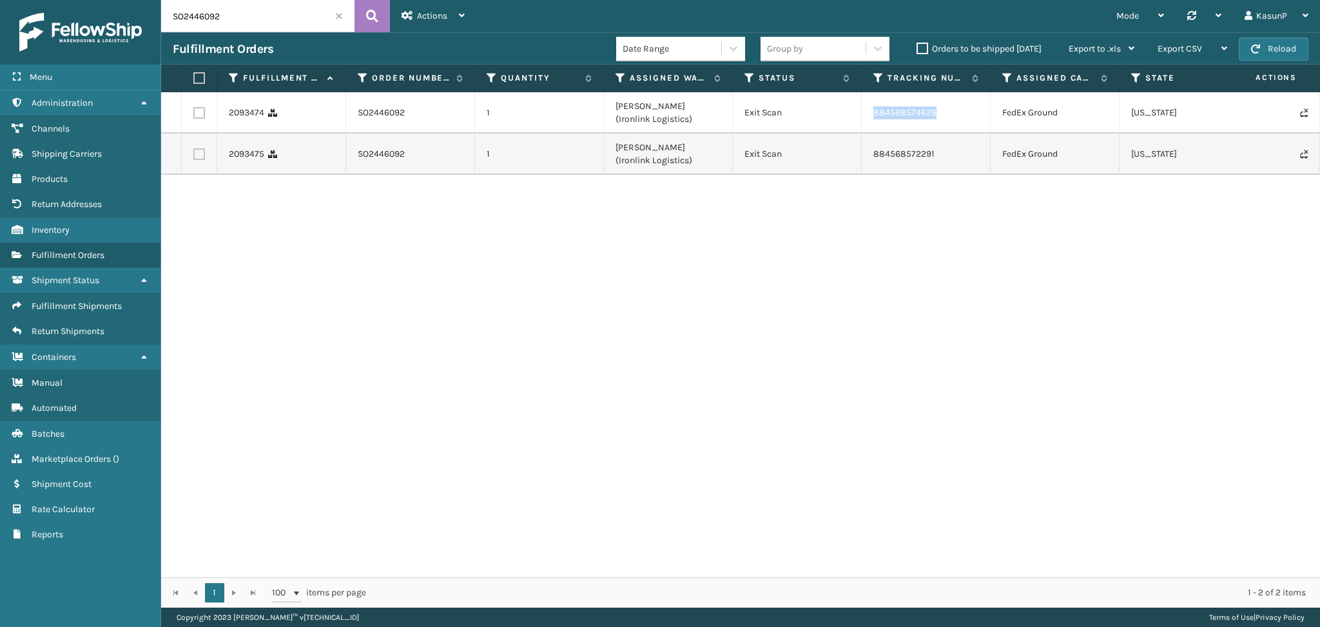
click at [864, 112] on td "884568574629" at bounding box center [926, 112] width 129 height 41
copy link "884568574629"
click at [209, 16] on input "SO2446092" at bounding box center [257, 16] width 193 height 32
paste input "65"
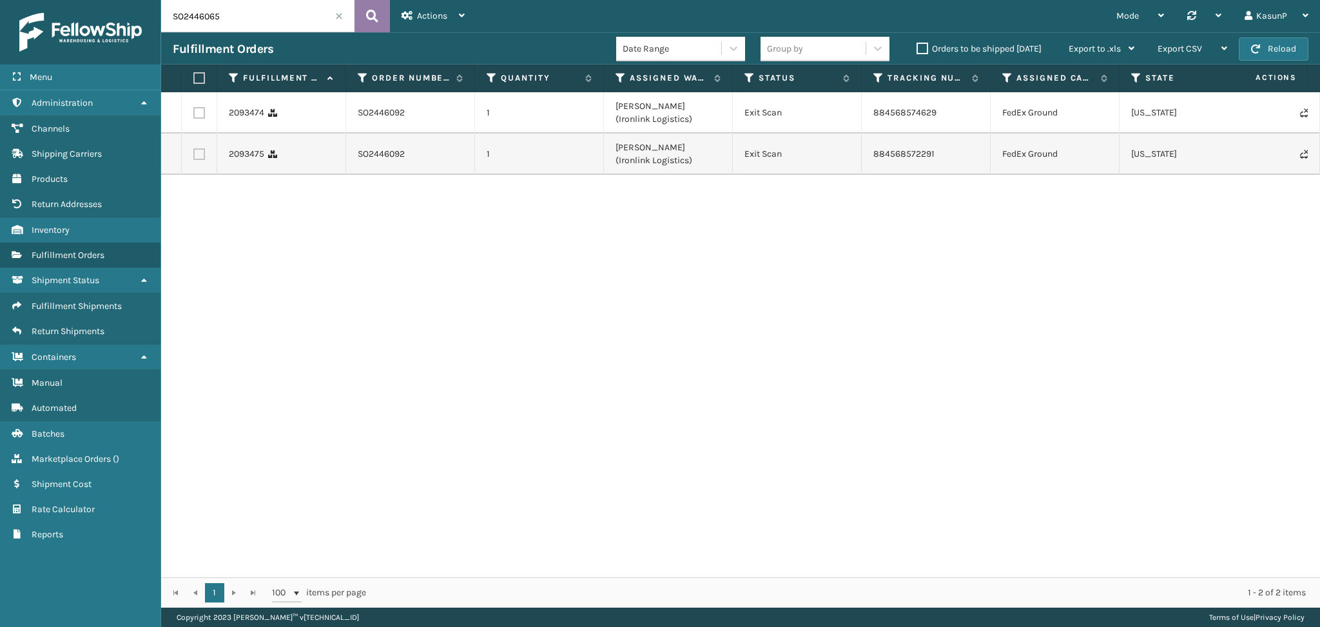
type input "SO2446065"
click at [376, 17] on icon at bounding box center [372, 15] width 12 height 19
drag, startPoint x: 937, startPoint y: 116, endPoint x: 867, endPoint y: 117, distance: 70.3
click at [867, 117] on td "884557687326" at bounding box center [926, 112] width 129 height 41
copy link "884557687326"
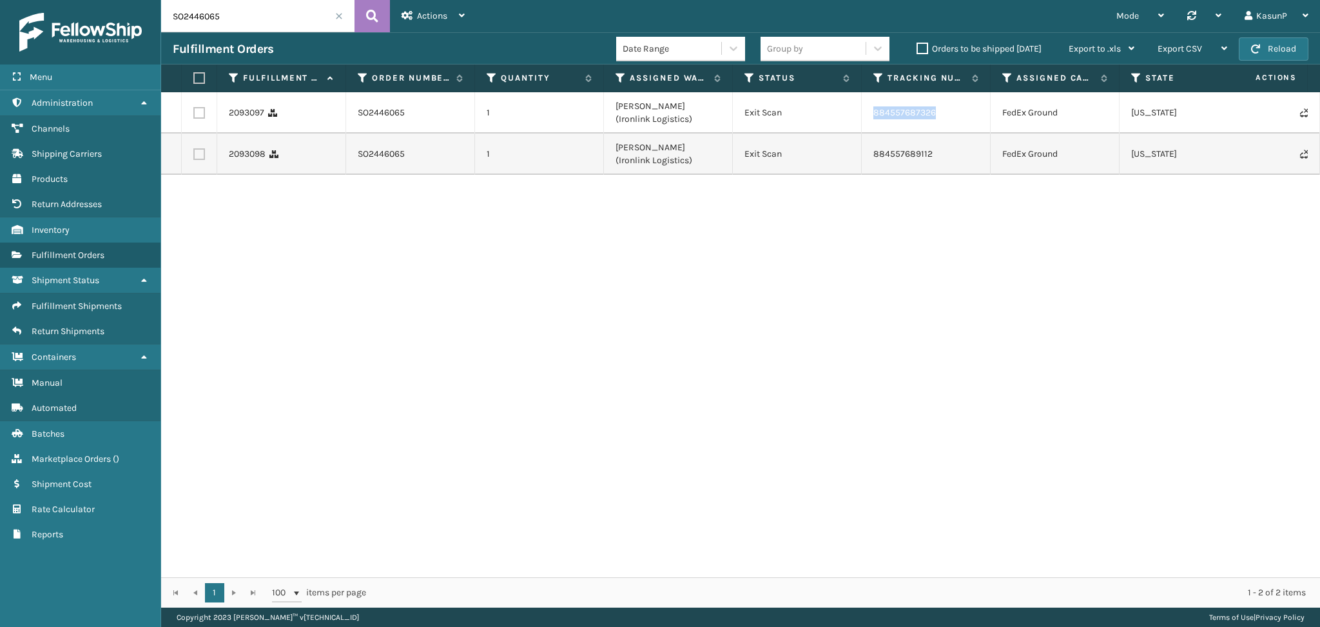
copy link "884557687326"
click at [1071, 314] on div "2093097 SO2446065 1 [PERSON_NAME] (Ironlink Logistics) Exit Scan 884557687326 F…" at bounding box center [740, 334] width 1159 height 485
